Goal: Task Accomplishment & Management: Manage account settings

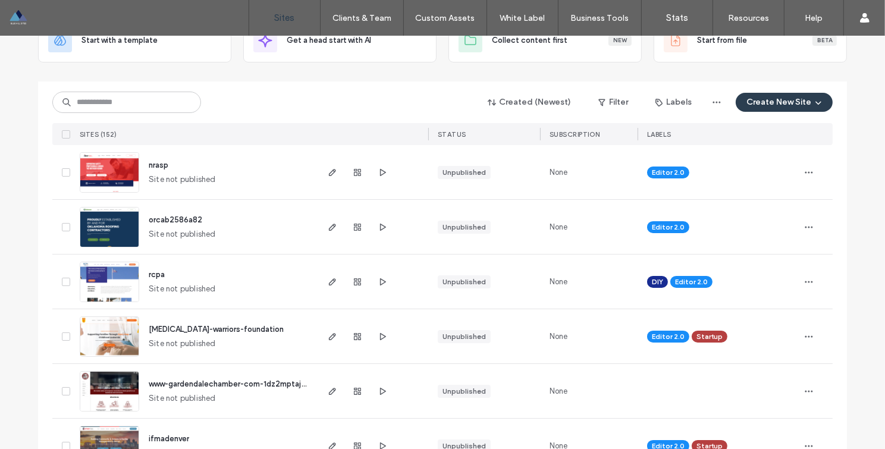
scroll to position [72, 0]
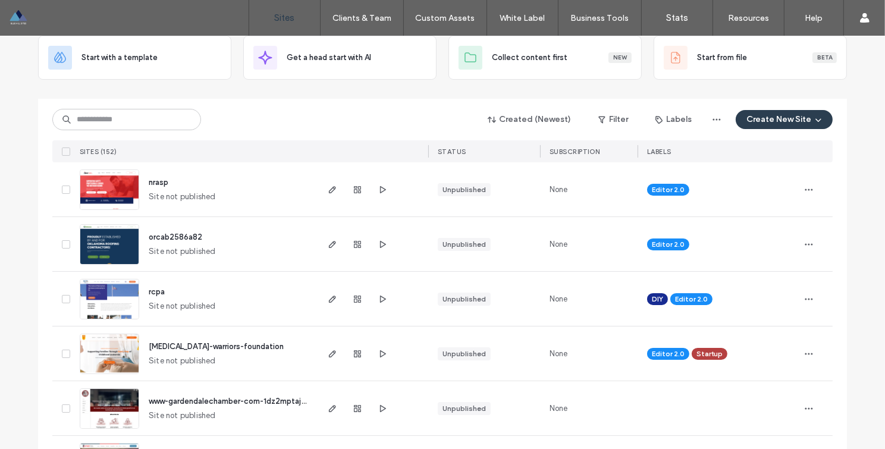
click at [167, 234] on span "orcab2586a82" at bounding box center [176, 237] width 54 height 9
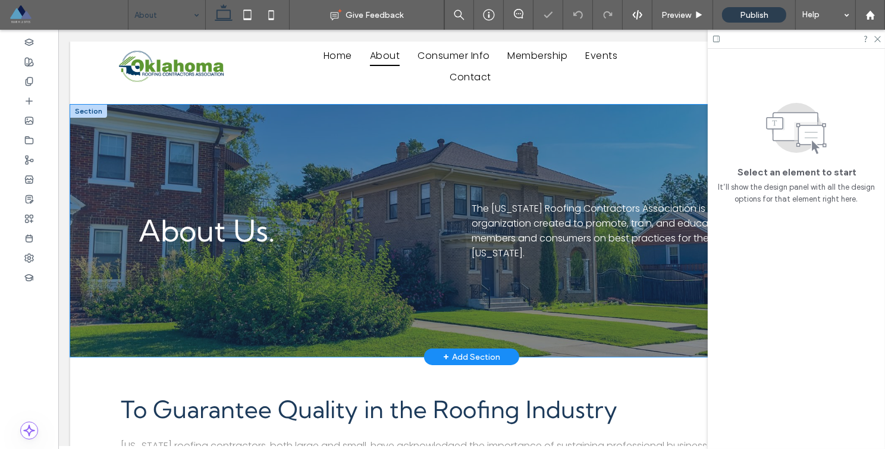
scroll to position [2, 0]
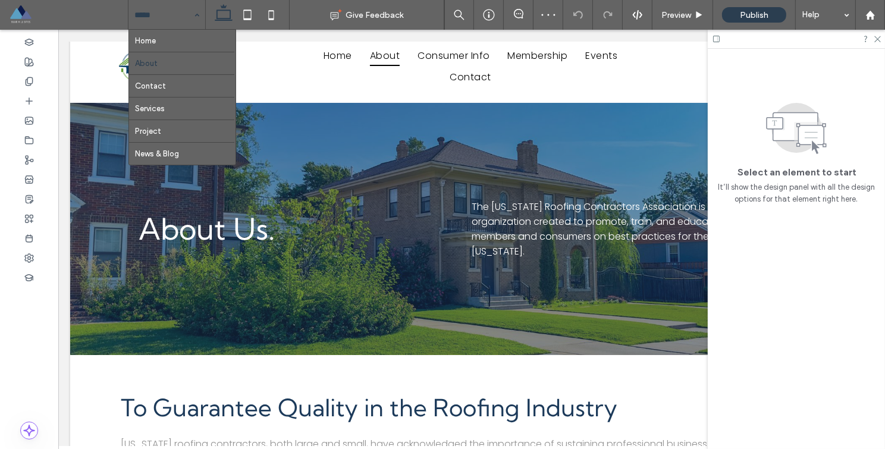
click at [182, 19] on input at bounding box center [163, 15] width 59 height 30
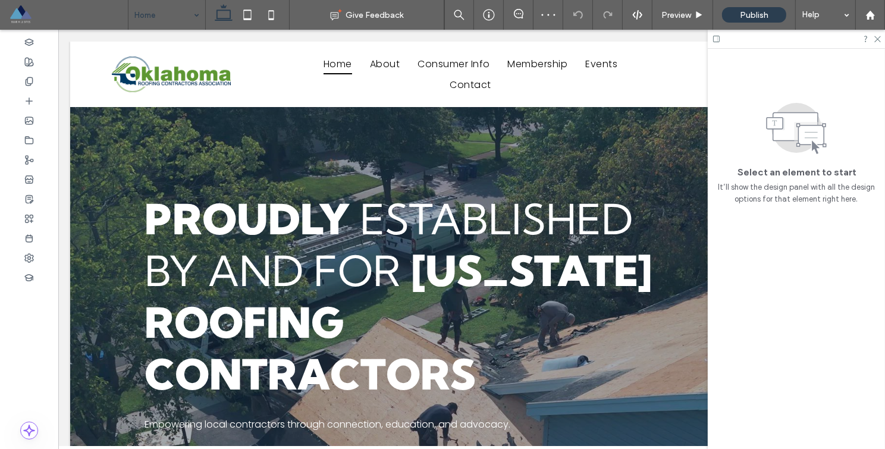
click at [174, 17] on input at bounding box center [163, 15] width 59 height 30
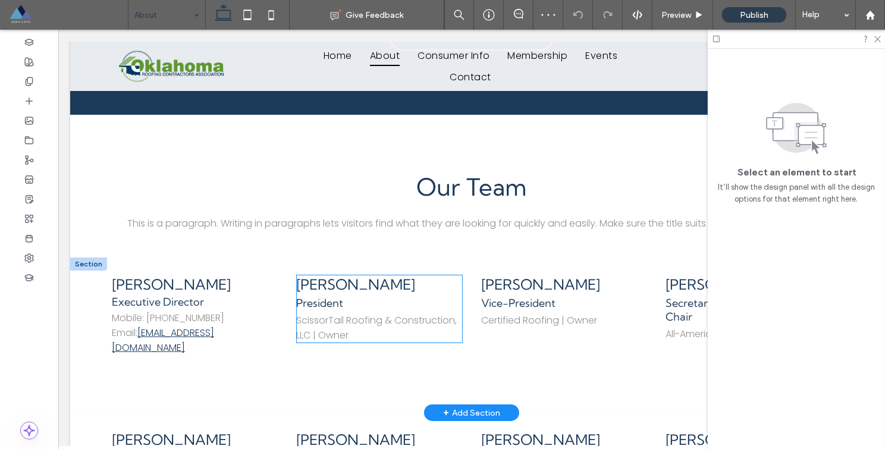
scroll to position [1017, 0]
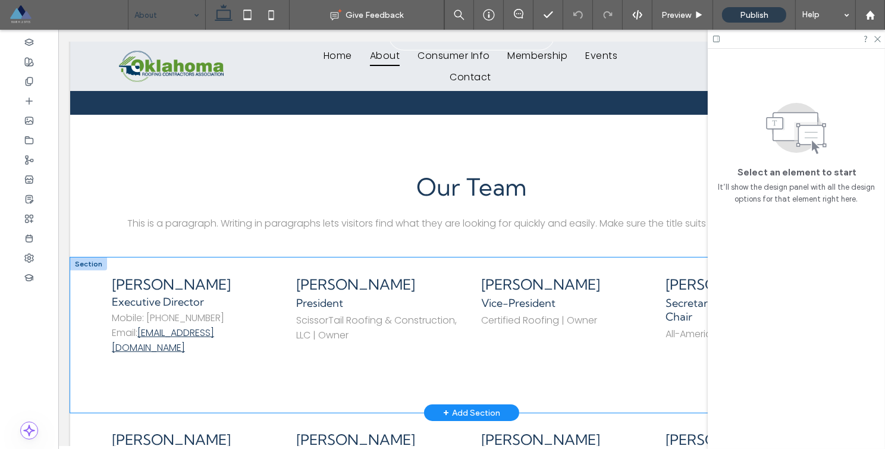
click at [157, 258] on div "[PERSON_NAME] Executive Director Mobile: [PHONE_NUMBER] Email: [EMAIL_ADDRESS][…" at bounding box center [471, 335] width 803 height 155
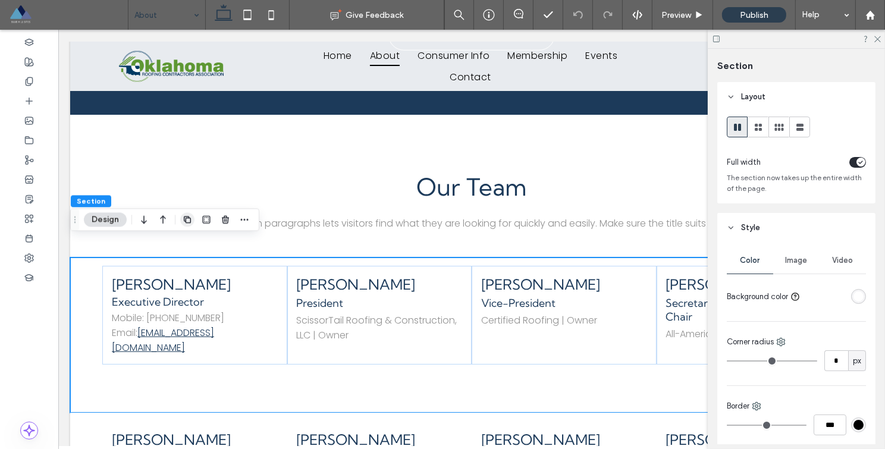
click at [192, 222] on span "button" at bounding box center [187, 219] width 14 height 14
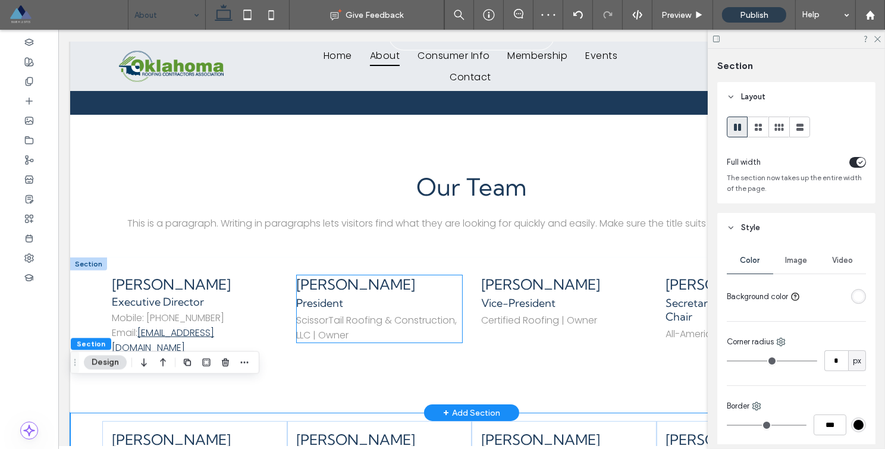
click at [335, 296] on span "President" at bounding box center [319, 303] width 47 height 14
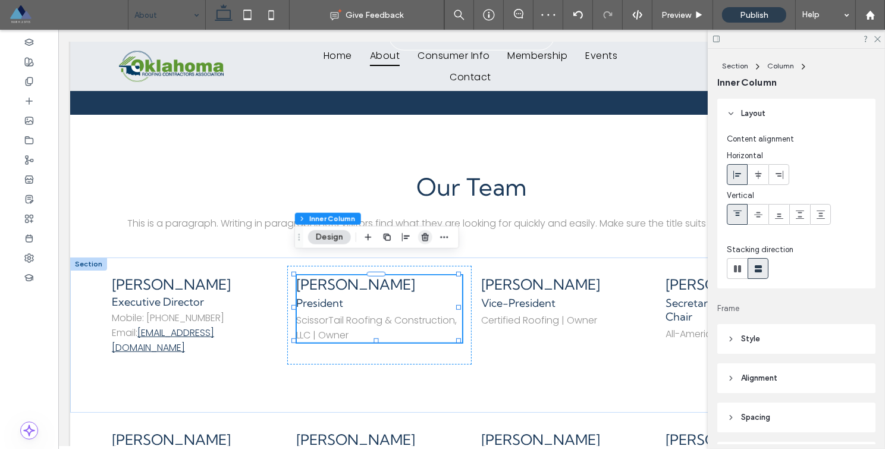
drag, startPoint x: 422, startPoint y: 237, endPoint x: 390, endPoint y: 228, distance: 32.8
click at [422, 237] on icon "button" at bounding box center [426, 238] width 10 height 10
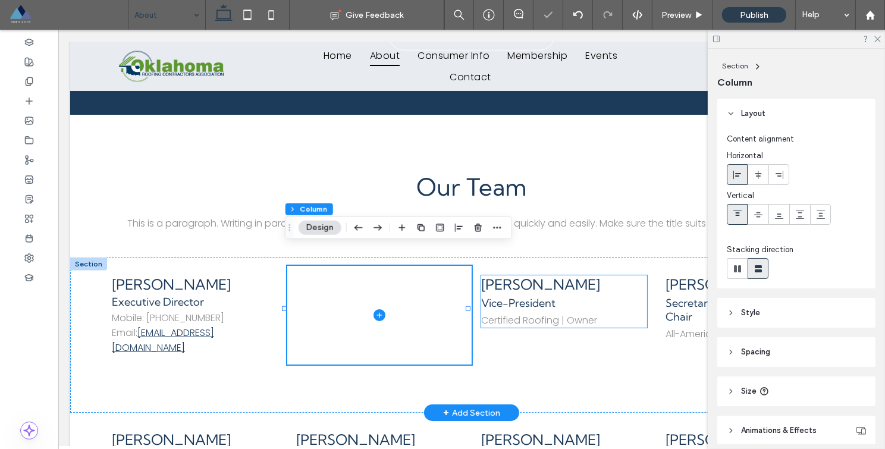
click at [511, 296] on span "Vice-President" at bounding box center [518, 303] width 74 height 14
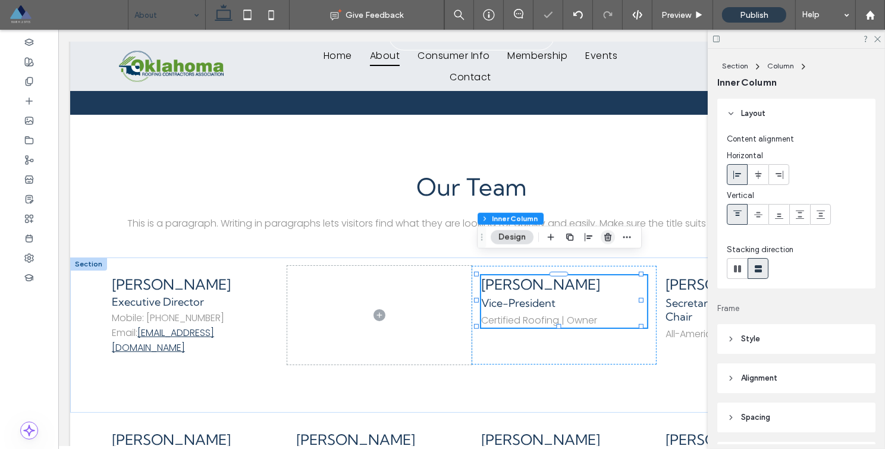
click at [606, 237] on use "button" at bounding box center [607, 237] width 7 height 8
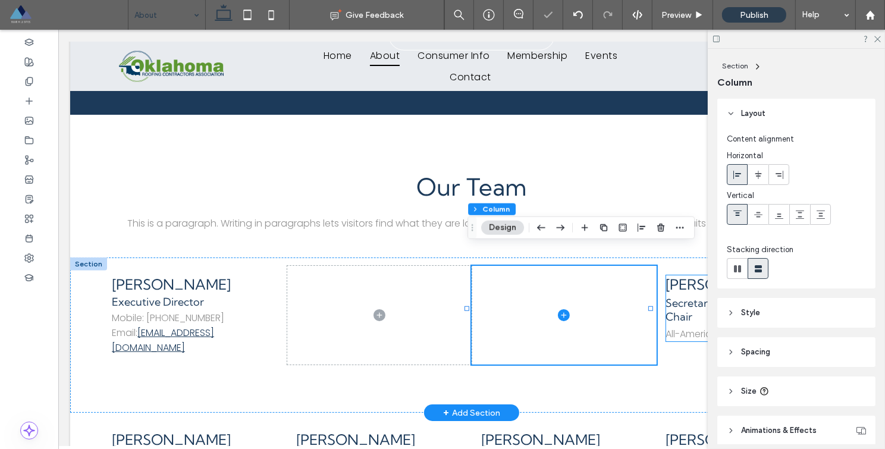
click at [680, 275] on link "[PERSON_NAME]" at bounding box center [725, 284] width 119 height 18
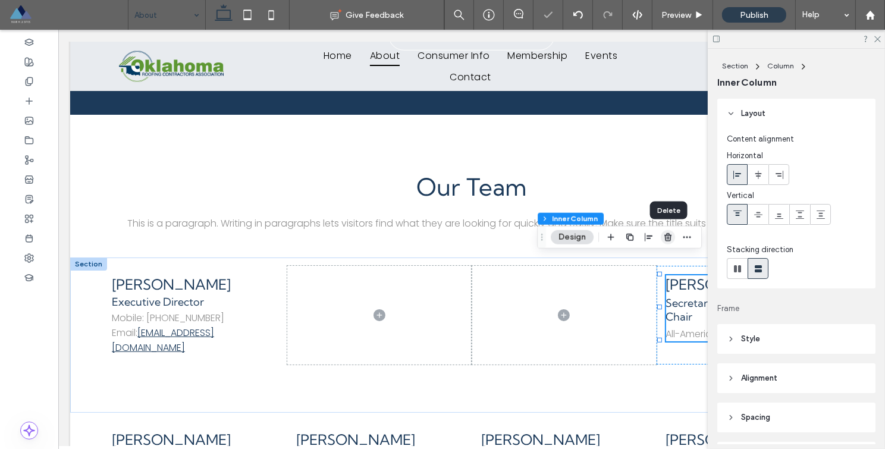
drag, startPoint x: 670, startPoint y: 233, endPoint x: 528, endPoint y: 225, distance: 141.8
click at [670, 233] on icon "button" at bounding box center [668, 238] width 10 height 10
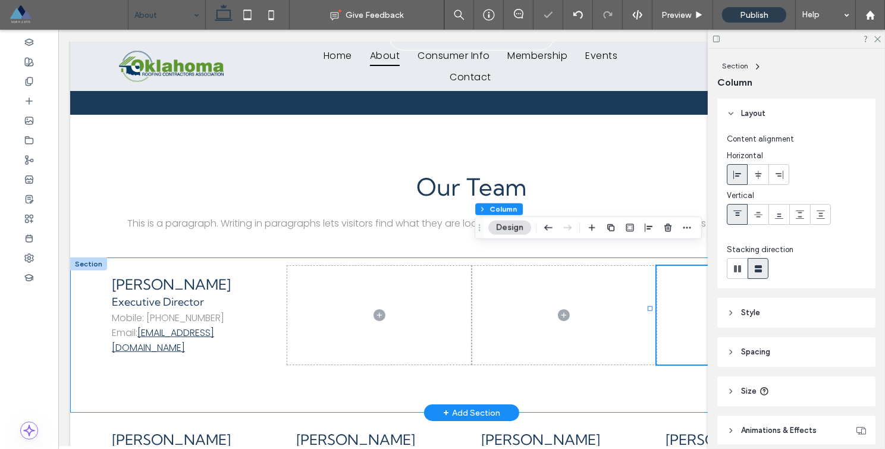
click at [143, 258] on div "[PERSON_NAME] Executive Director Mobile: [PHONE_NUMBER] Email: [EMAIL_ADDRESS][…" at bounding box center [471, 335] width 803 height 155
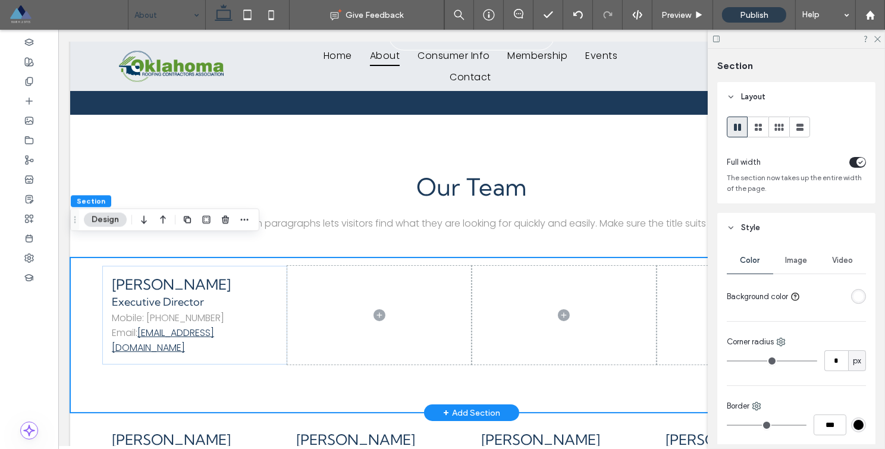
click at [189, 258] on div "[PERSON_NAME] Executive Director Mobile: [PHONE_NUMBER] Email: [EMAIL_ADDRESS][…" at bounding box center [471, 335] width 803 height 155
click at [219, 258] on div "[PERSON_NAME] Executive Director Mobile: [PHONE_NUMBER] Email: [EMAIL_ADDRESS][…" at bounding box center [471, 335] width 803 height 155
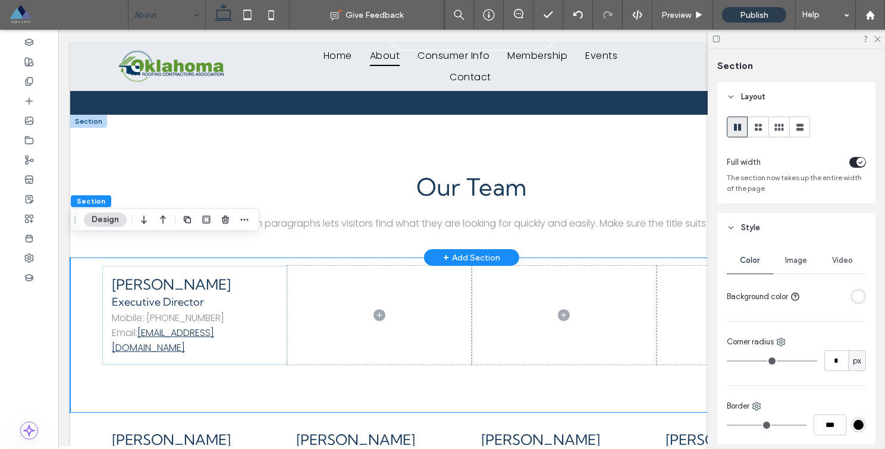
click at [444, 251] on span "+" at bounding box center [446, 257] width 6 height 13
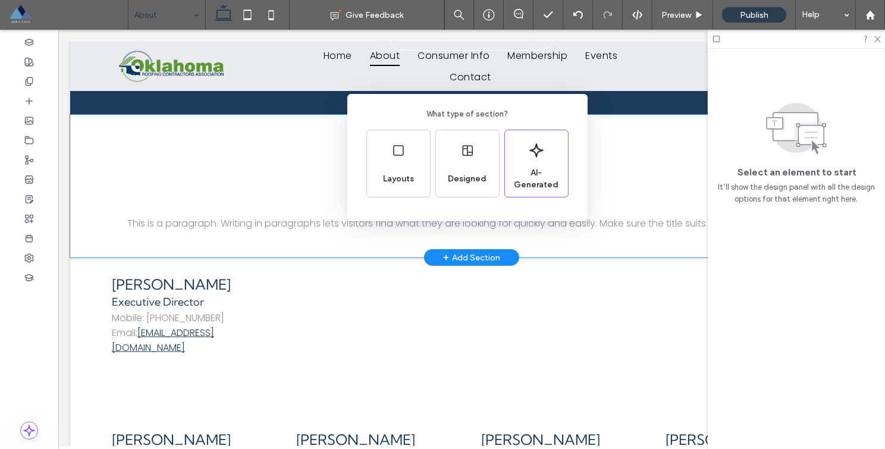
click at [360, 265] on div "What type of section? Layouts Designed AI-Generated" at bounding box center [442, 253] width 885 height 507
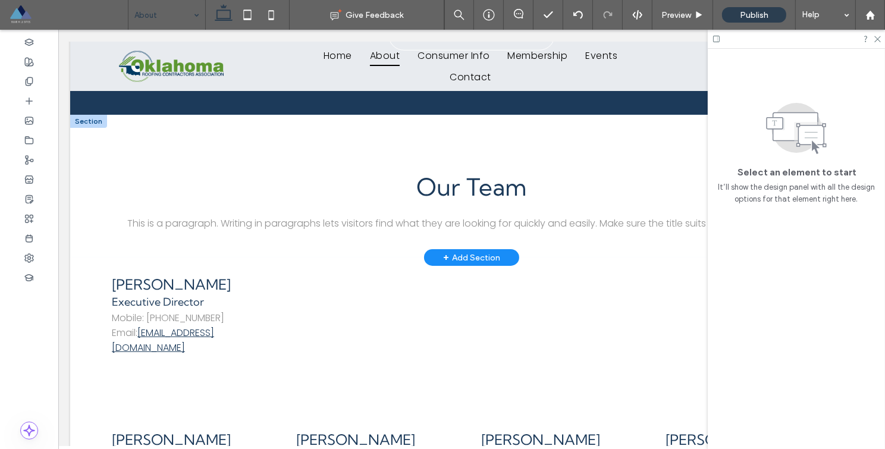
click at [477, 251] on div "+ Add Section" at bounding box center [471, 257] width 57 height 13
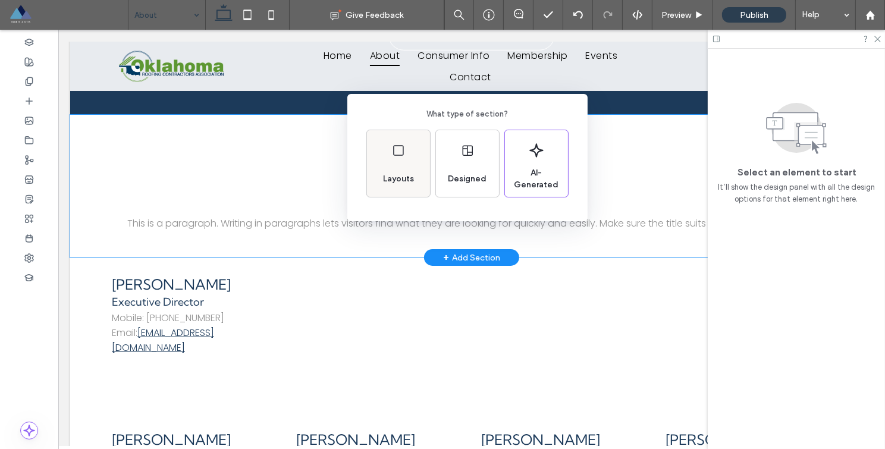
click at [393, 164] on div "Layouts" at bounding box center [398, 163] width 63 height 67
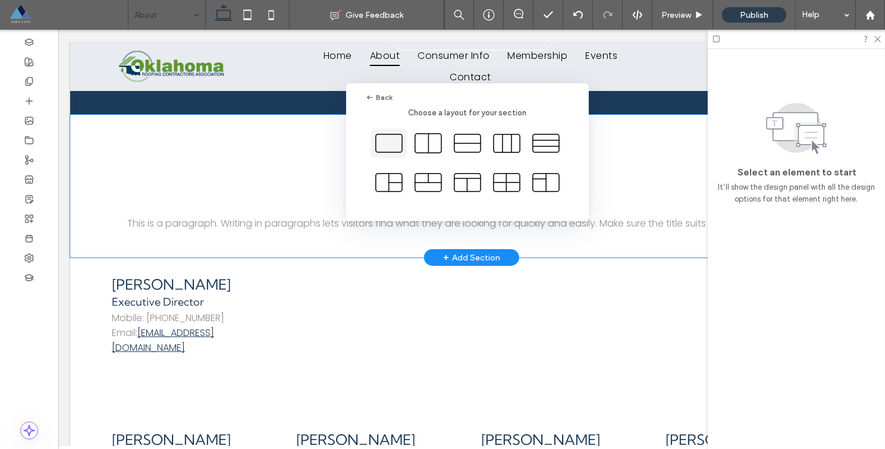
drag, startPoint x: 391, startPoint y: 147, endPoint x: 327, endPoint y: 129, distance: 67.2
click at [391, 147] on icon at bounding box center [389, 143] width 30 height 30
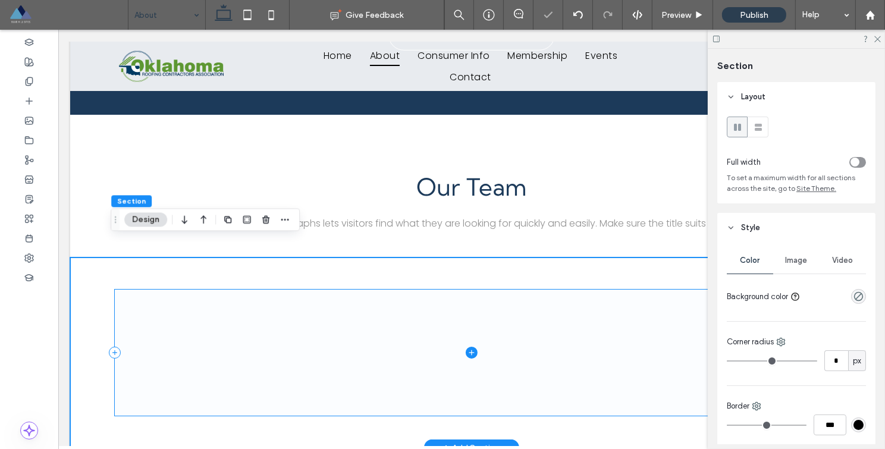
click at [331, 325] on span at bounding box center [471, 353] width 714 height 126
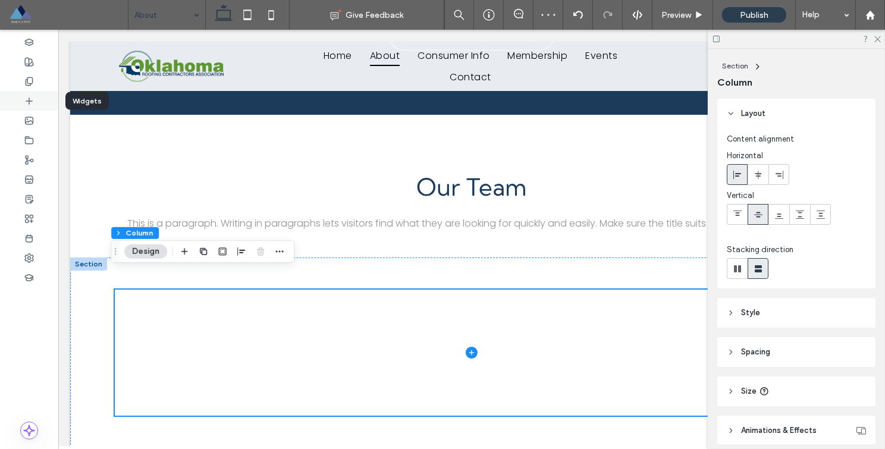
click at [34, 100] on div at bounding box center [29, 101] width 58 height 20
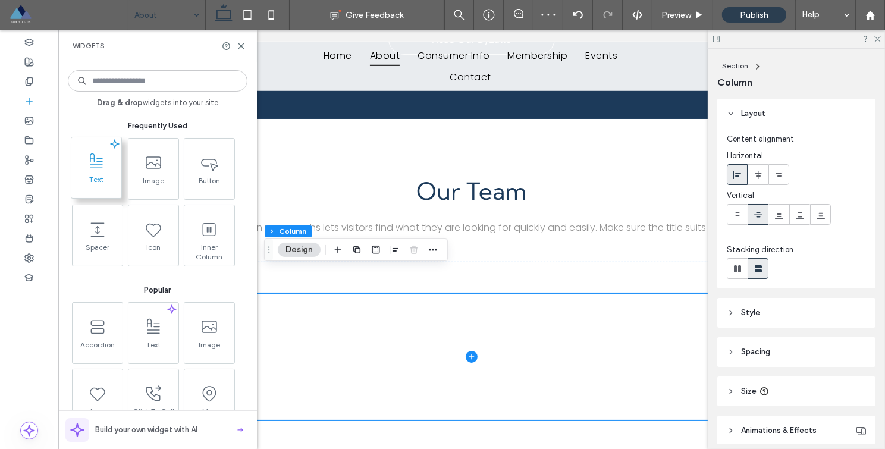
click at [99, 167] on use at bounding box center [96, 160] width 13 height 15
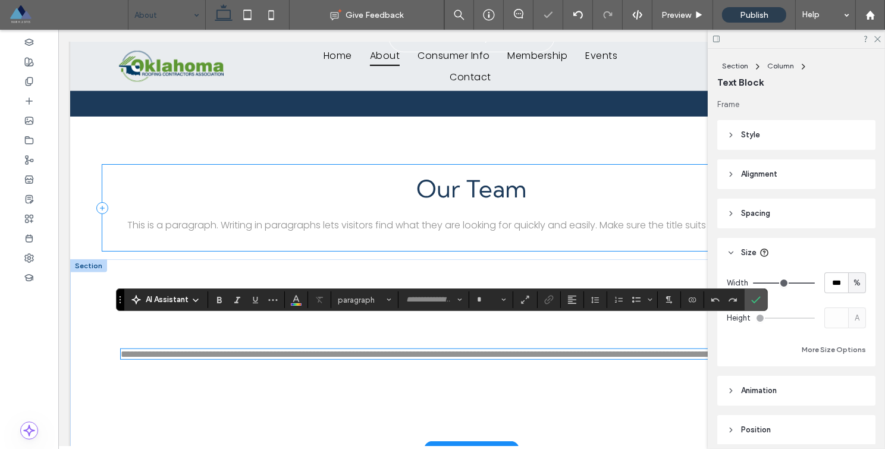
type input "*******"
type input "**"
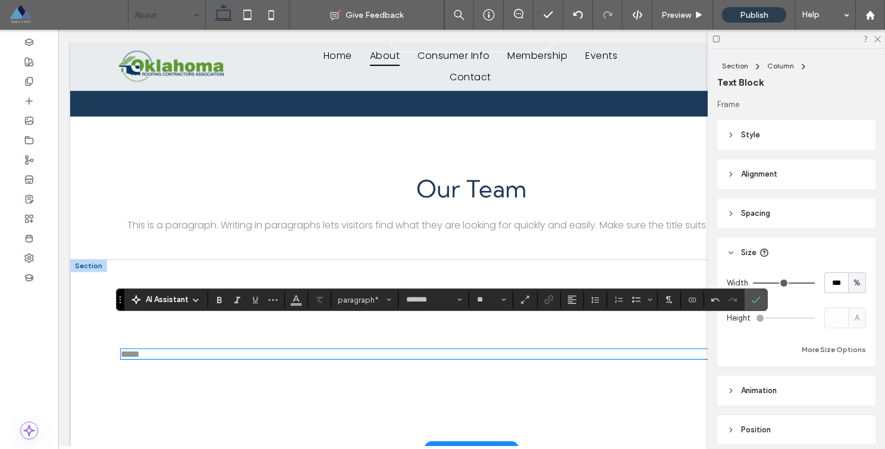
click at [131, 350] on span "*****" at bounding box center [129, 354] width 19 height 9
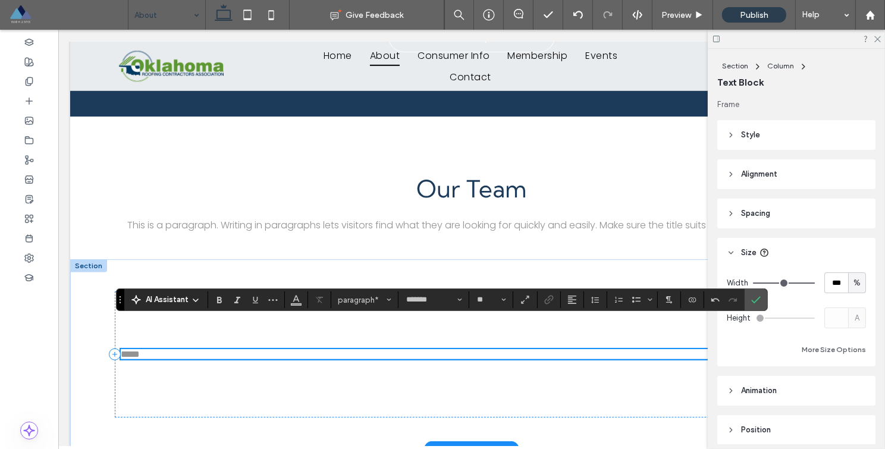
click at [131, 350] on span "*****" at bounding box center [129, 354] width 19 height 9
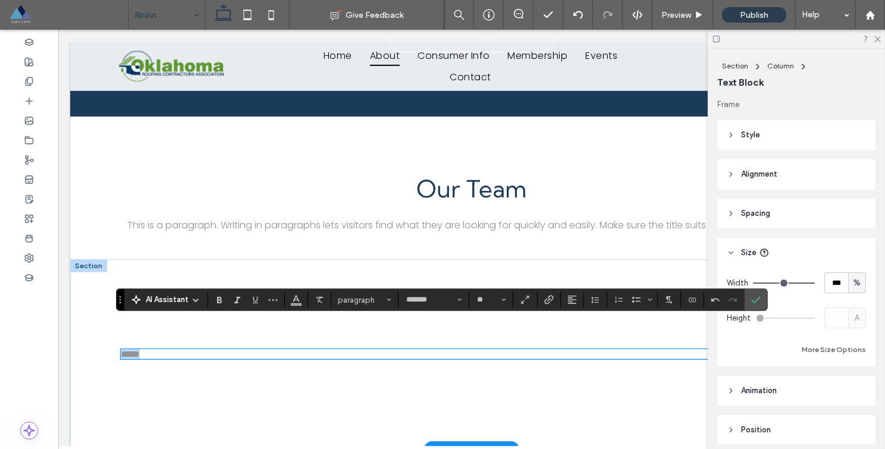
click at [131, 350] on span "*****" at bounding box center [129, 354] width 19 height 9
click at [390, 302] on icon "Styles" at bounding box center [389, 299] width 5 height 5
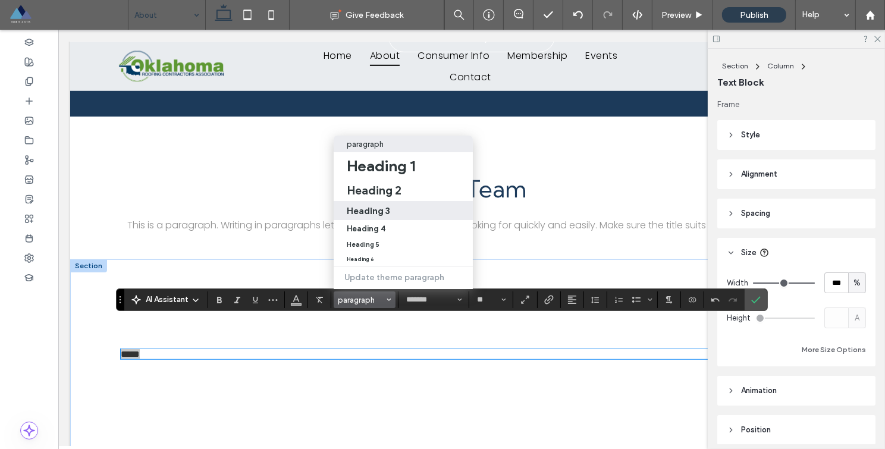
click at [385, 205] on h3 "Heading 3" at bounding box center [368, 210] width 43 height 11
type input "**********"
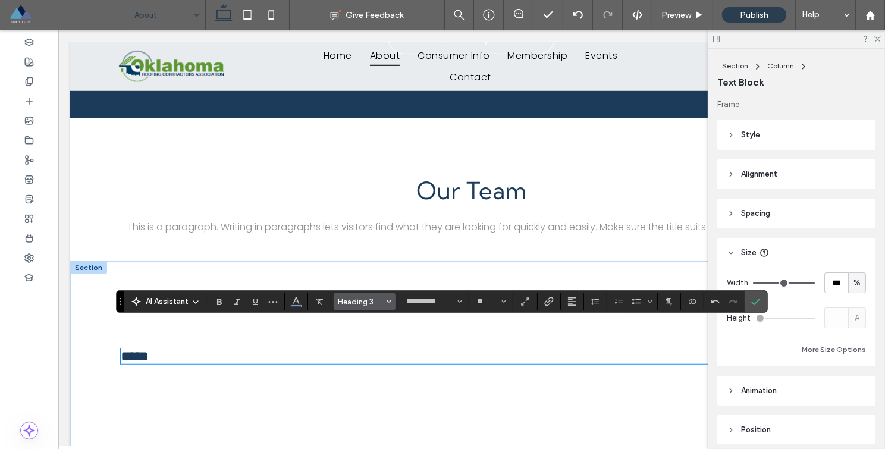
click at [392, 303] on button "Heading 3" at bounding box center [365, 301] width 62 height 17
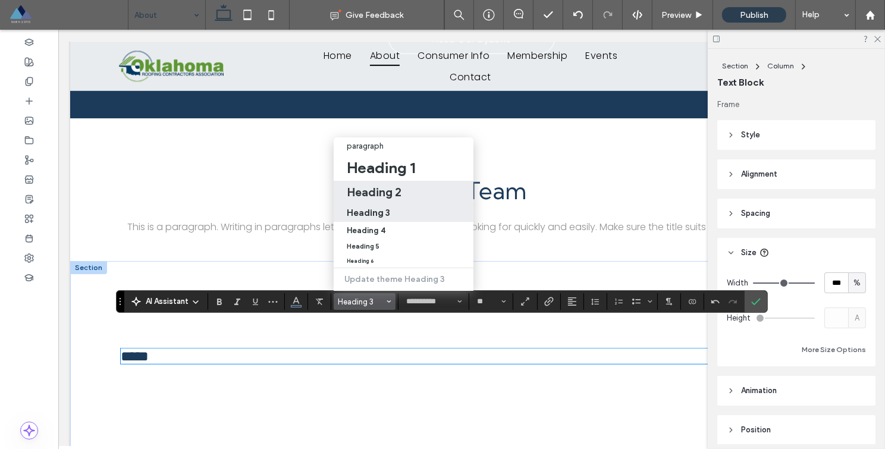
click at [391, 185] on h2 "Heading 2" at bounding box center [374, 192] width 55 height 14
type input "**"
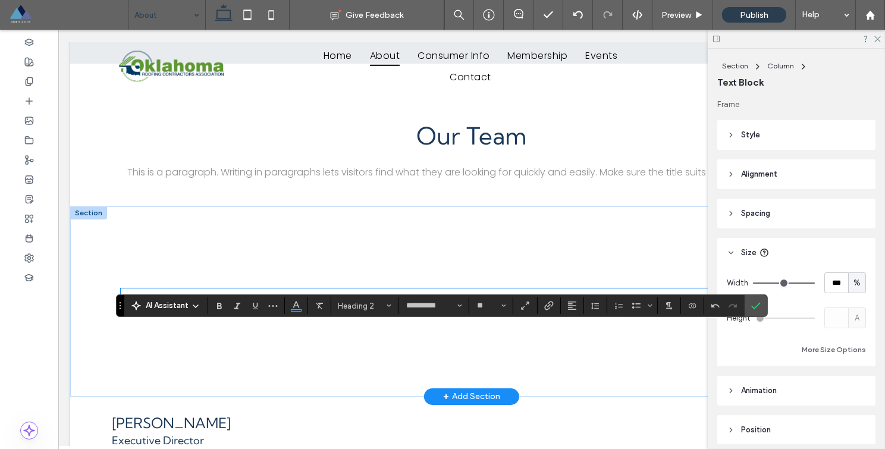
scroll to position [1078, 0]
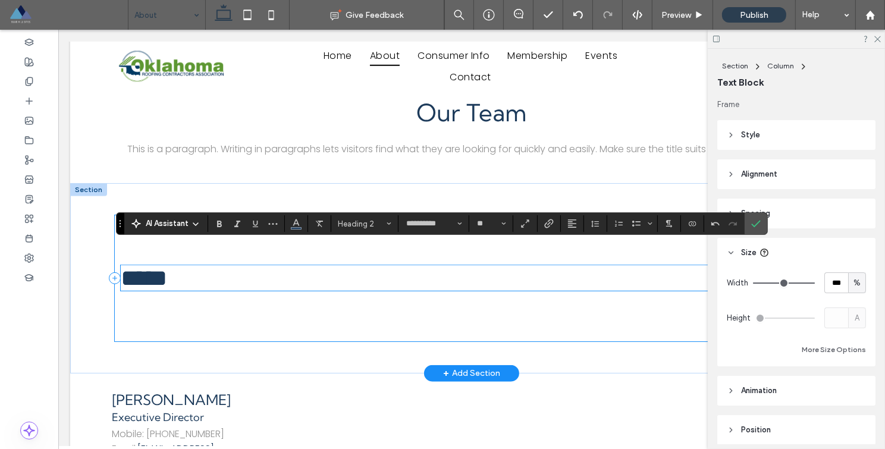
click at [205, 288] on div "*****" at bounding box center [471, 278] width 714 height 126
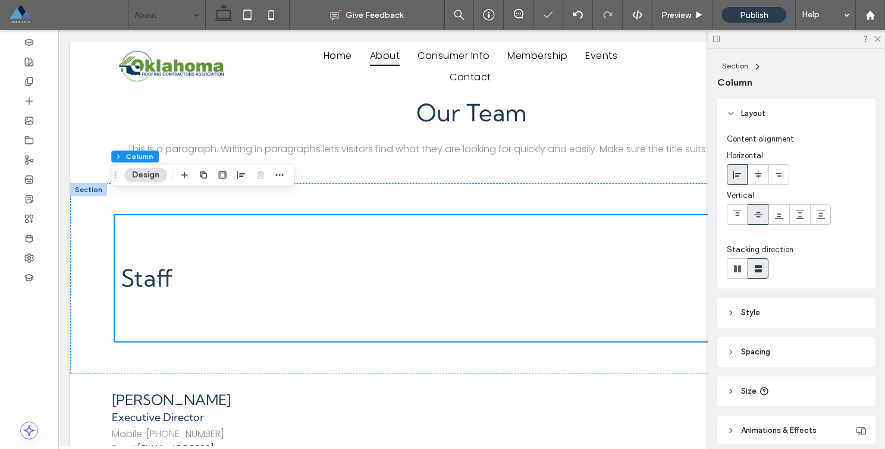
click at [732, 354] on icon at bounding box center [731, 352] width 8 height 8
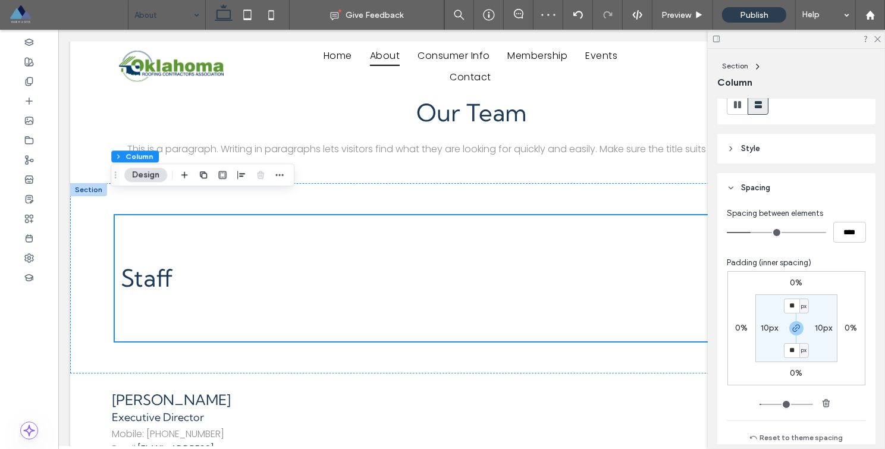
scroll to position [180, 0]
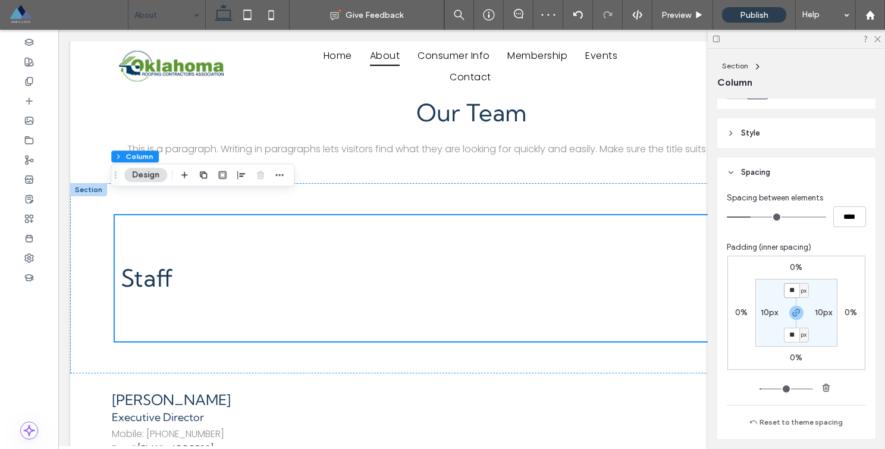
click at [793, 291] on input "**" at bounding box center [791, 290] width 15 height 15
type input "*"
click at [407, 300] on div "Staff" at bounding box center [471, 278] width 714 height 126
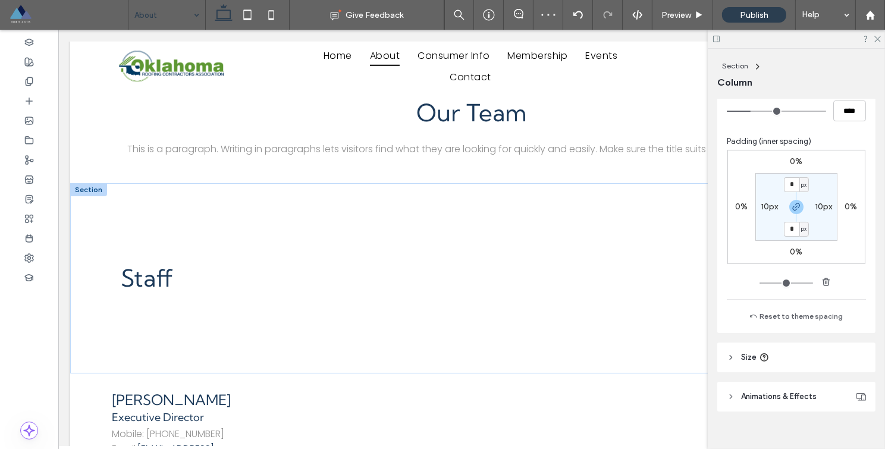
scroll to position [299, 0]
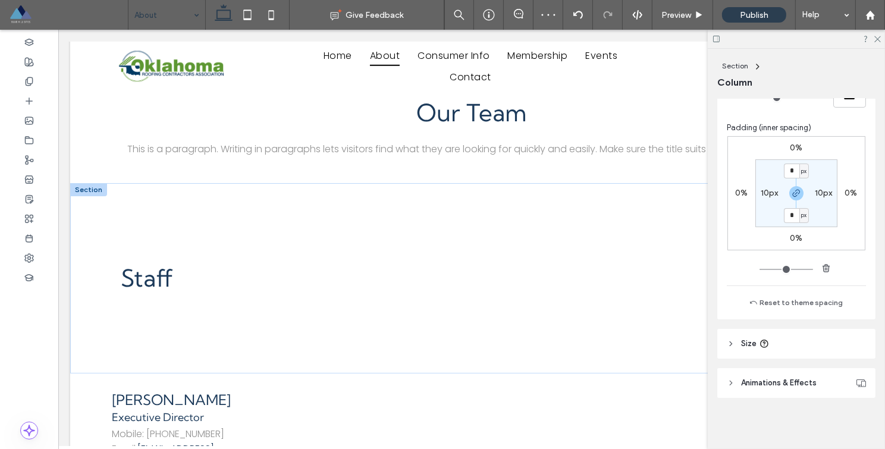
click at [725, 339] on header "Size" at bounding box center [796, 344] width 158 height 30
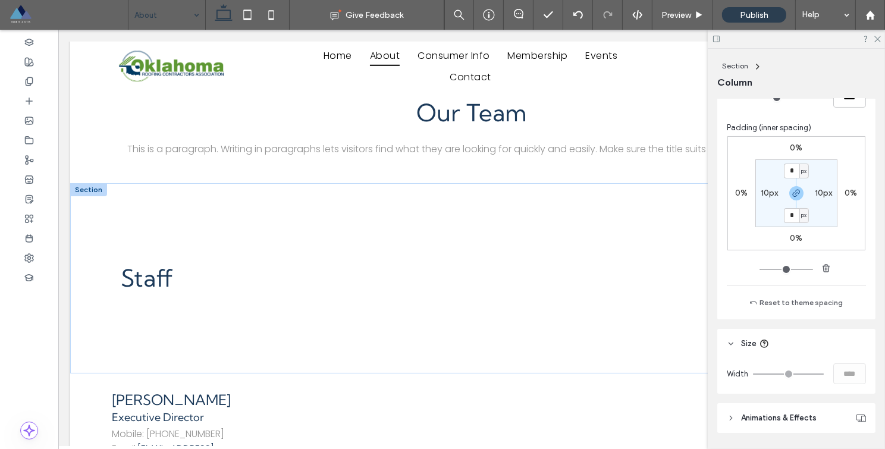
scroll to position [319, 0]
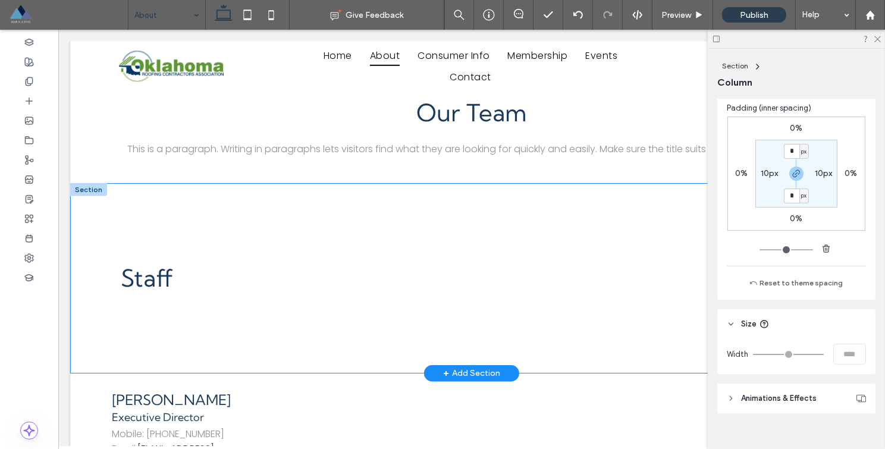
click at [522, 338] on div "Staff" at bounding box center [471, 278] width 714 height 190
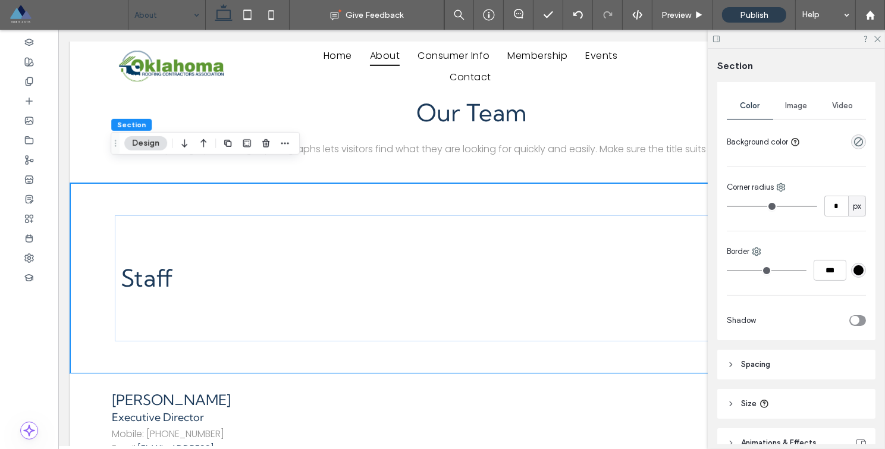
scroll to position [216, 0]
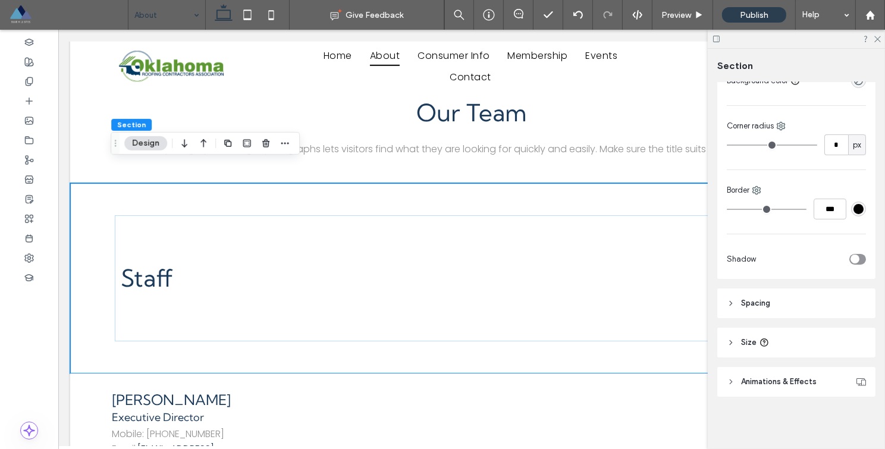
click at [736, 306] on header "Spacing" at bounding box center [796, 303] width 158 height 30
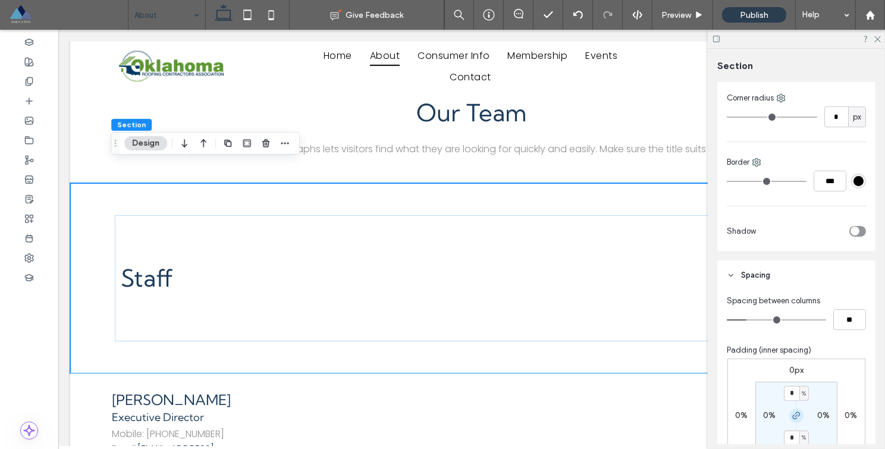
scroll to position [311, 0]
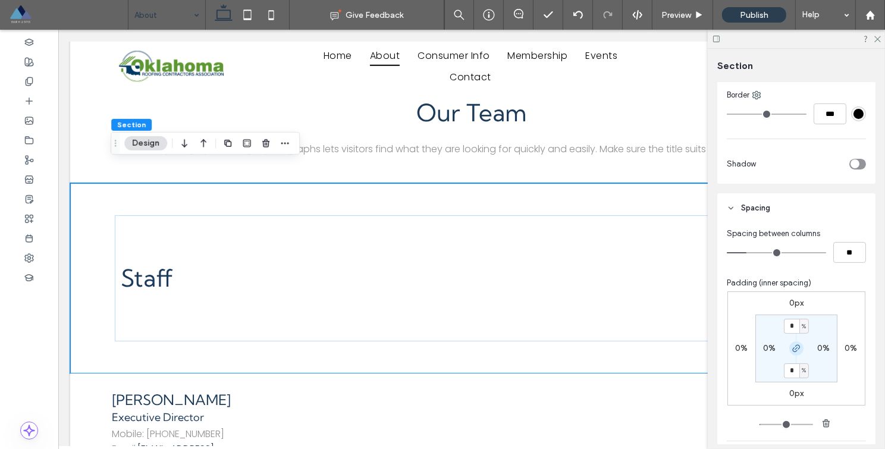
click at [797, 347] on icon "button" at bounding box center [797, 349] width 10 height 10
click at [793, 367] on label "4%" at bounding box center [796, 370] width 12 height 10
type input "*"
click at [791, 318] on section "4% 0% * % 0%" at bounding box center [796, 349] width 82 height 68
click at [792, 326] on label "4%" at bounding box center [796, 326] width 12 height 10
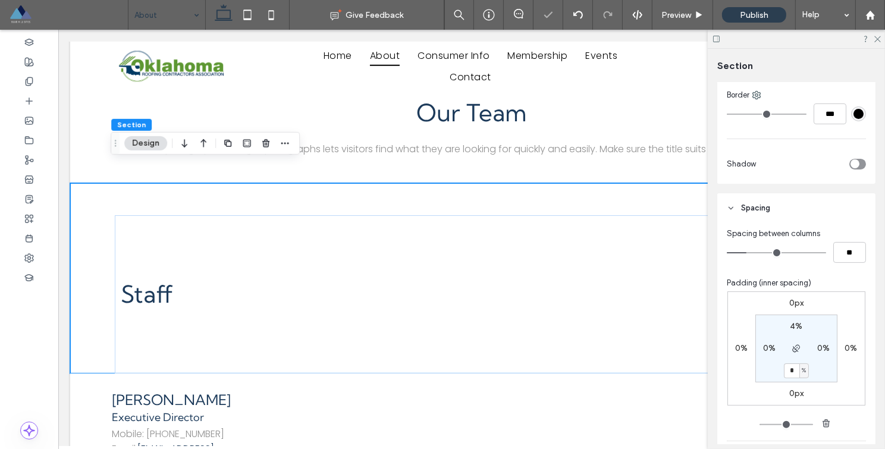
type input "*"
click at [823, 327] on section "* % 0% 0% 0%" at bounding box center [796, 349] width 82 height 68
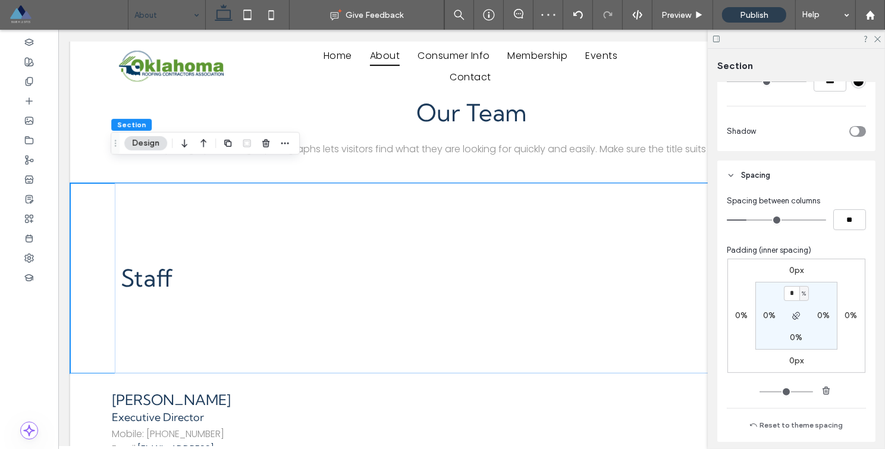
scroll to position [468, 0]
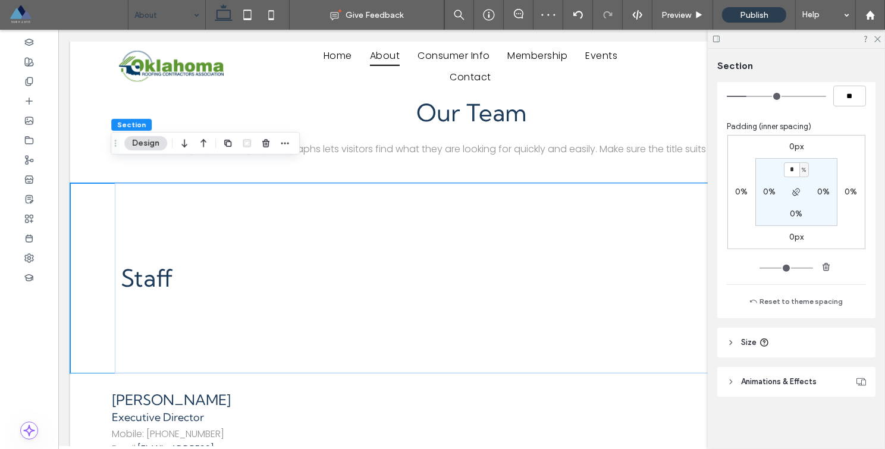
click at [732, 347] on header "Size" at bounding box center [796, 343] width 158 height 30
click at [832, 372] on input "***" at bounding box center [836, 372] width 24 height 21
type input "*"
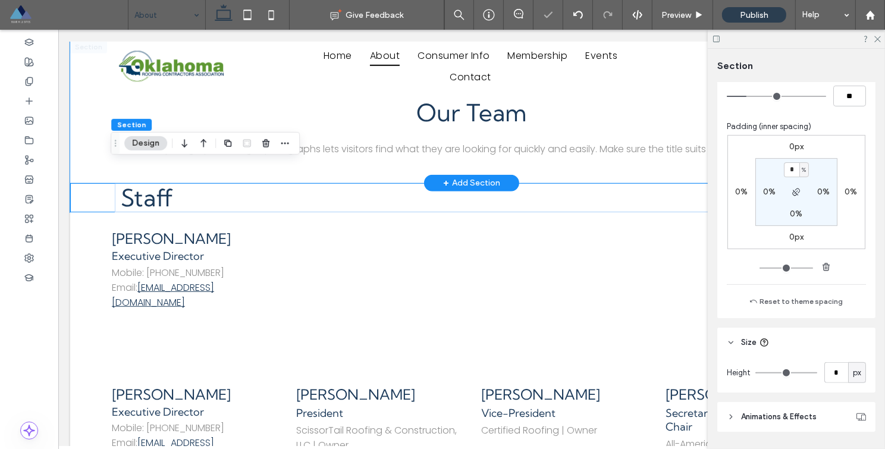
click at [88, 137] on div "Our Team This is a paragraph. Writing in paragraphs lets visitors find what the…" at bounding box center [471, 111] width 803 height 143
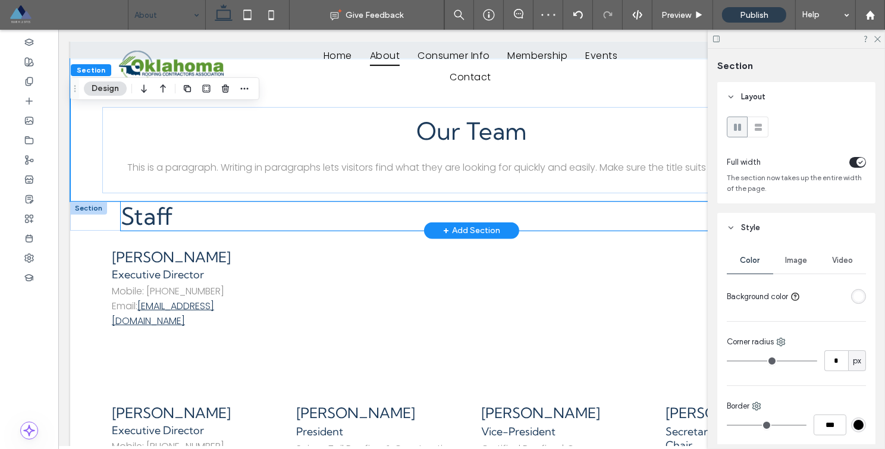
scroll to position [1059, 0]
click at [185, 202] on h2 "Staff" at bounding box center [471, 216] width 702 height 29
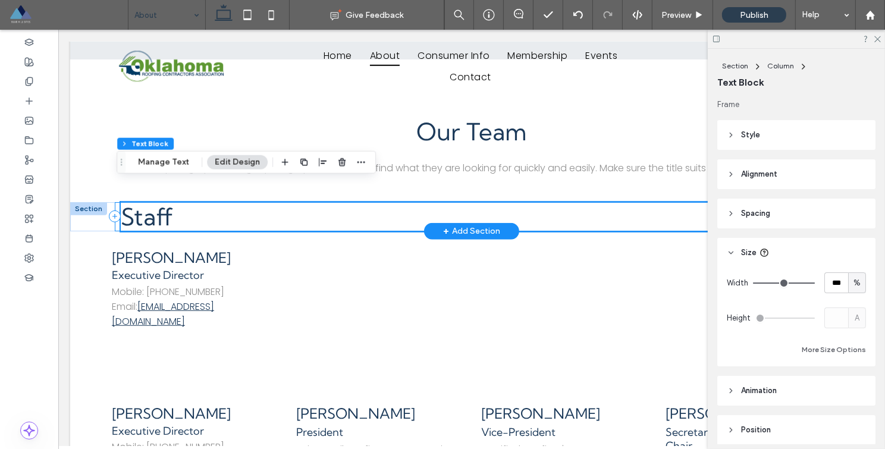
click at [114, 202] on div "Staff" at bounding box center [471, 216] width 714 height 29
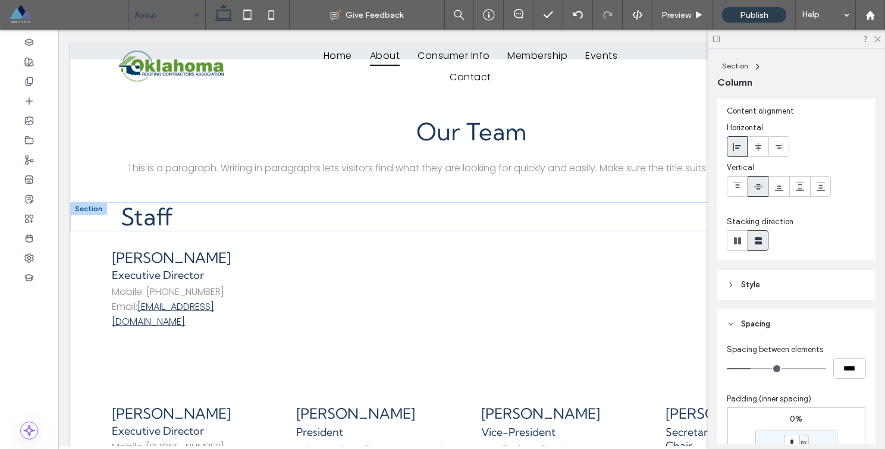
scroll to position [45, 0]
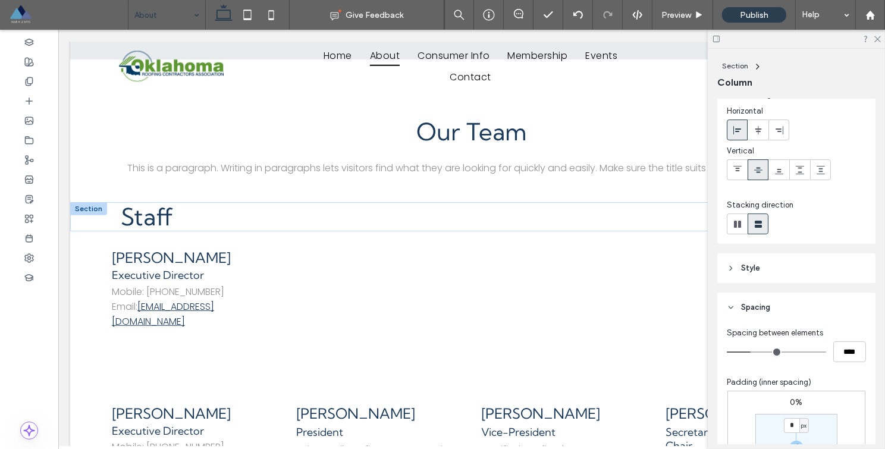
click at [732, 311] on icon at bounding box center [731, 307] width 8 height 8
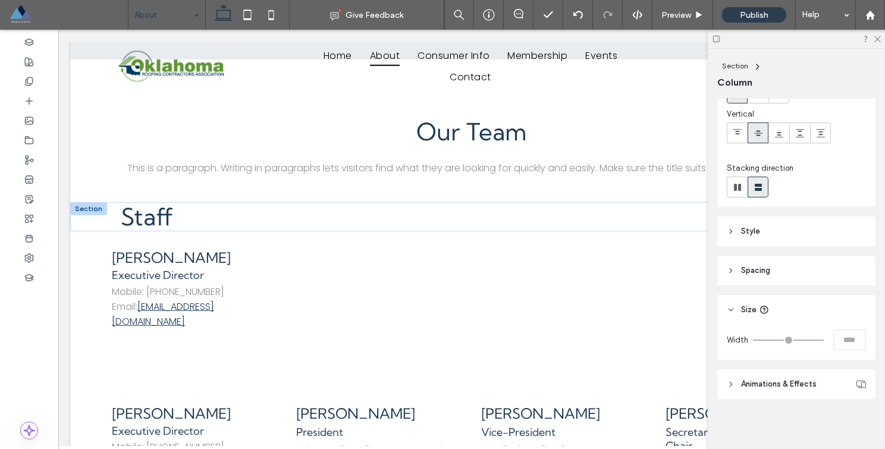
scroll to position [83, 0]
click at [729, 268] on icon at bounding box center [731, 269] width 8 height 8
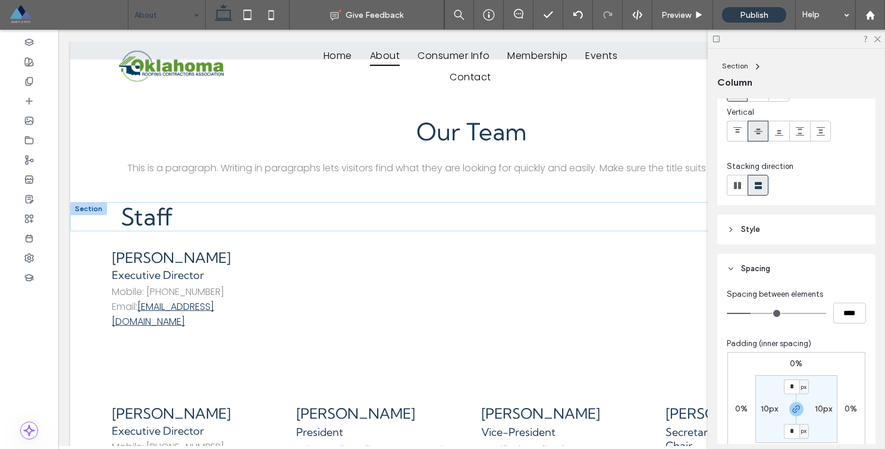
scroll to position [288, 0]
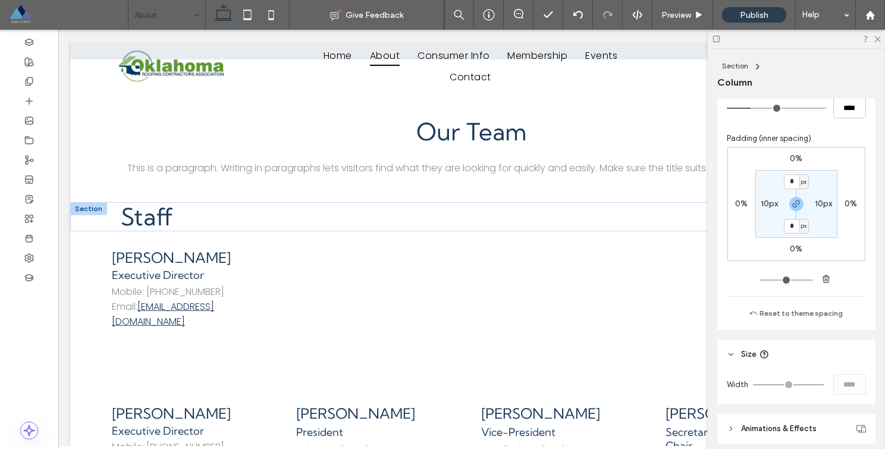
click at [769, 208] on label "10px" at bounding box center [769, 204] width 17 height 10
type input "**"
type input "*"
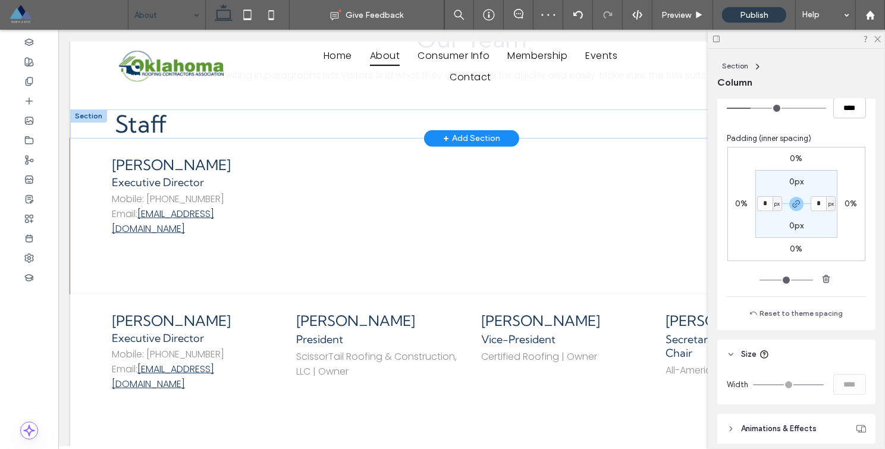
scroll to position [1095, 0]
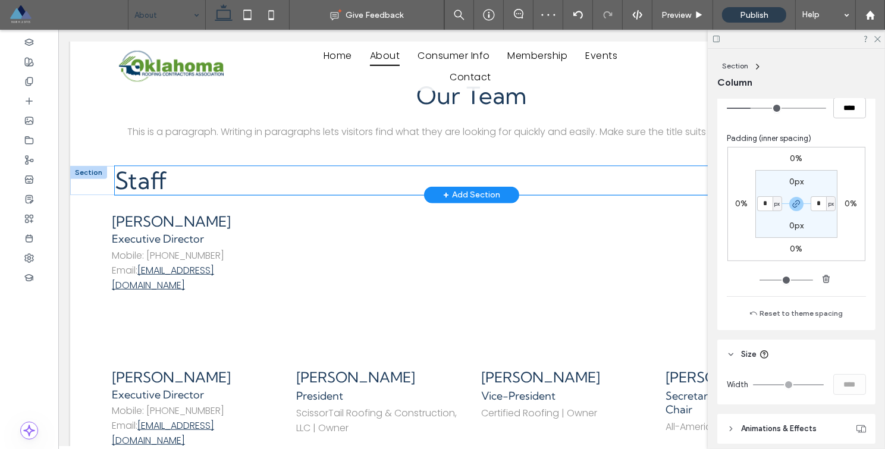
click at [249, 166] on h2 "Staff" at bounding box center [471, 180] width 714 height 29
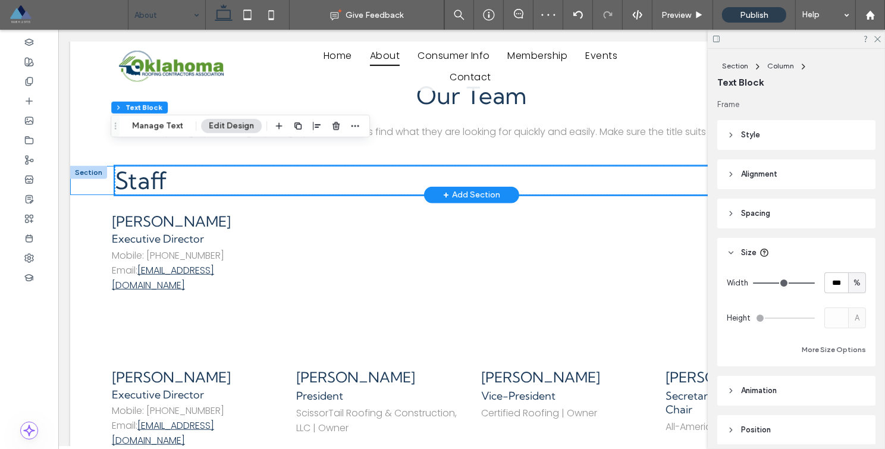
click at [84, 166] on div "Staff" at bounding box center [471, 180] width 803 height 29
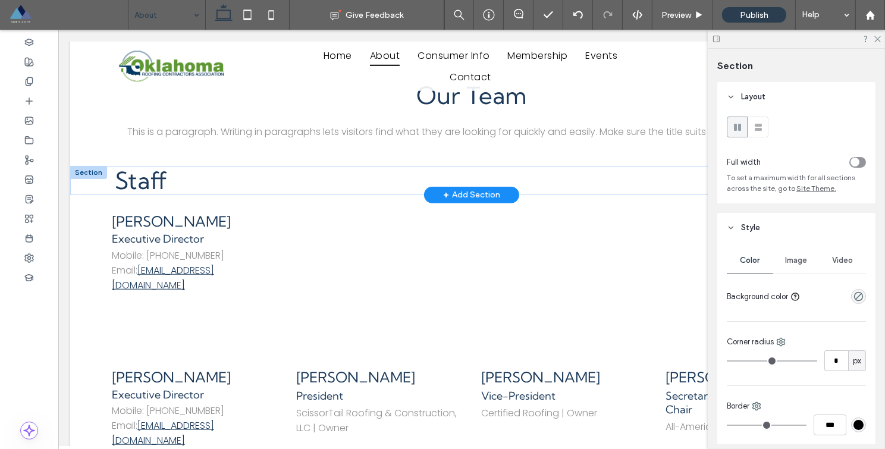
click at [93, 166] on div at bounding box center [88, 172] width 37 height 13
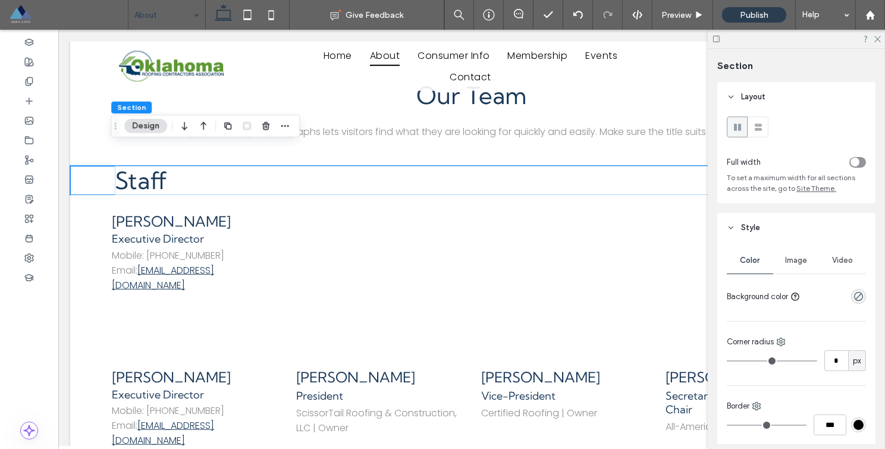
drag, startPoint x: 229, startPoint y: 126, endPoint x: 235, endPoint y: 147, distance: 22.2
click at [229, 126] on icon "button" at bounding box center [228, 126] width 10 height 10
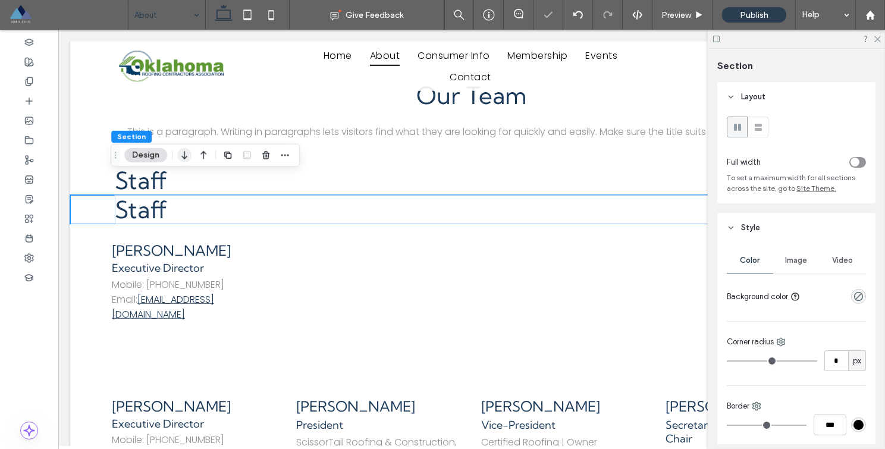
click at [183, 152] on icon "button" at bounding box center [184, 155] width 14 height 21
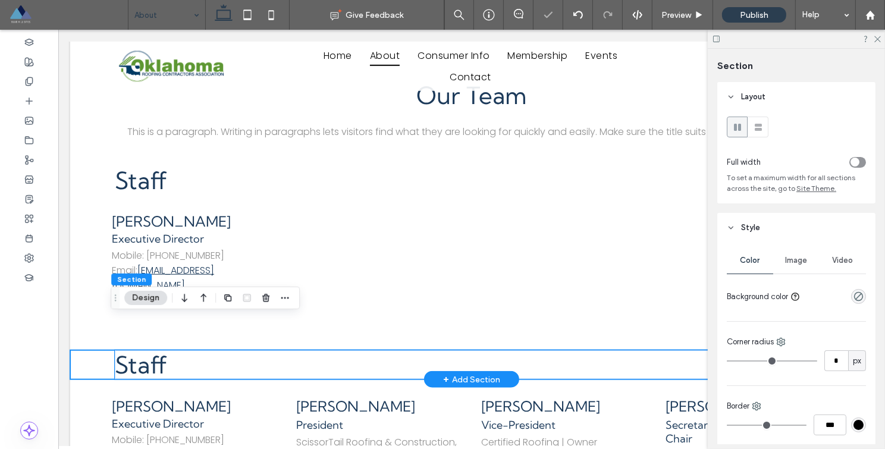
click at [146, 350] on span "Staff" at bounding box center [140, 364] width 53 height 29
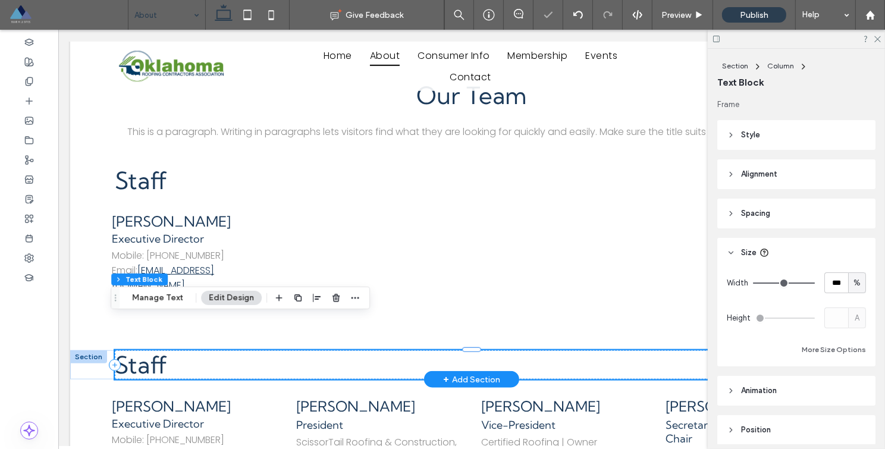
click at [146, 350] on div "Staff" at bounding box center [471, 364] width 714 height 29
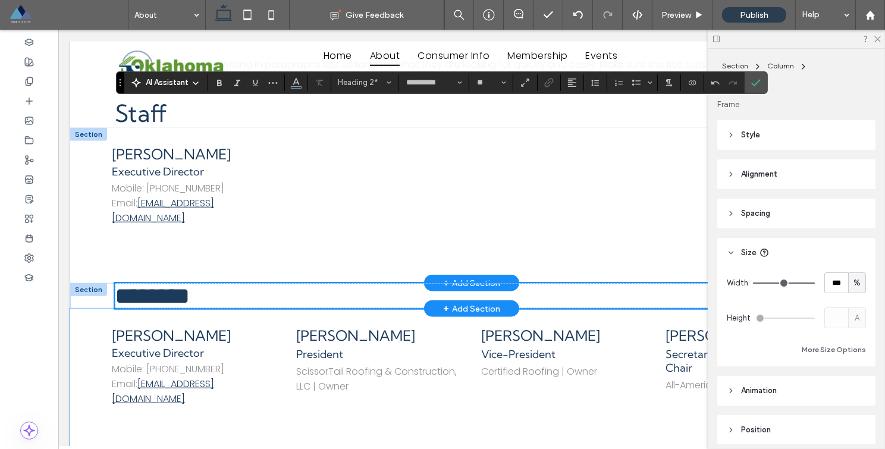
scroll to position [1153, 0]
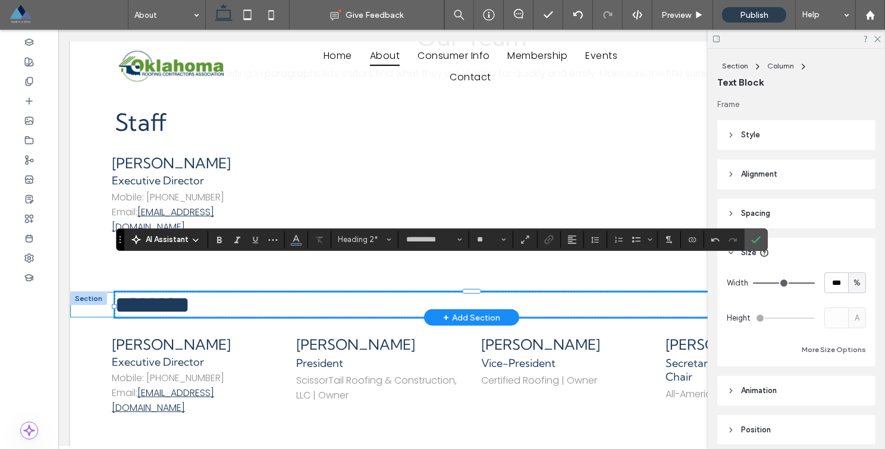
click at [92, 292] on div "********" at bounding box center [471, 305] width 803 height 26
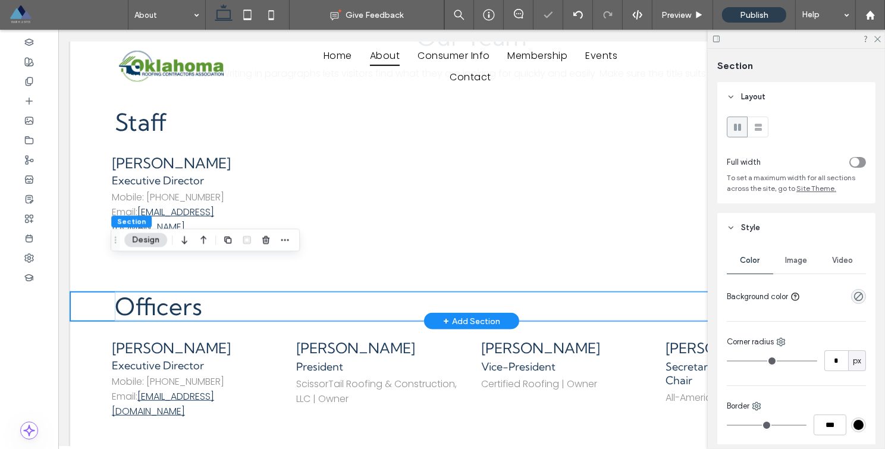
click at [88, 292] on div "Officers" at bounding box center [471, 306] width 803 height 29
click at [227, 243] on icon "button" at bounding box center [228, 241] width 10 height 10
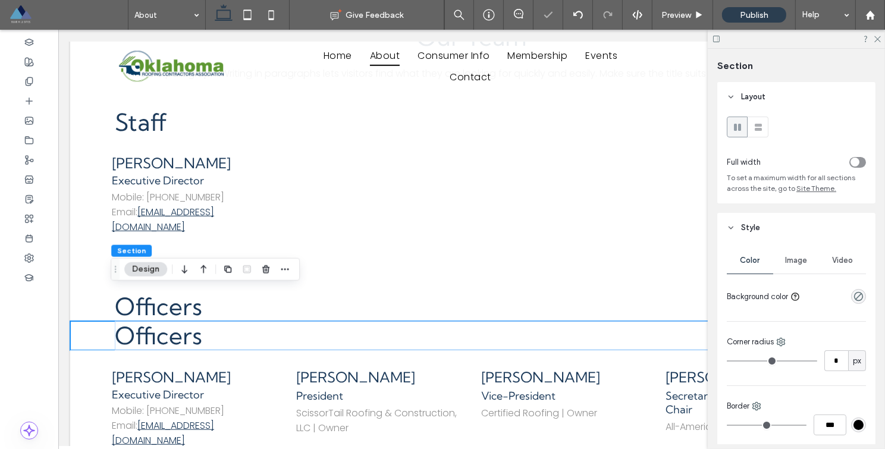
click at [185, 271] on icon "button" at bounding box center [184, 269] width 14 height 21
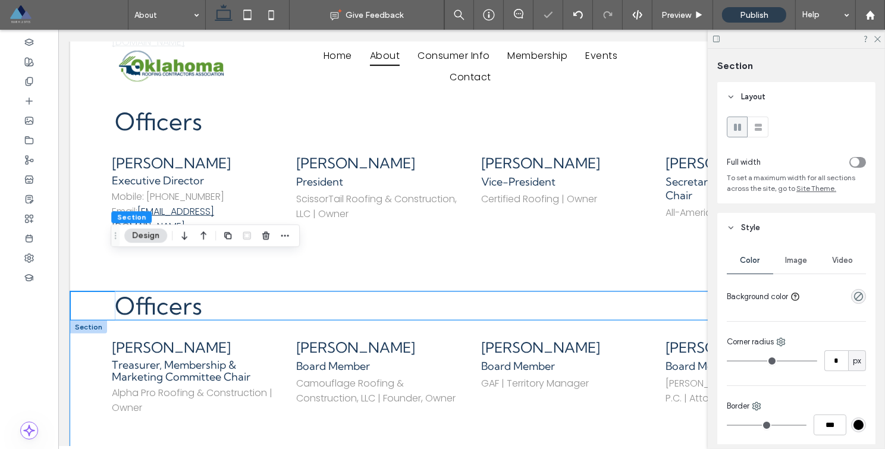
scroll to position [1350, 0]
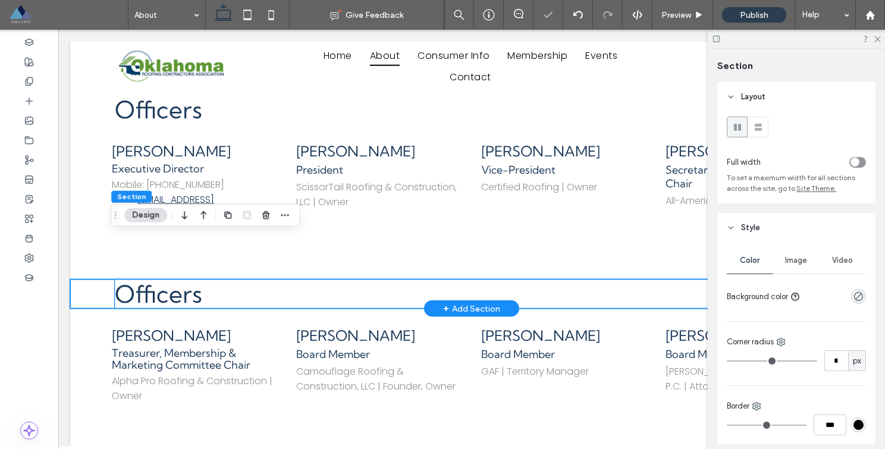
click at [166, 280] on span "Officers" at bounding box center [157, 294] width 87 height 29
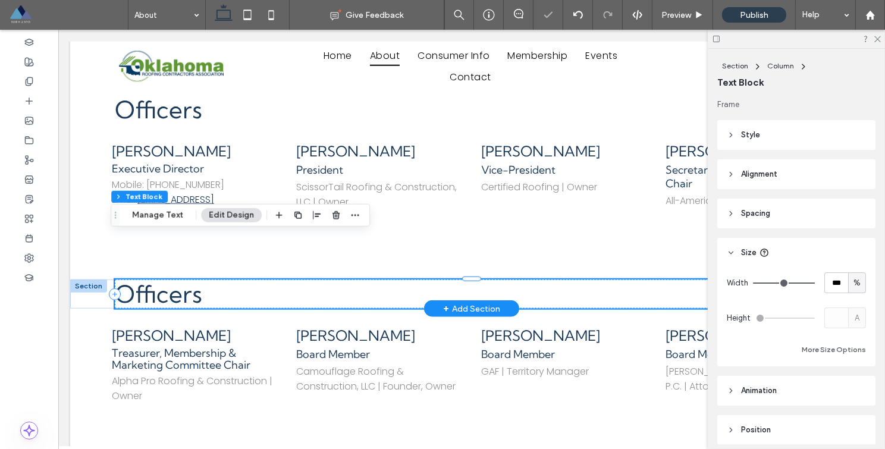
click at [166, 280] on span "Officers" at bounding box center [157, 294] width 87 height 29
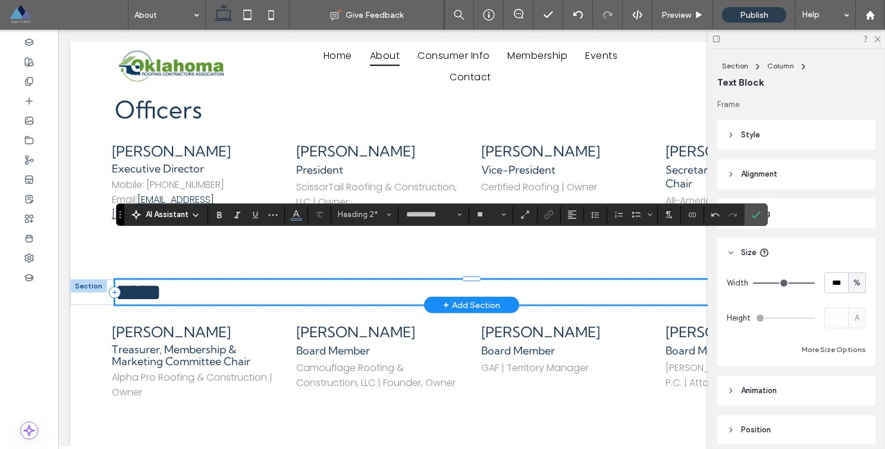
click at [193, 280] on h2 "*****" at bounding box center [471, 293] width 714 height 26
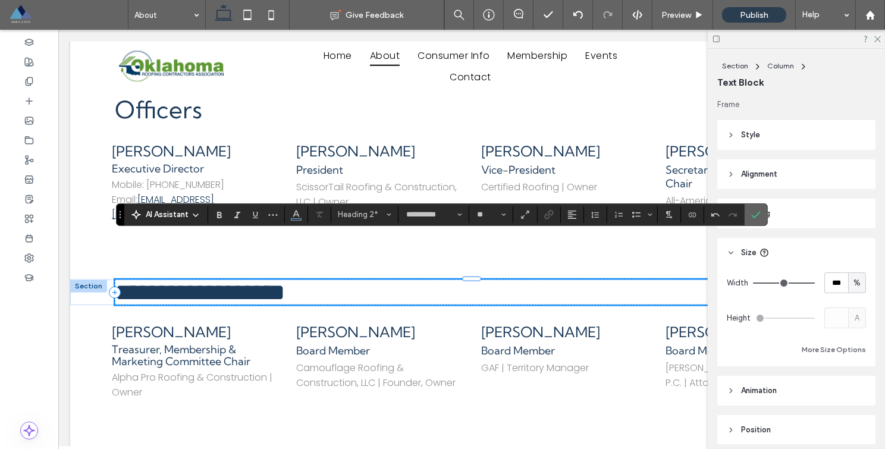
click at [751, 213] on icon "Confirm" at bounding box center [756, 215] width 10 height 10
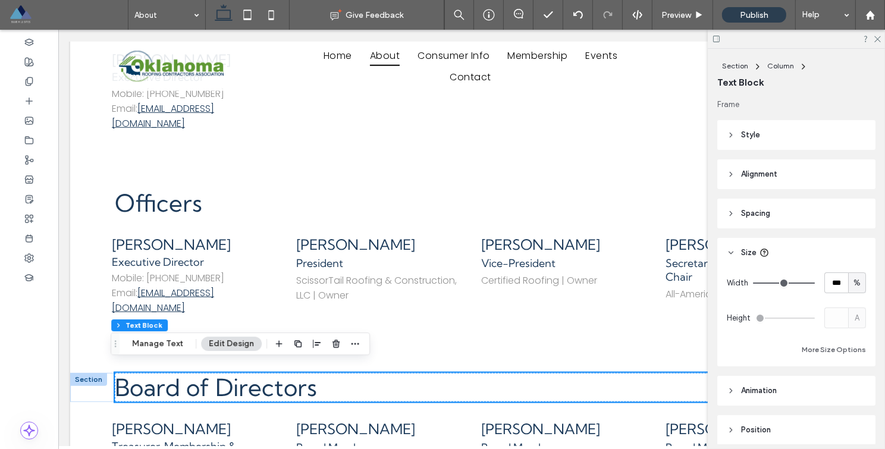
scroll to position [1280, 0]
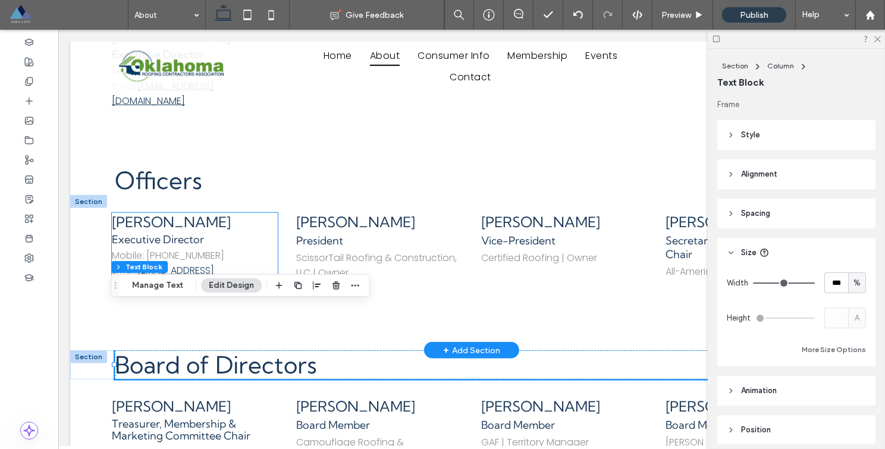
click at [173, 213] on span "[PERSON_NAME]" at bounding box center [170, 222] width 119 height 18
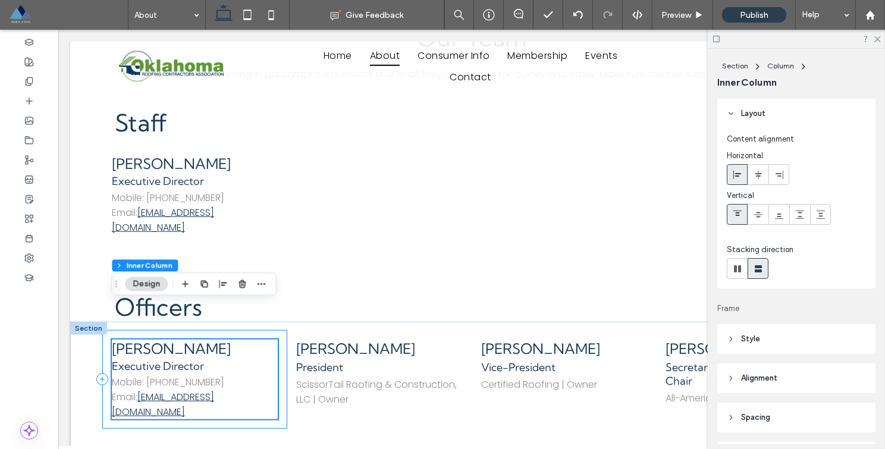
scroll to position [1156, 0]
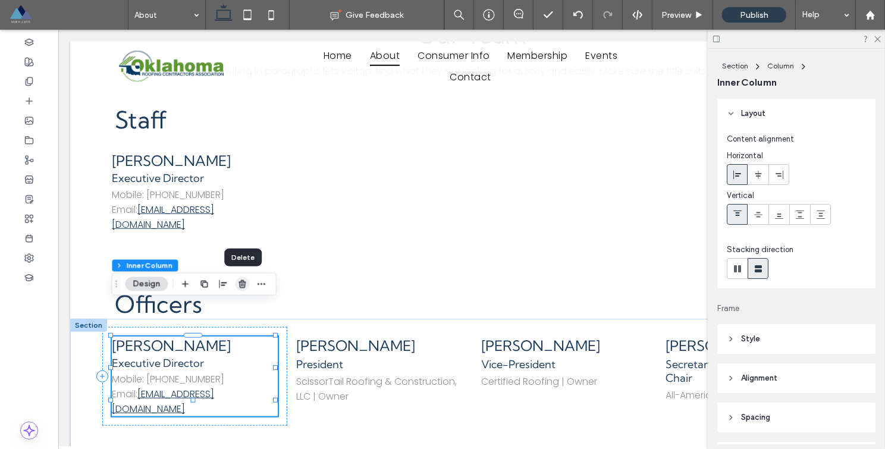
drag, startPoint x: 243, startPoint y: 286, endPoint x: 197, endPoint y: 298, distance: 47.5
click at [243, 286] on icon "button" at bounding box center [242, 284] width 10 height 10
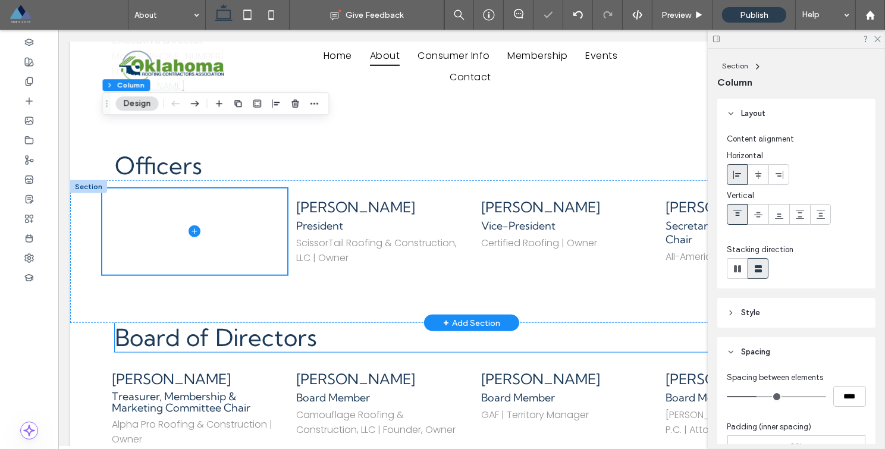
scroll to position [1278, 0]
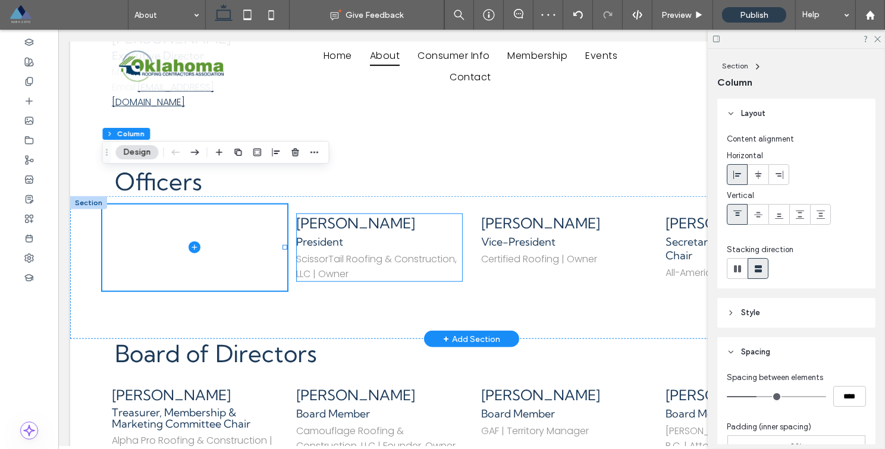
click at [331, 235] on span "President" at bounding box center [319, 242] width 47 height 14
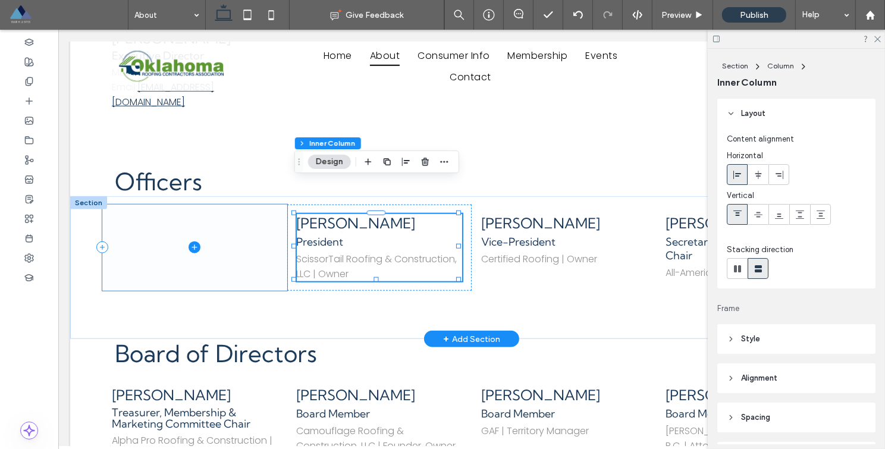
click at [271, 205] on span at bounding box center [194, 248] width 185 height 87
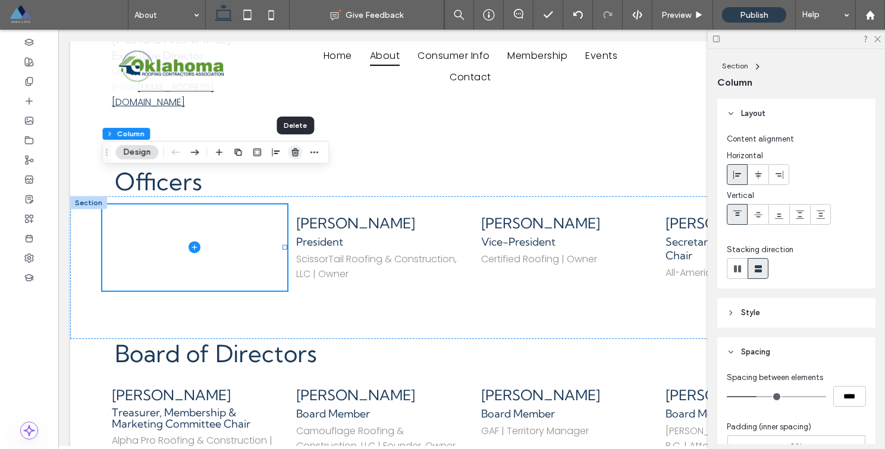
click at [293, 155] on use "button" at bounding box center [294, 152] width 7 height 8
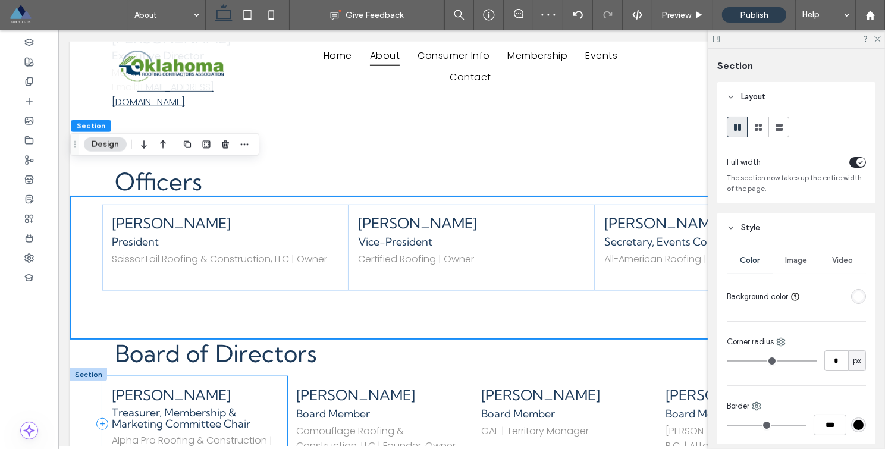
click at [268, 377] on div "[PERSON_NAME] Treasurer, Membership & Marketing Committee Chair Alpha Pro Roofi…" at bounding box center [194, 425] width 185 height 96
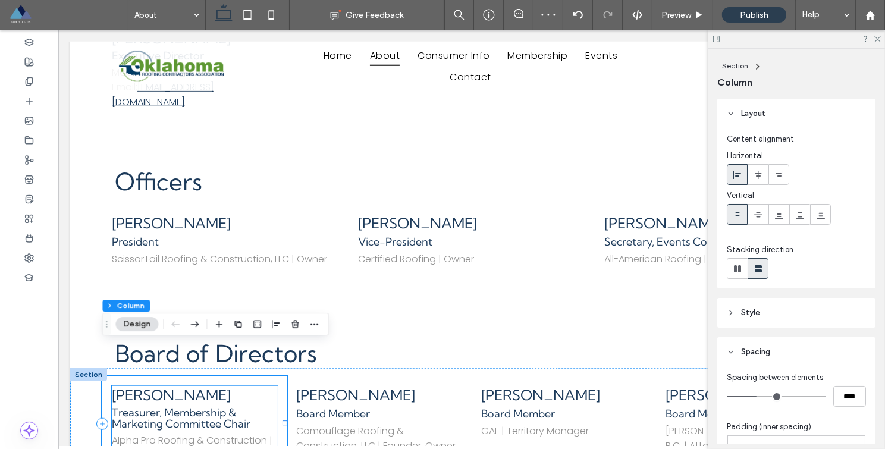
click at [261, 386] on h3 "[PERSON_NAME]" at bounding box center [194, 395] width 166 height 18
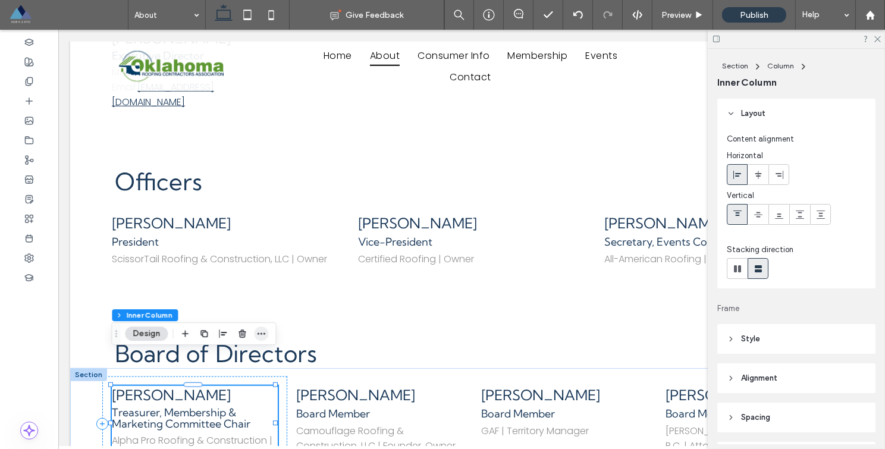
click at [258, 334] on icon "button" at bounding box center [261, 334] width 10 height 10
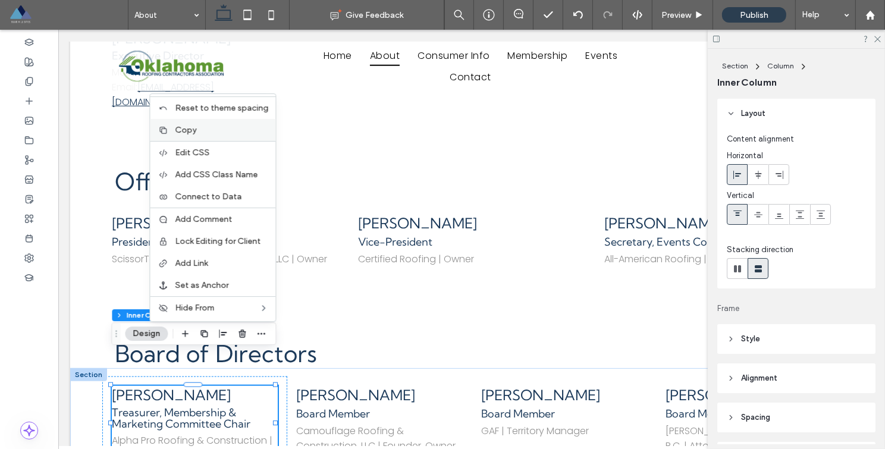
click at [212, 135] on div "Copy" at bounding box center [213, 130] width 126 height 22
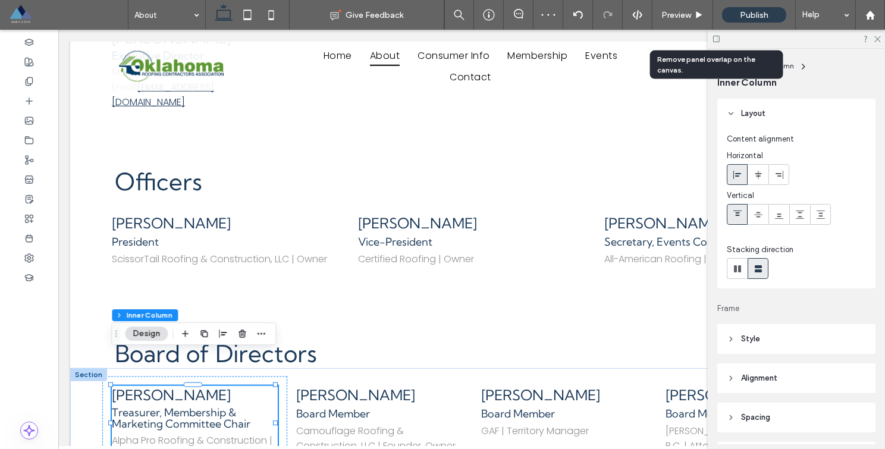
click at [714, 38] on icon at bounding box center [716, 39] width 9 height 9
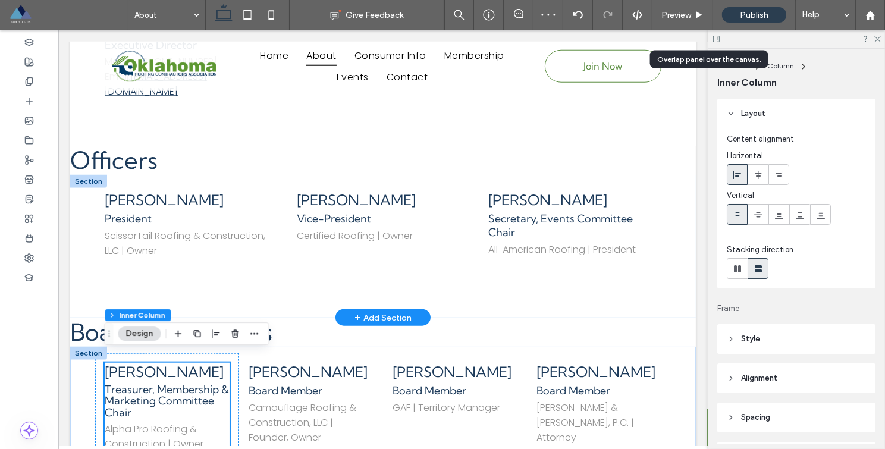
scroll to position [1281, 0]
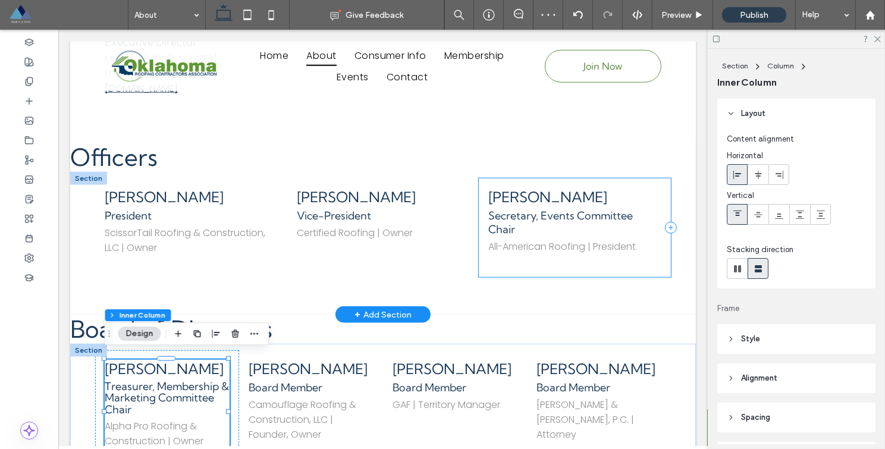
click at [654, 178] on div "[PERSON_NAME] Secretary, Events Committee Chair All-American Roofing | President" at bounding box center [574, 227] width 192 height 99
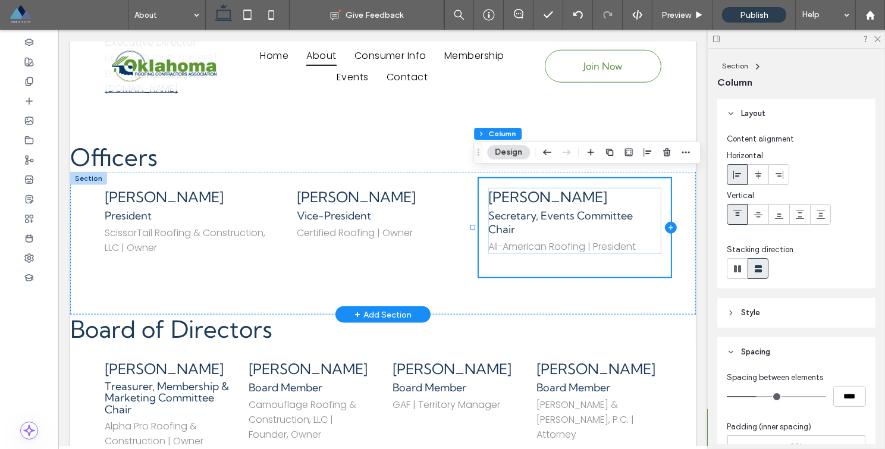
click at [664, 222] on icon at bounding box center [670, 228] width 12 height 12
type input "**"
type input "***"
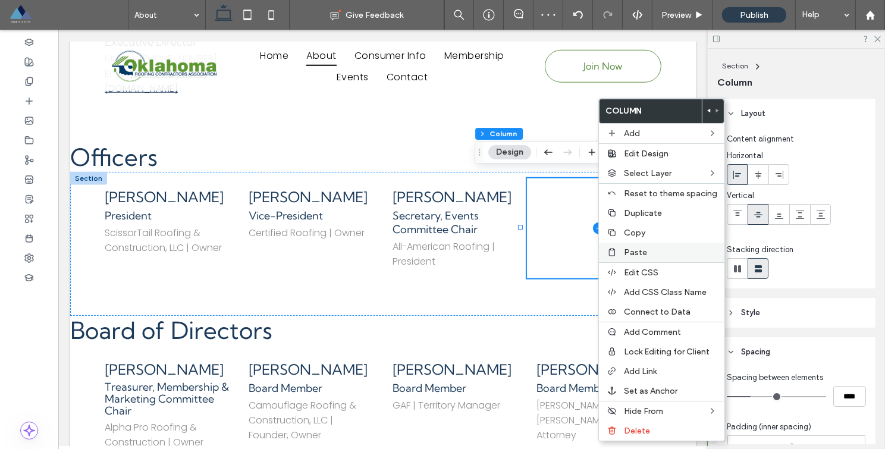
click at [632, 256] on span "Paste" at bounding box center [635, 252] width 23 height 10
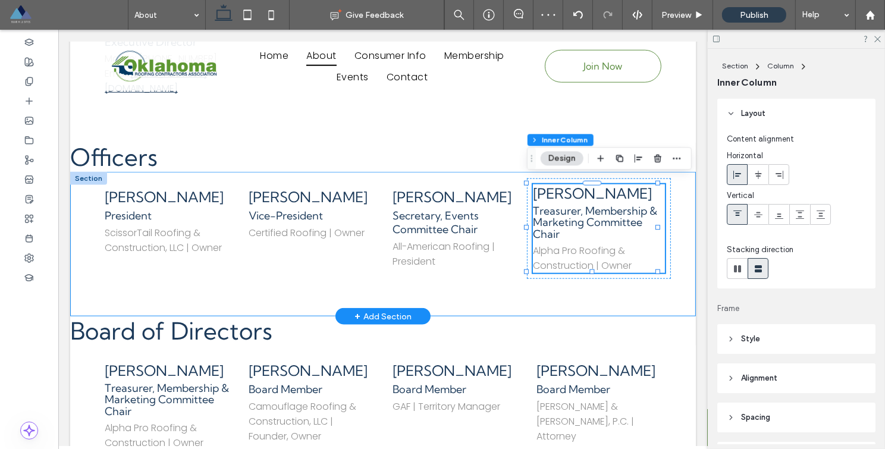
click at [584, 299] on div "[PERSON_NAME] President ScissorTail Roofing & Construction, LLC | Owner [PERSON…" at bounding box center [383, 244] width 626 height 145
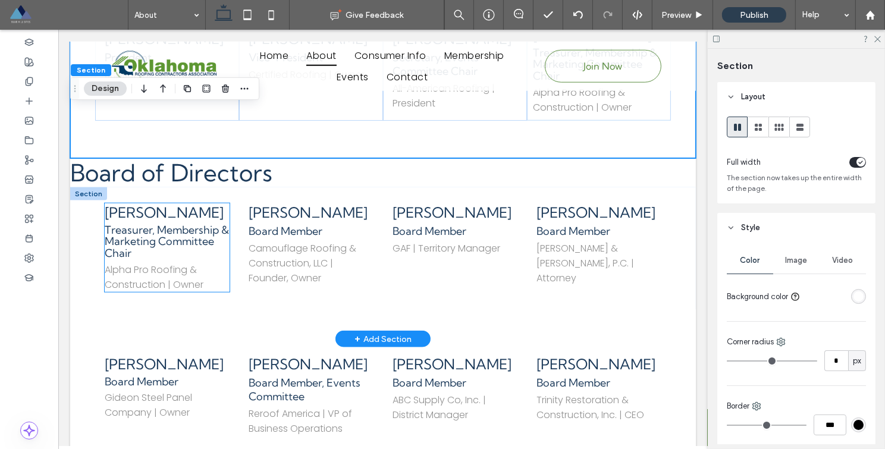
scroll to position [1460, 0]
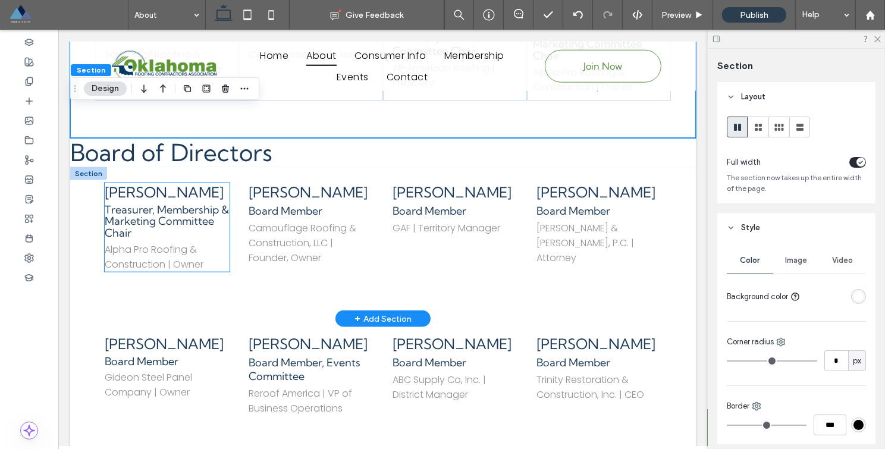
click at [167, 200] on h3 "[PERSON_NAME]" at bounding box center [166, 192] width 125 height 18
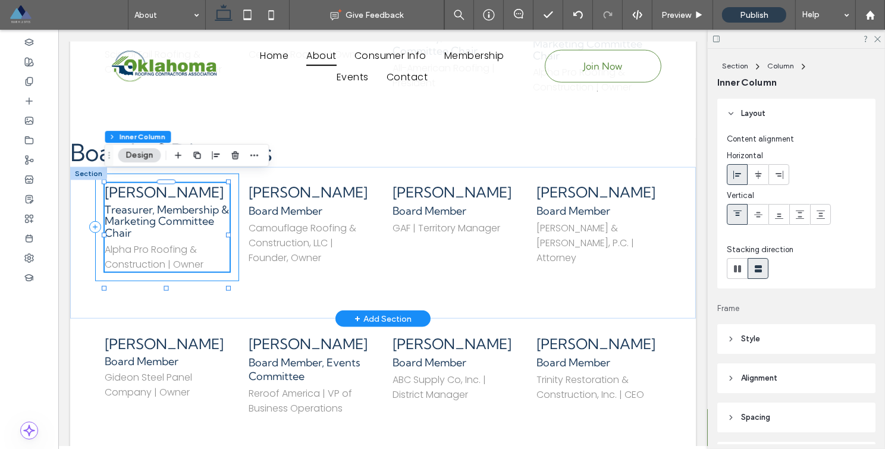
click at [233, 181] on div "[PERSON_NAME] Treasurer, Membership & Marketing Committee Chair Alpha Pro Roofi…" at bounding box center [167, 228] width 144 height 108
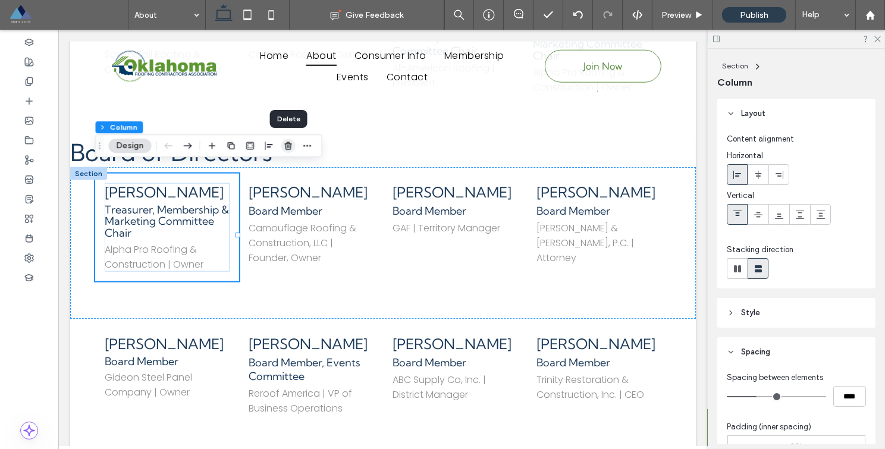
click at [284, 142] on icon "button" at bounding box center [289, 146] width 10 height 10
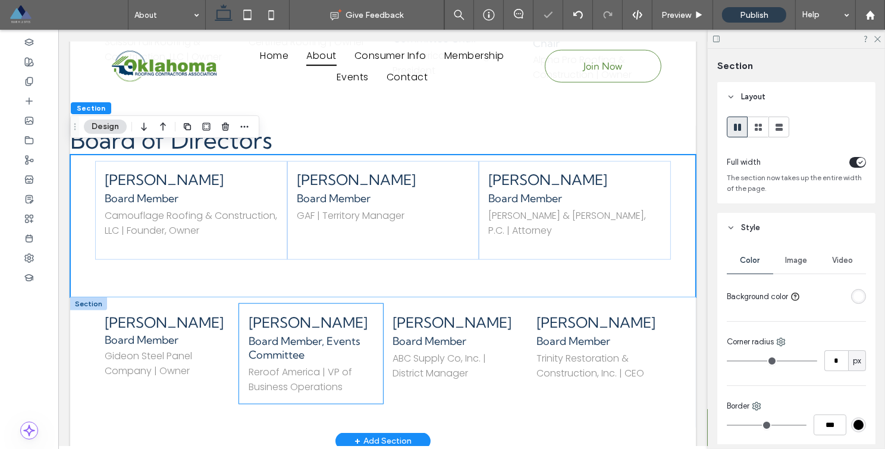
scroll to position [1473, 0]
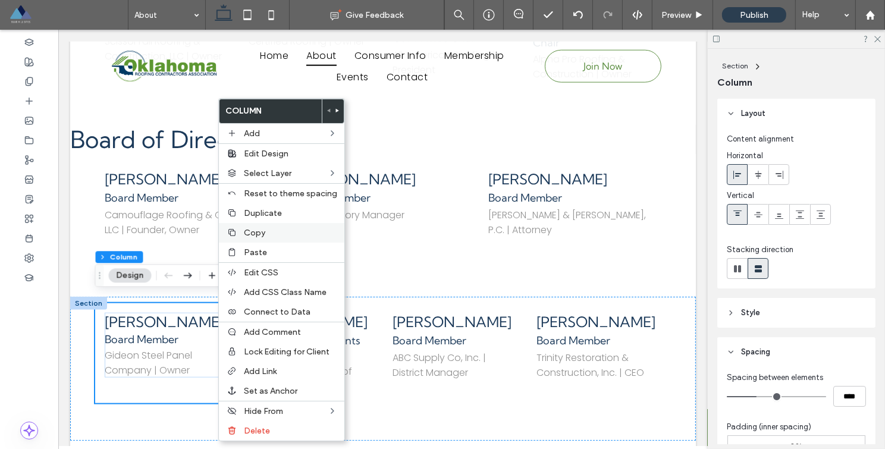
click at [244, 238] on span "Copy" at bounding box center [254, 233] width 21 height 10
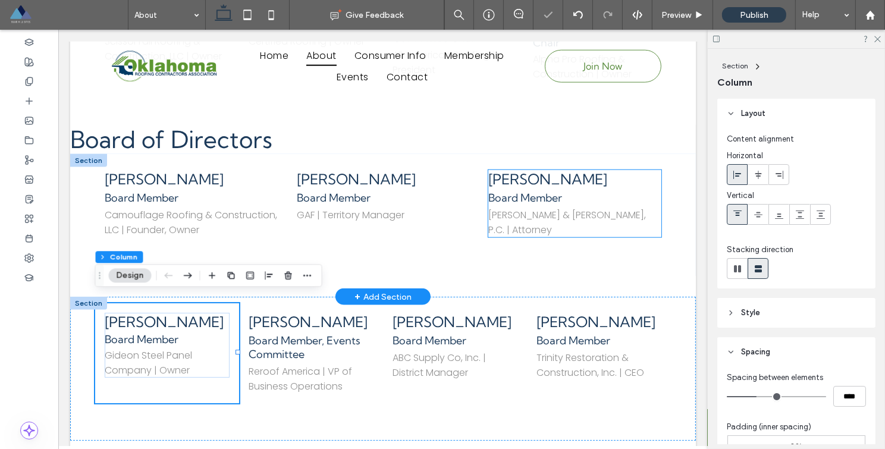
click at [637, 191] on h4 "Board Member" at bounding box center [574, 198] width 173 height 14
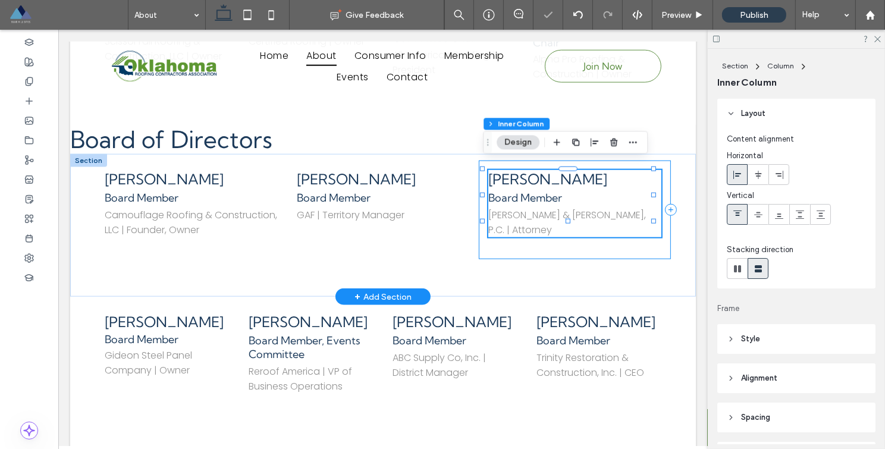
click at [656, 229] on div "[PERSON_NAME] Board Member [PERSON_NAME] & [PERSON_NAME], P.C. | Attorney" at bounding box center [574, 210] width 192 height 99
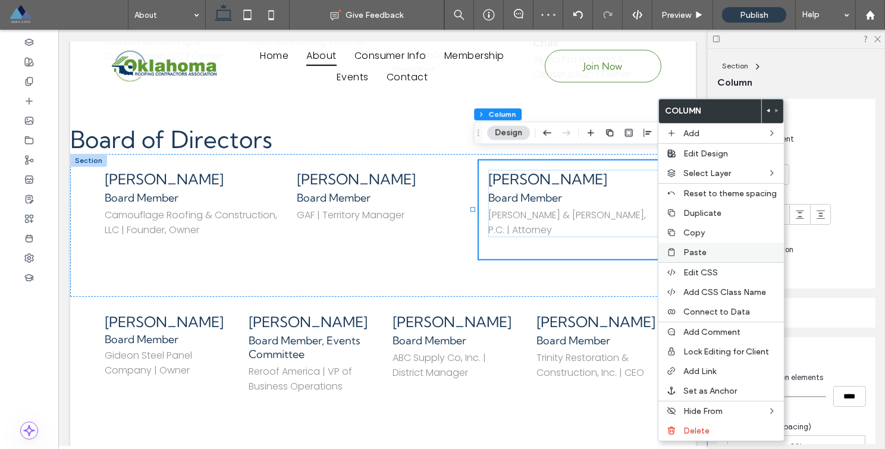
click at [684, 252] on span "Paste" at bounding box center [694, 252] width 23 height 10
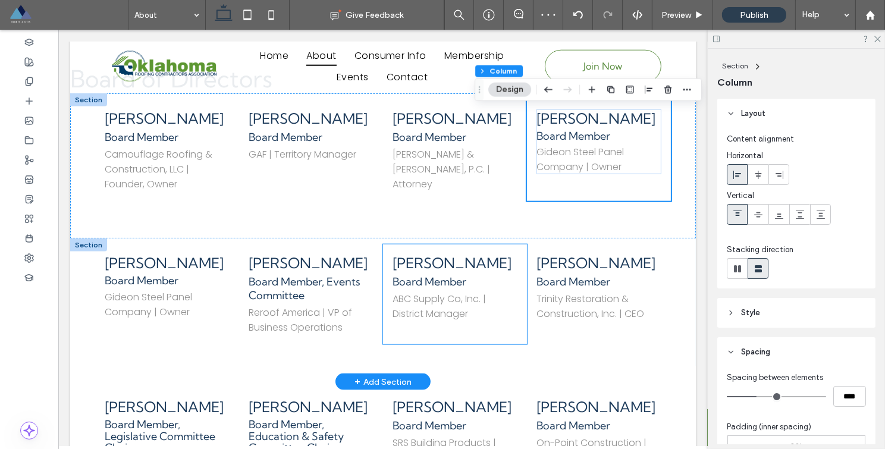
scroll to position [1537, 0]
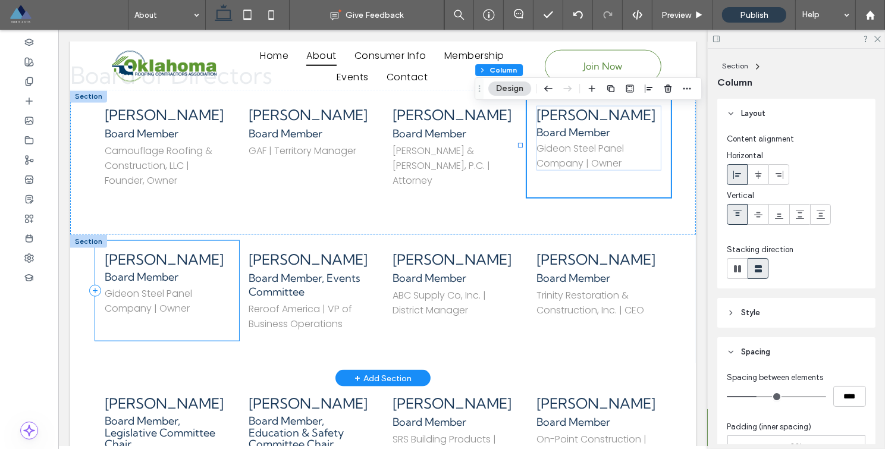
click at [232, 262] on div "[PERSON_NAME] Board Member Gideon Steel Panel Company | Owner" at bounding box center [167, 291] width 144 height 100
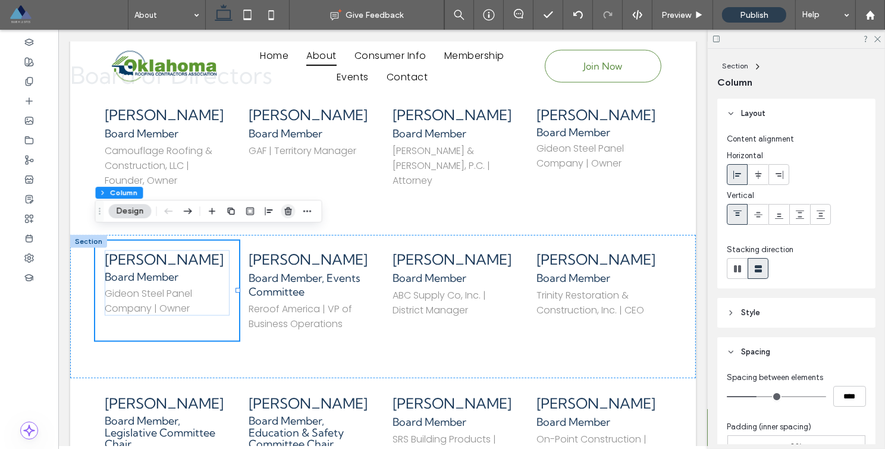
drag, startPoint x: 287, startPoint y: 210, endPoint x: 280, endPoint y: 219, distance: 11.4
click at [287, 210] on icon "button" at bounding box center [289, 211] width 10 height 10
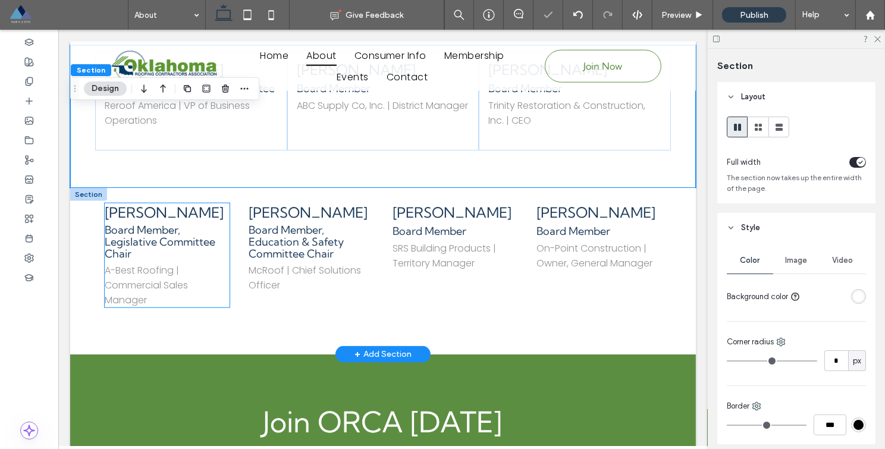
scroll to position [1725, 0]
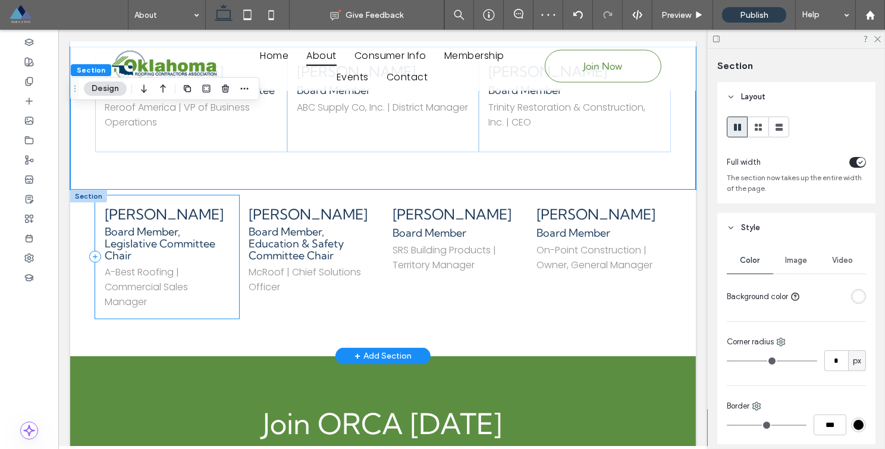
click at [231, 197] on div "[PERSON_NAME] Board Member, Legislative Committee Chair A-Best Roofing | Commer…" at bounding box center [167, 257] width 144 height 123
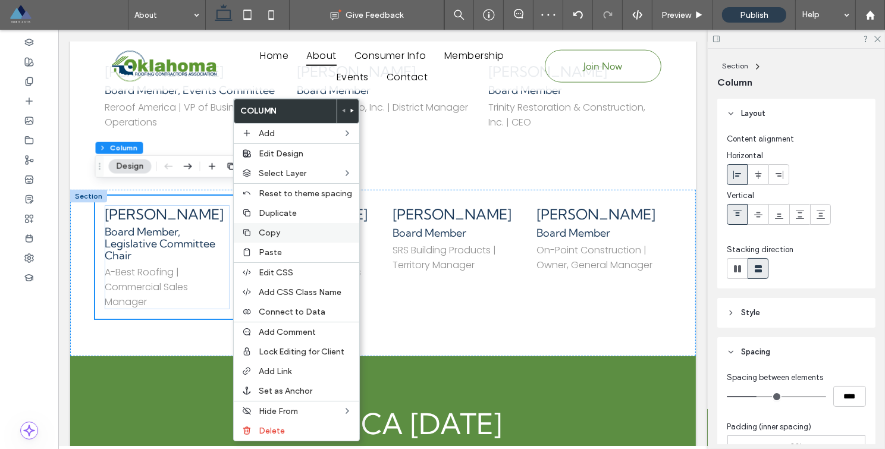
click at [264, 238] on span "Copy" at bounding box center [269, 233] width 21 height 10
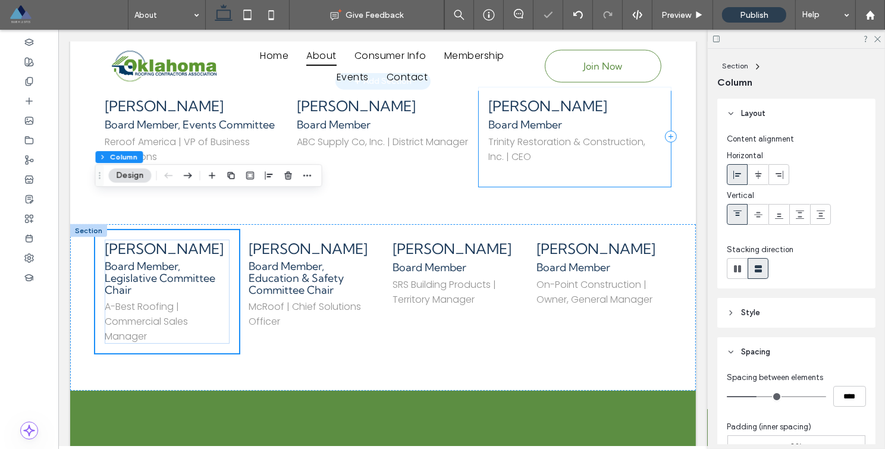
scroll to position [1569, 0]
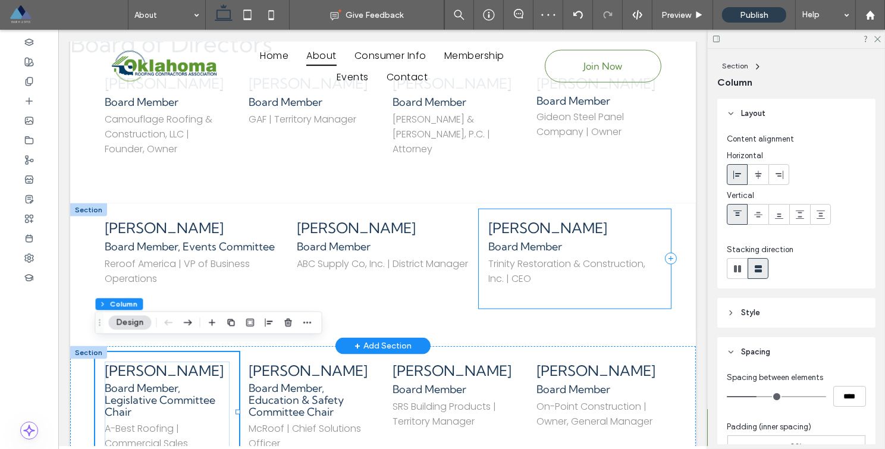
click at [660, 213] on div "[PERSON_NAME] Board Member Trinity Restoration & Construction, Inc. | CEO" at bounding box center [574, 258] width 192 height 99
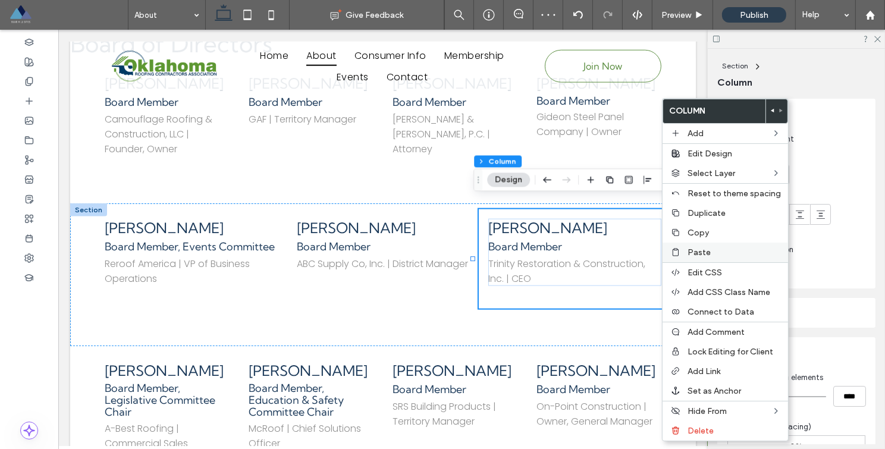
click at [689, 249] on span "Paste" at bounding box center [699, 252] width 23 height 10
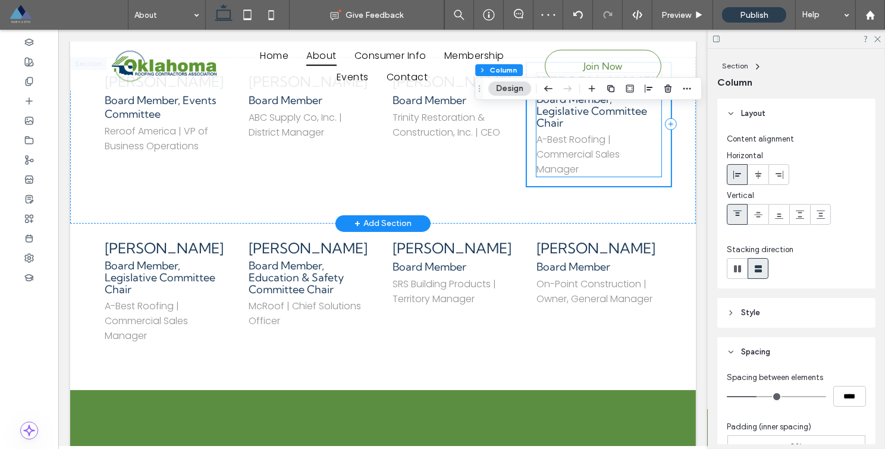
scroll to position [1735, 0]
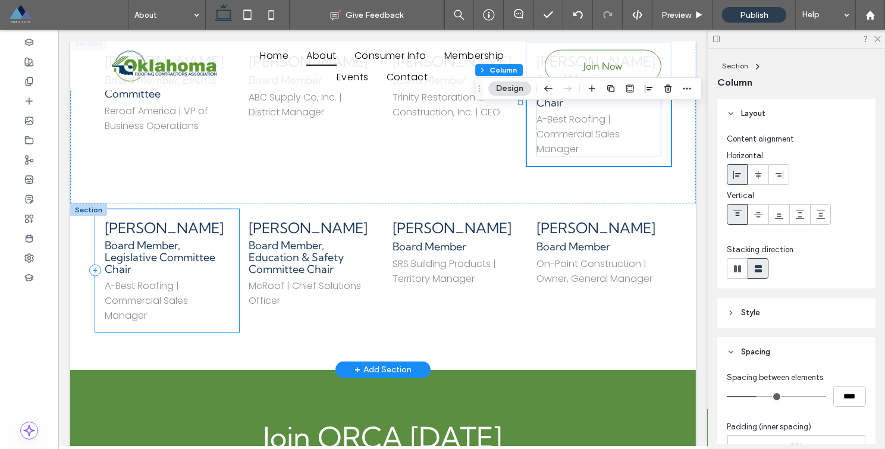
click at [228, 214] on div "[PERSON_NAME] Board Member, Legislative Committee Chair A-Best Roofing | Commer…" at bounding box center [167, 270] width 144 height 123
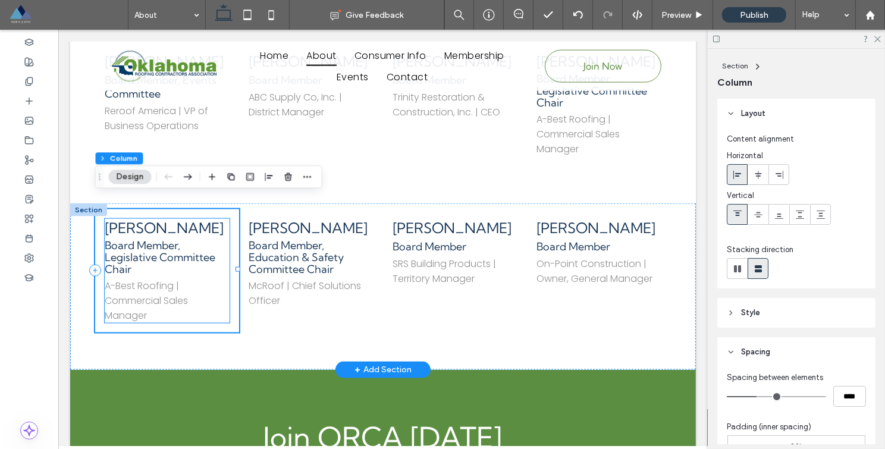
click at [221, 219] on h3 "[PERSON_NAME]" at bounding box center [166, 228] width 125 height 18
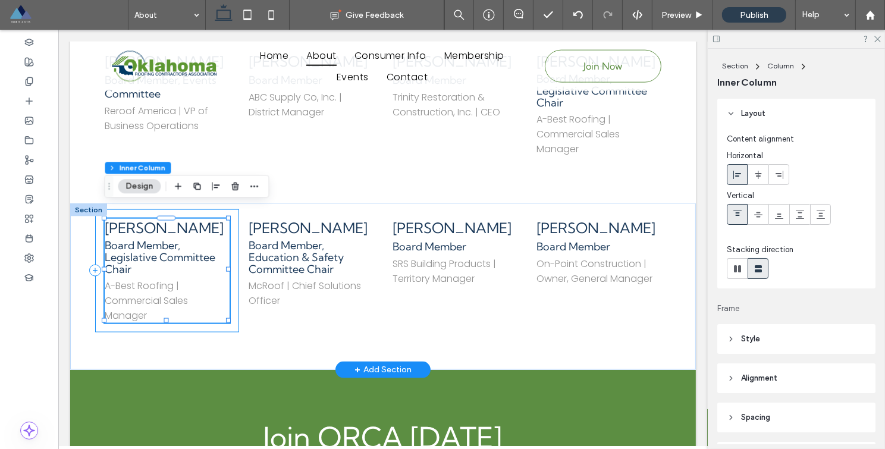
click at [232, 210] on div "[PERSON_NAME] Board Member, Legislative Committee Chair A-Best Roofing | Commer…" at bounding box center [167, 270] width 144 height 123
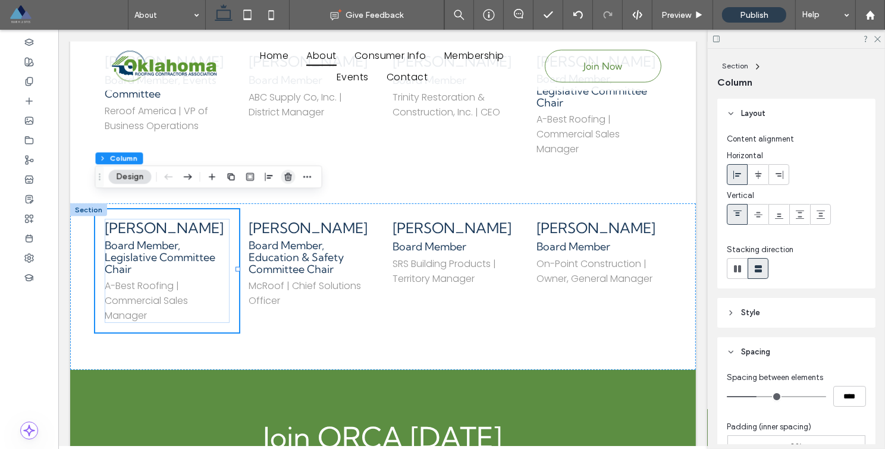
click at [287, 180] on use "button" at bounding box center [287, 177] width 7 height 8
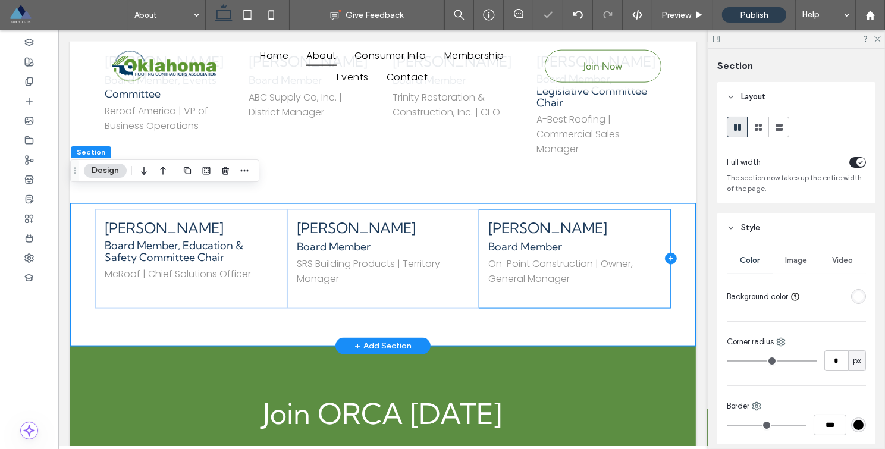
click at [668, 259] on icon at bounding box center [670, 259] width 5 height 1
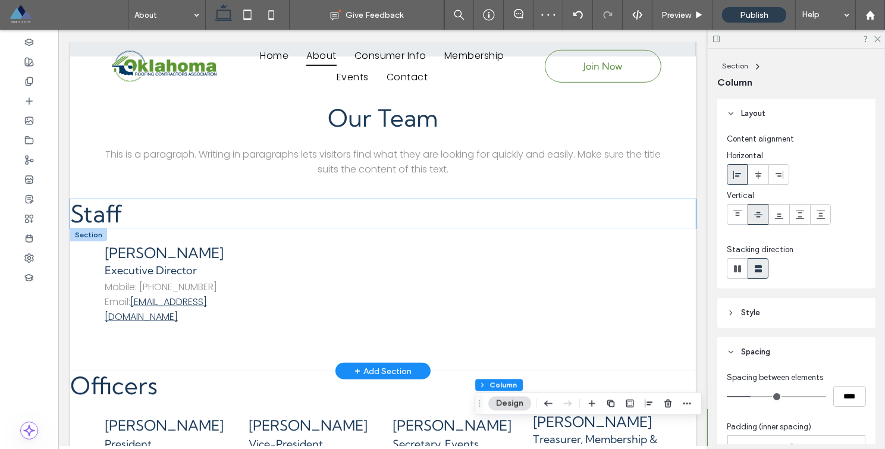
scroll to position [834, 0]
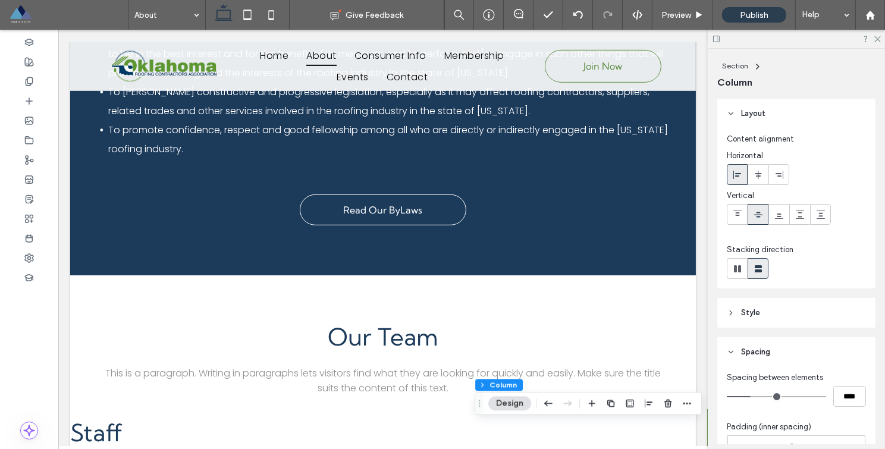
click at [715, 38] on icon at bounding box center [716, 39] width 9 height 9
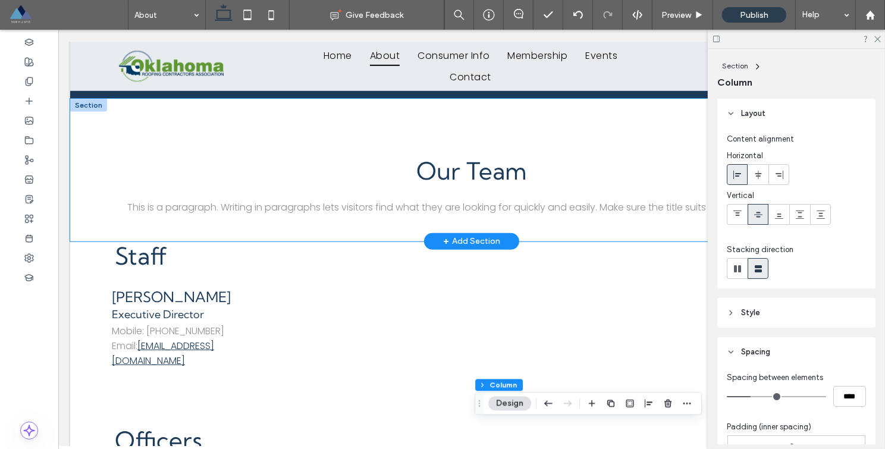
scroll to position [1061, 0]
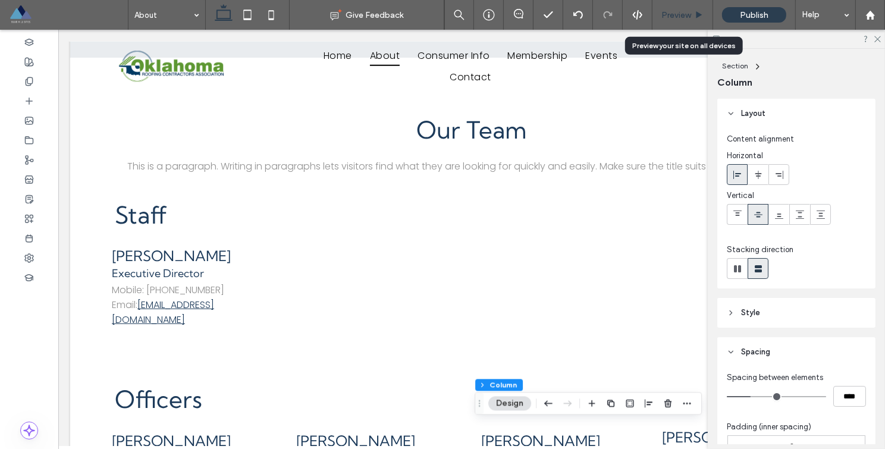
click at [678, 16] on span "Preview" at bounding box center [676, 15] width 30 height 10
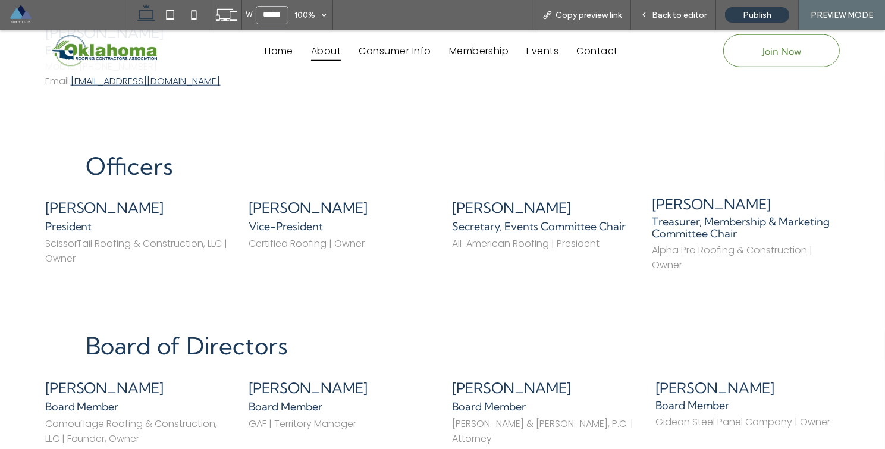
scroll to position [1325, 0]
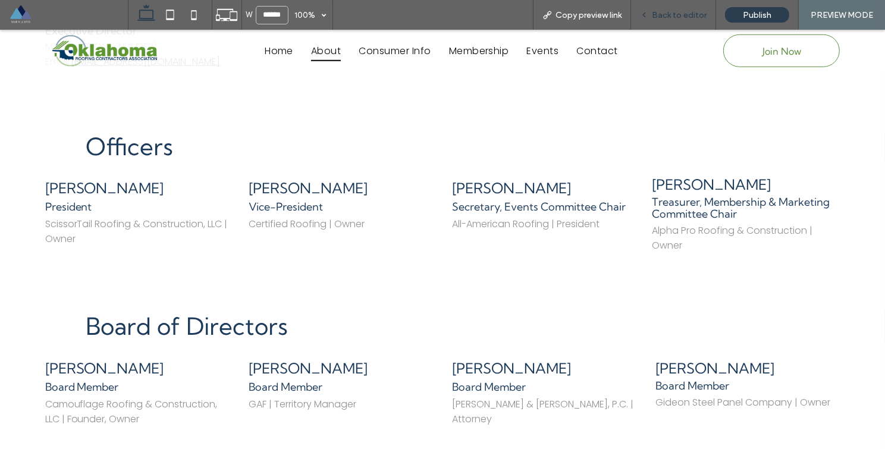
drag, startPoint x: 689, startPoint y: 14, endPoint x: 645, endPoint y: 59, distance: 63.5
click at [689, 14] on span "Back to editor" at bounding box center [679, 15] width 55 height 10
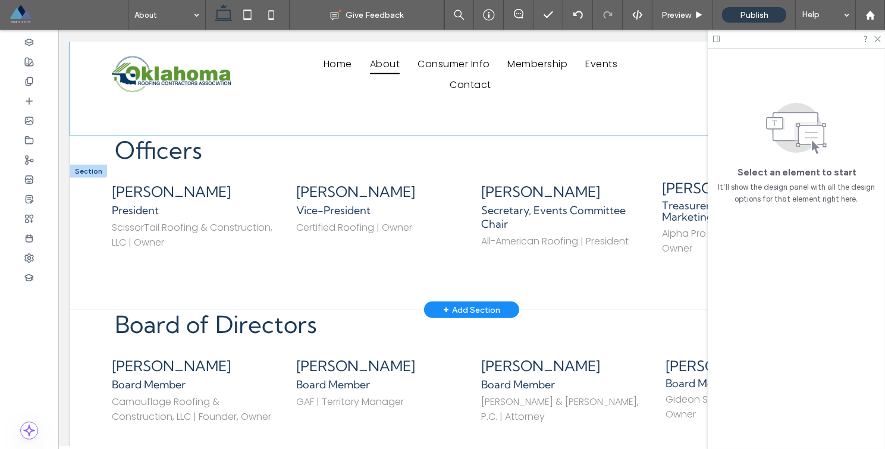
scroll to position [1302, 0]
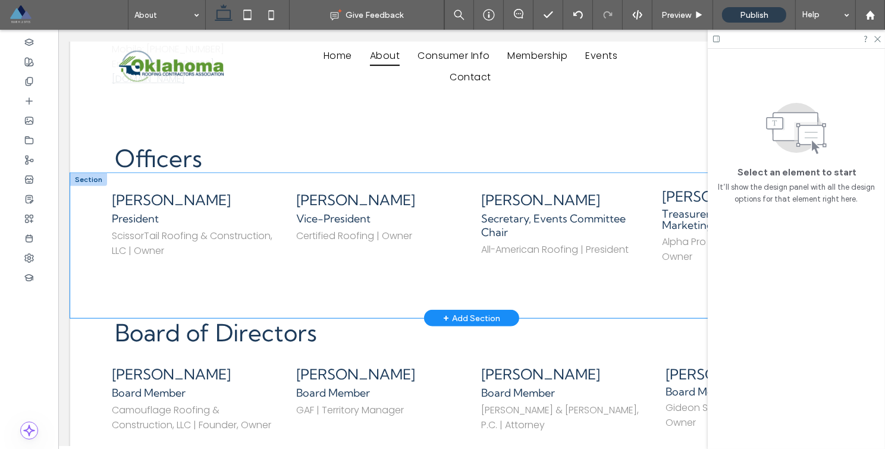
click at [92, 173] on div "[PERSON_NAME] President ScissorTail Roofing & Construction, LLC | Owner [PERSON…" at bounding box center [471, 245] width 803 height 145
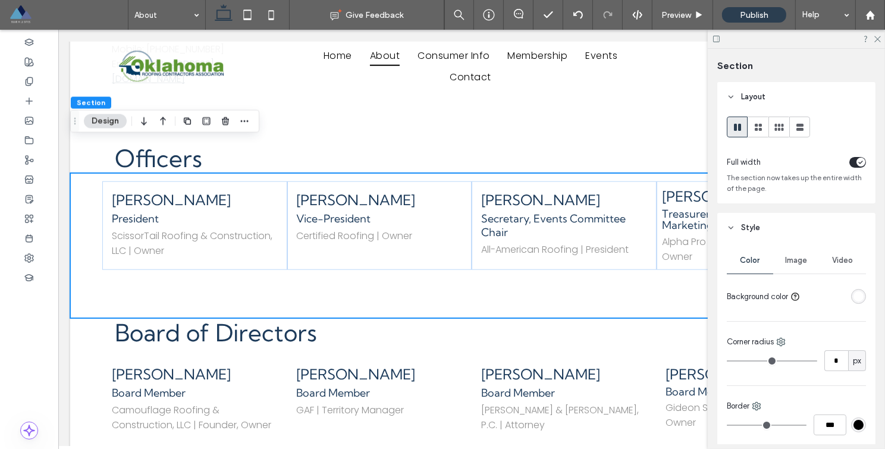
click at [857, 164] on div "toggle" at bounding box center [861, 162] width 9 height 9
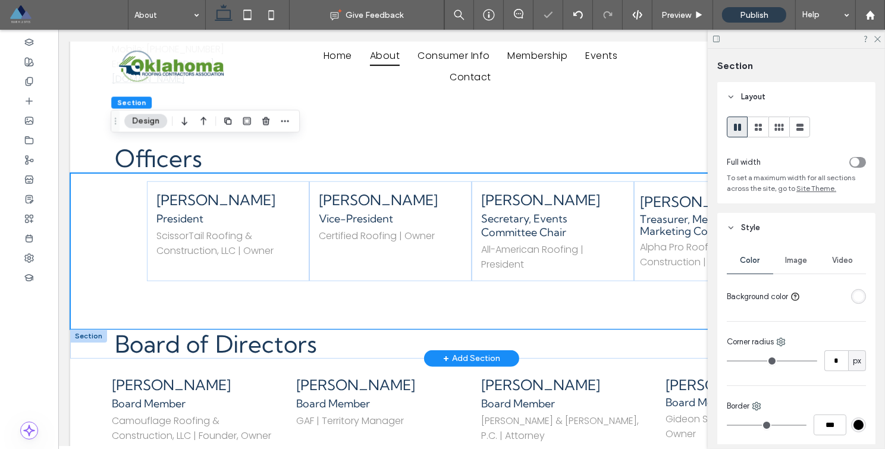
click at [81, 330] on div at bounding box center [88, 336] width 37 height 13
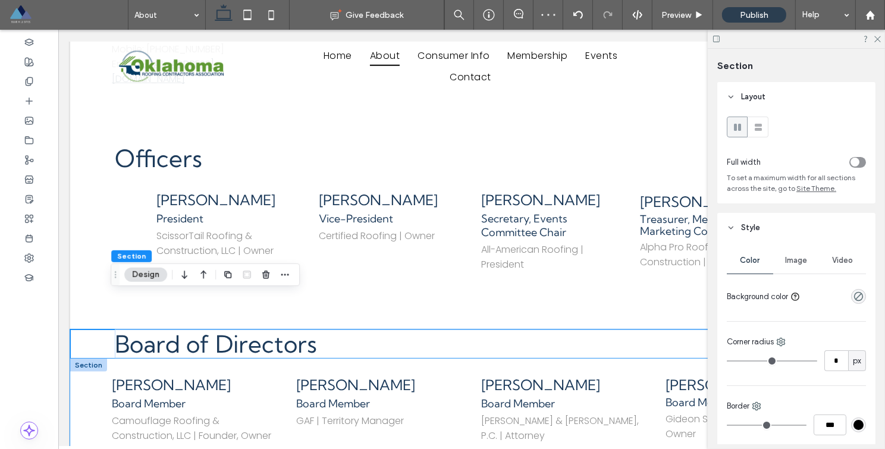
click at [77, 359] on div "[PERSON_NAME] Board Member Camouflage Roofing & Construction, LLC | Founder, Ow…" at bounding box center [471, 430] width 803 height 143
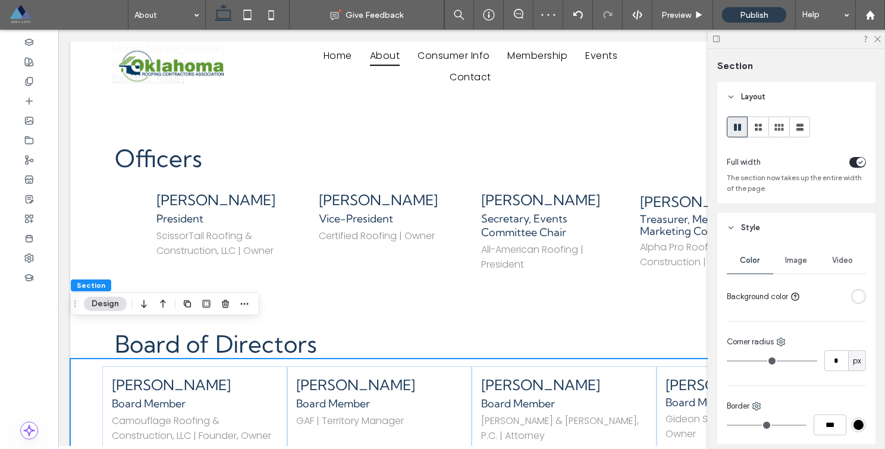
click at [857, 165] on div "toggle" at bounding box center [861, 162] width 9 height 9
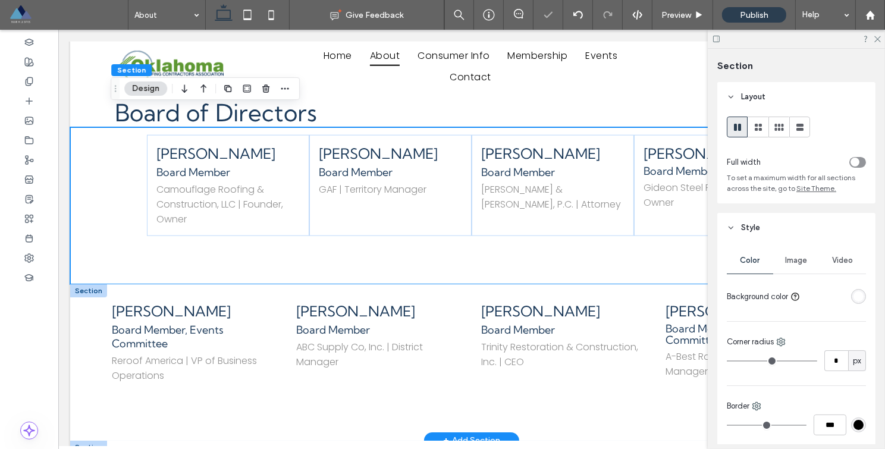
scroll to position [1564, 0]
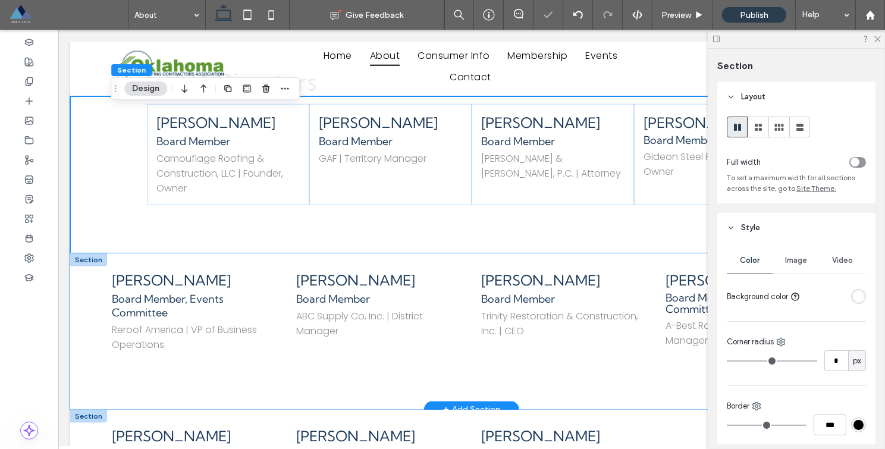
click at [83, 253] on div "[PERSON_NAME] Board Member, Events Committee Reroof America | VP of Business Op…" at bounding box center [471, 331] width 803 height 156
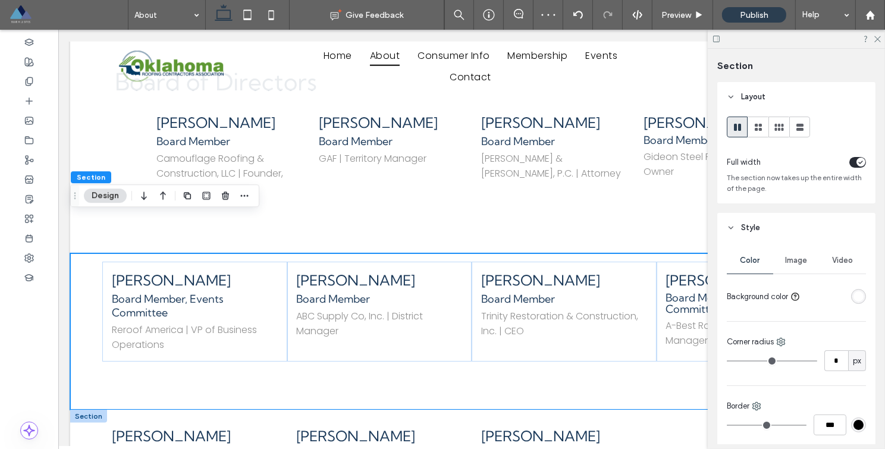
click at [857, 164] on div "toggle" at bounding box center [861, 162] width 9 height 9
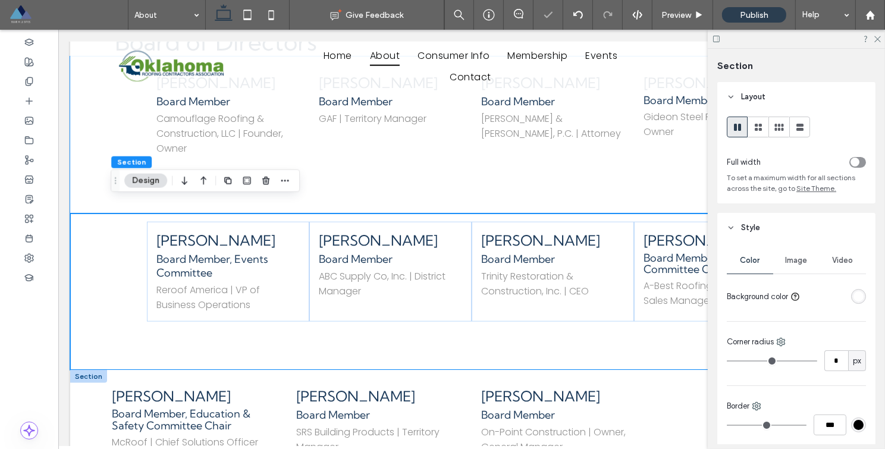
scroll to position [1767, 0]
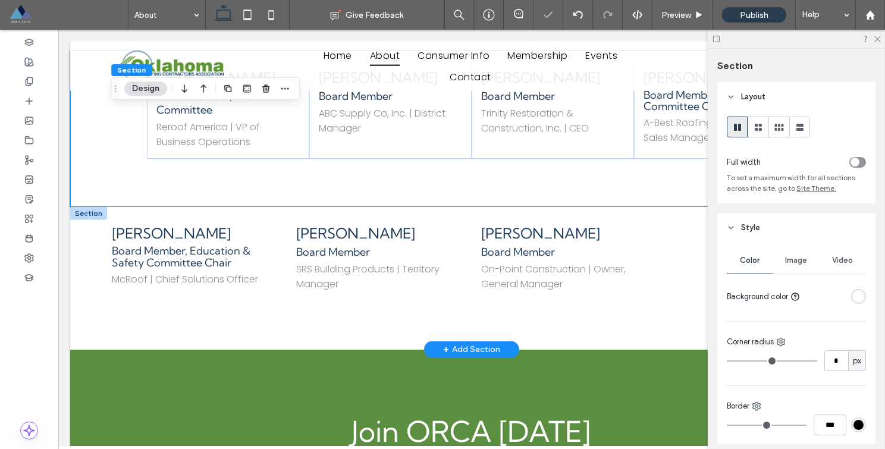
click at [86, 207] on div at bounding box center [88, 213] width 37 height 13
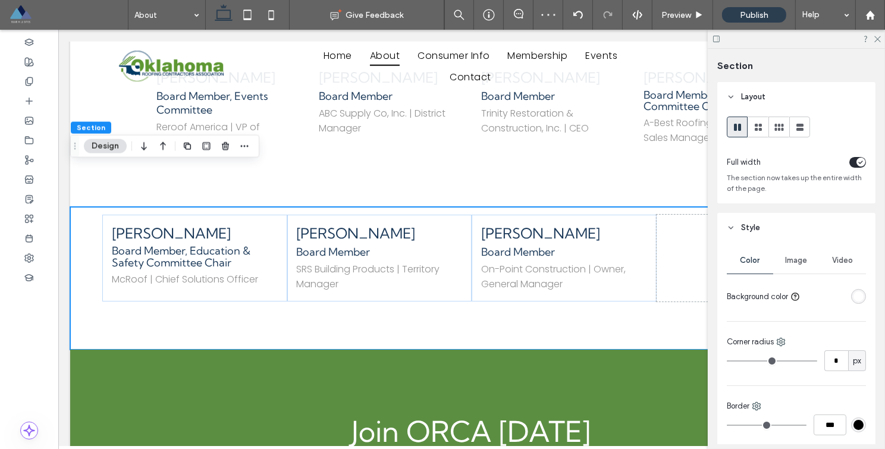
click at [858, 162] on icon "toggle" at bounding box center [860, 163] width 5 height 4
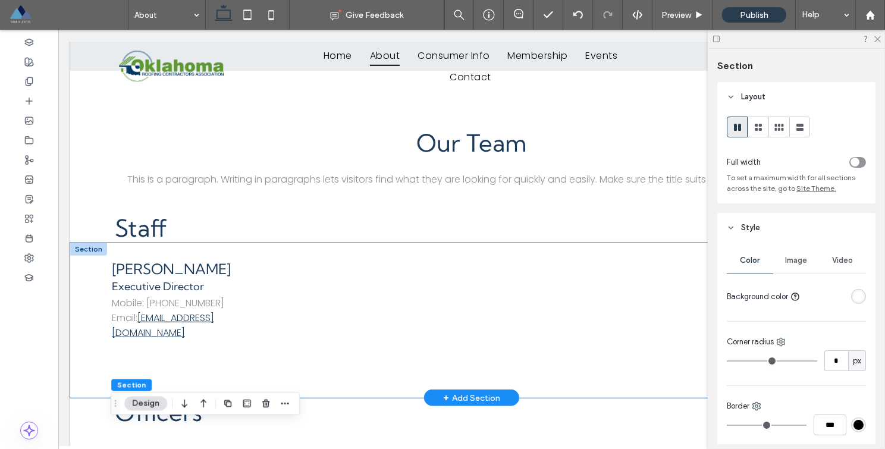
scroll to position [1049, 0]
click at [85, 241] on div "[PERSON_NAME] Executive Director Mobile: [PHONE_NUMBER] Email: [EMAIL_ADDRESS][…" at bounding box center [471, 318] width 803 height 155
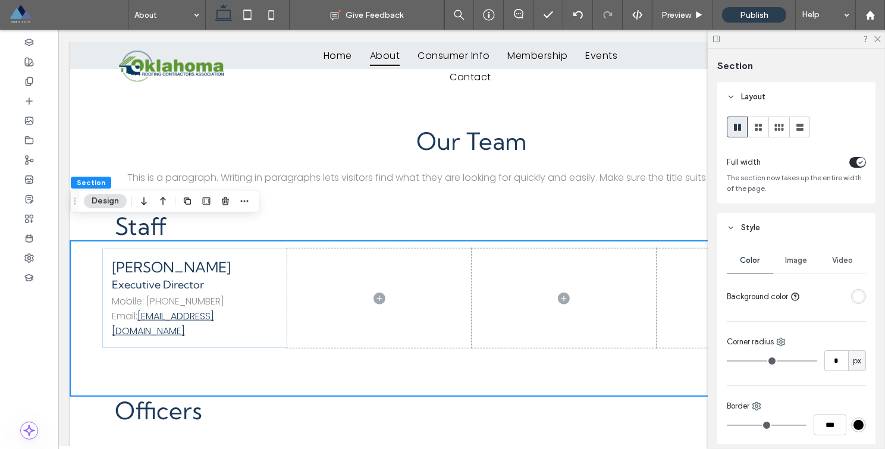
click at [859, 163] on icon "toggle" at bounding box center [861, 162] width 4 height 2
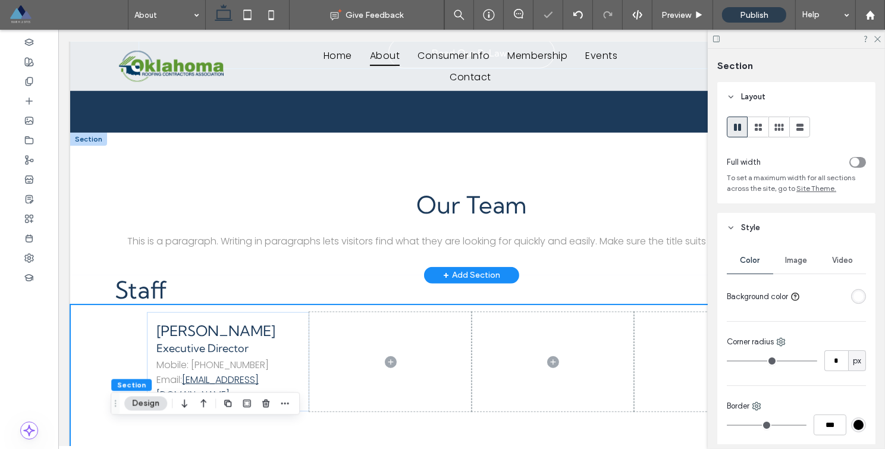
scroll to position [1001, 0]
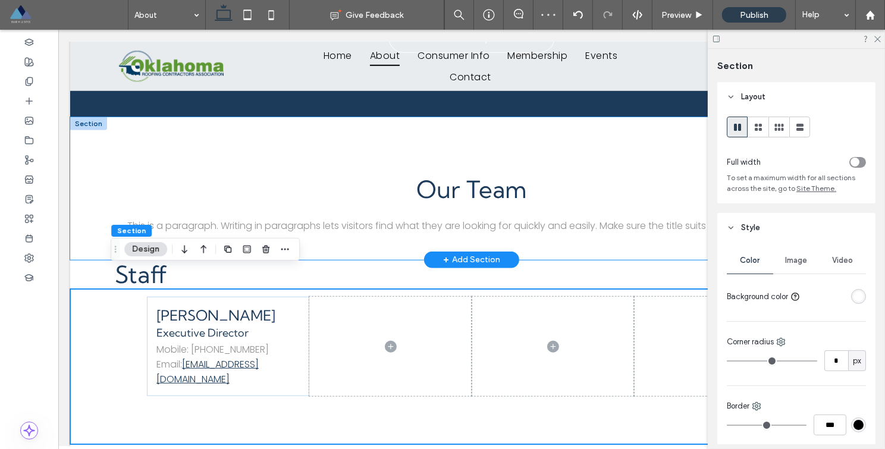
click at [211, 132] on div "Our Team This is a paragraph. Writing in paragraphs lets visitors find what the…" at bounding box center [471, 188] width 803 height 143
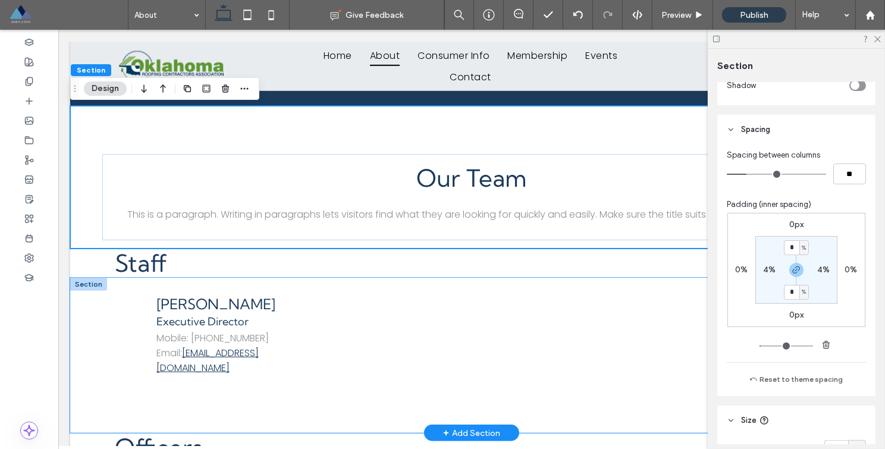
scroll to position [1069, 0]
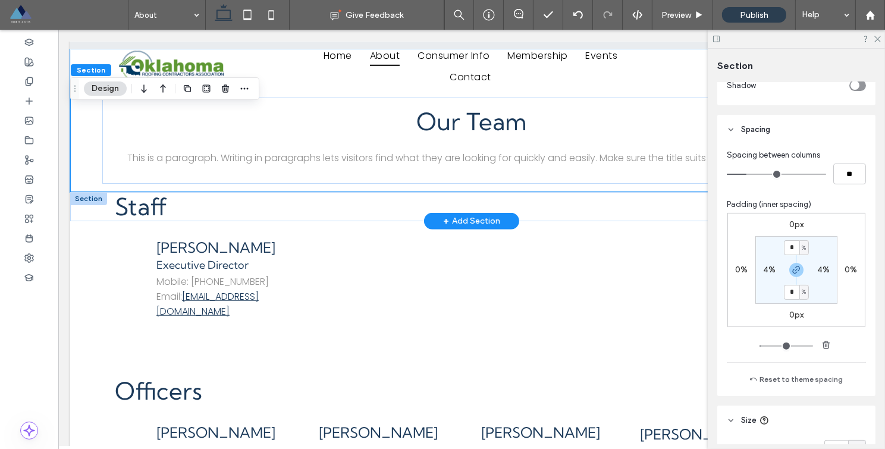
click at [77, 192] on div at bounding box center [88, 198] width 37 height 13
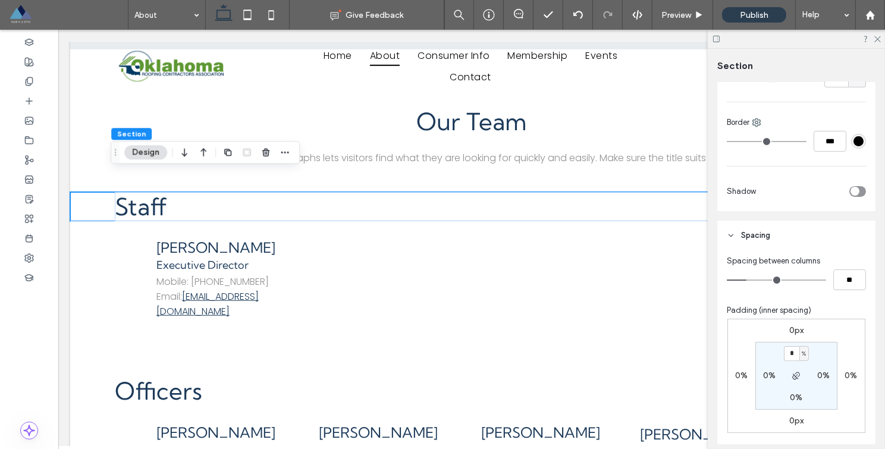
scroll to position [286, 0]
click at [766, 375] on label "0%" at bounding box center [769, 374] width 12 height 10
click at [793, 375] on use "button" at bounding box center [796, 374] width 7 height 7
click at [792, 375] on icon "button" at bounding box center [797, 374] width 10 height 10
click at [765, 375] on input "*" at bounding box center [764, 373] width 15 height 15
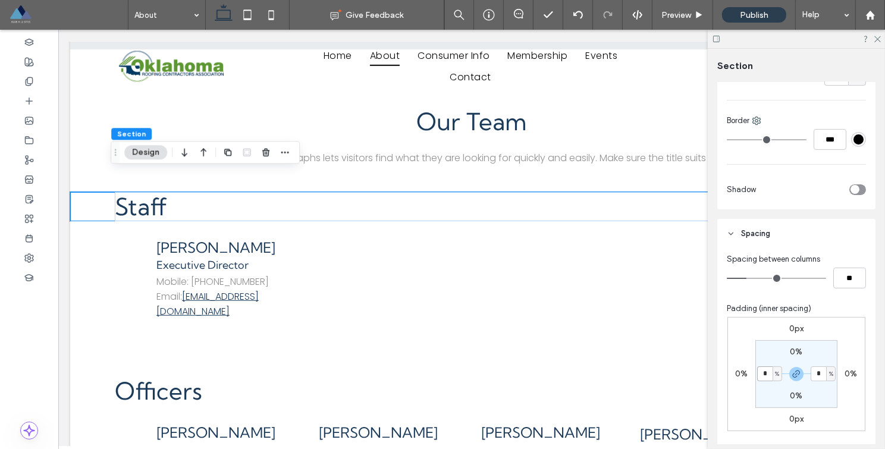
type input "*"
click at [844, 353] on div "0px 0% 0px 0% 0% * % 0% * %" at bounding box center [796, 374] width 138 height 114
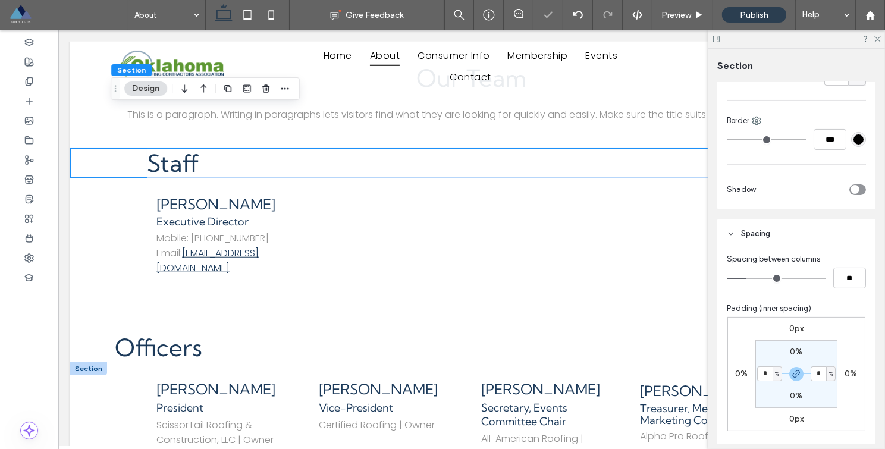
scroll to position [1257, 0]
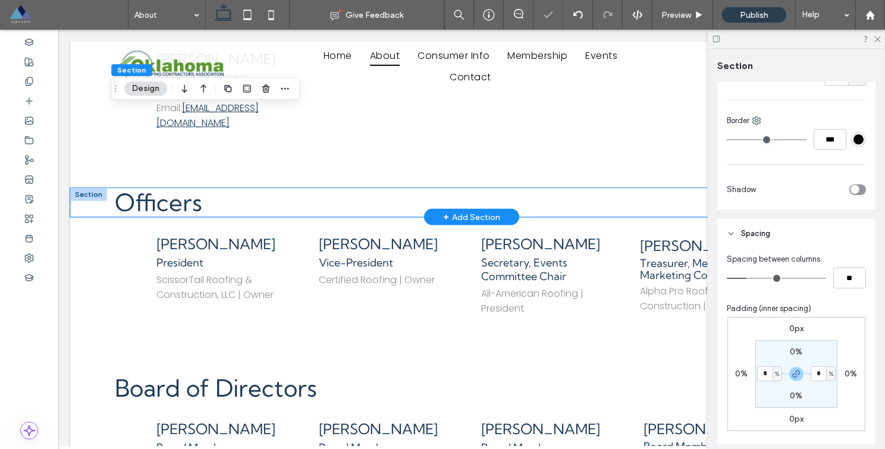
click at [93, 188] on div "Officers" at bounding box center [471, 202] width 803 height 29
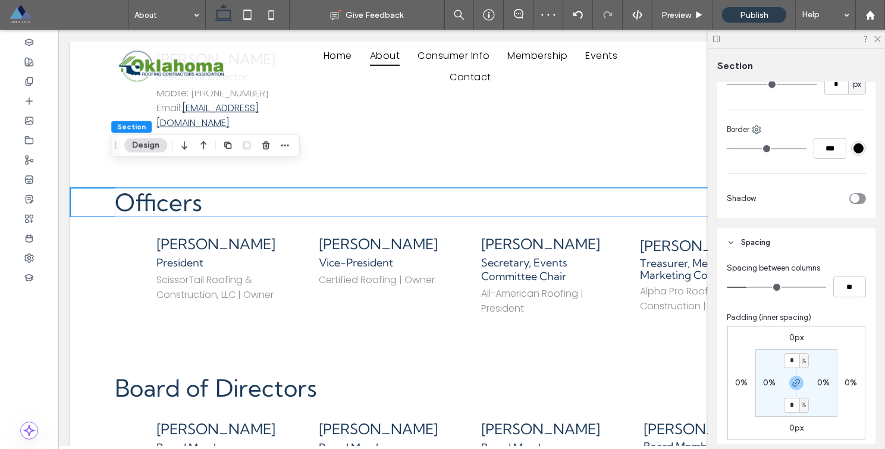
scroll to position [294, 0]
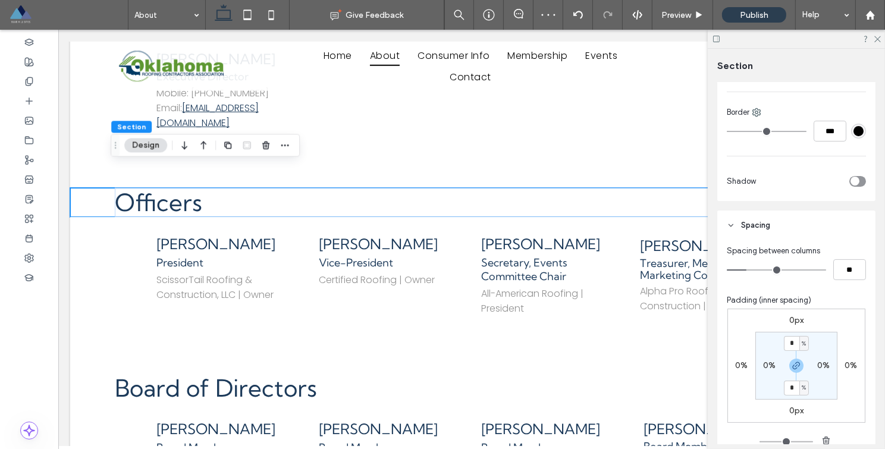
click at [768, 368] on label "0%" at bounding box center [769, 365] width 12 height 10
type input "*"
click at [855, 329] on div "0px 0% 0px 0% 0% * % 0% * %" at bounding box center [796, 366] width 138 height 114
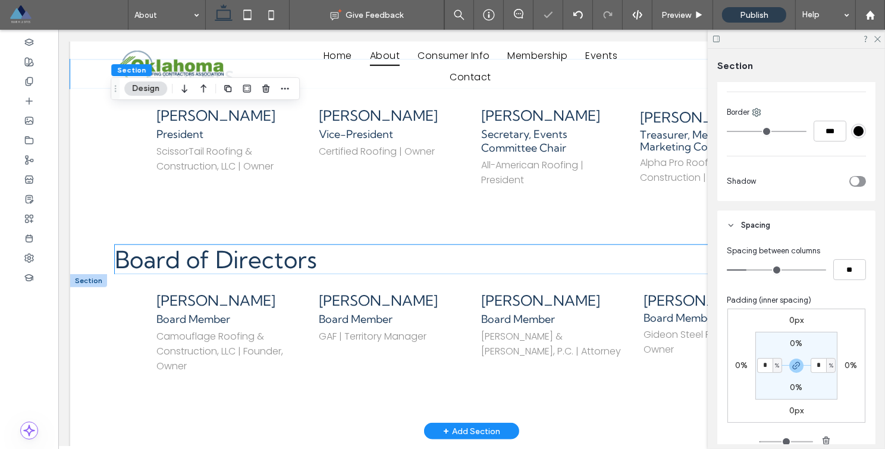
scroll to position [1401, 0]
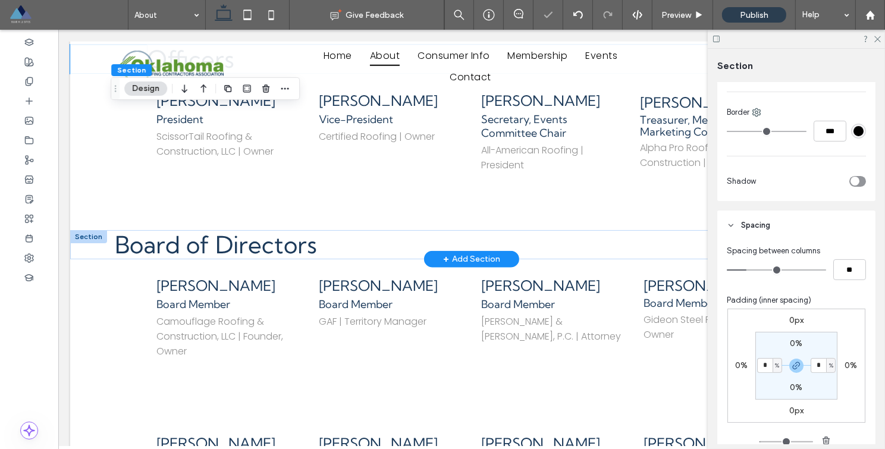
drag, startPoint x: 99, startPoint y: 211, endPoint x: 138, endPoint y: 220, distance: 39.7
click at [99, 230] on div at bounding box center [88, 236] width 37 height 13
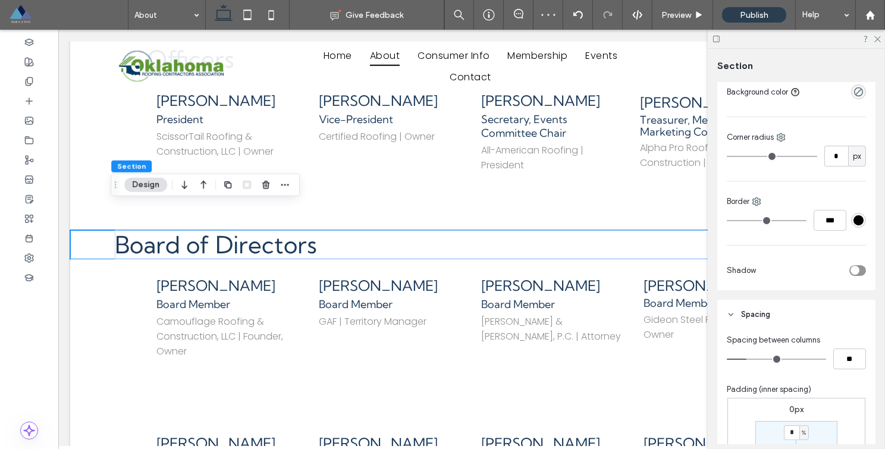
scroll to position [275, 0]
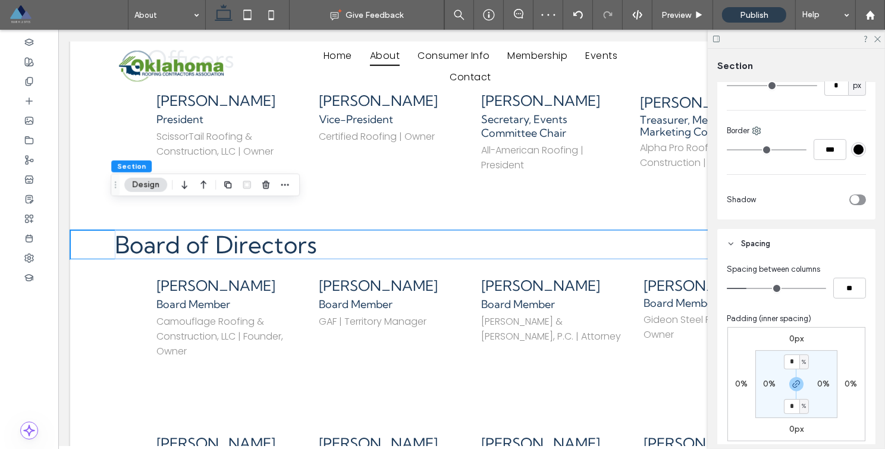
click at [767, 384] on label "0%" at bounding box center [769, 384] width 12 height 10
type input "*"
click at [845, 339] on div "0px 0% 0px 0% 0% * % 0% * %" at bounding box center [796, 384] width 138 height 114
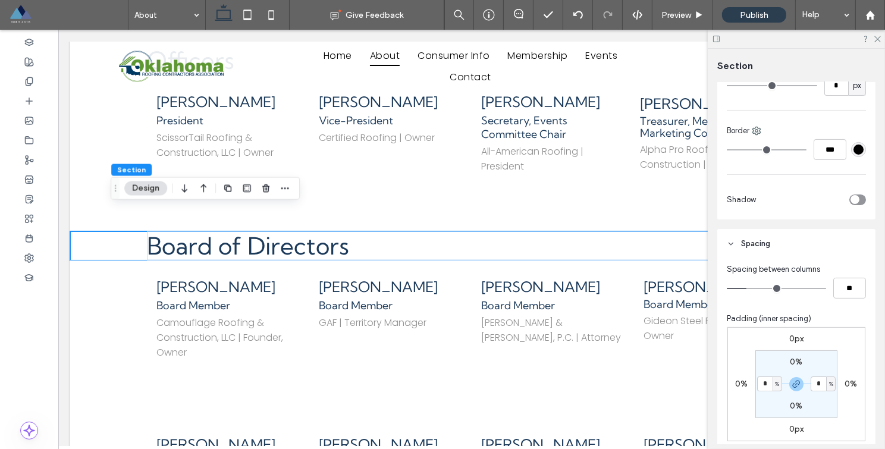
scroll to position [1189, 0]
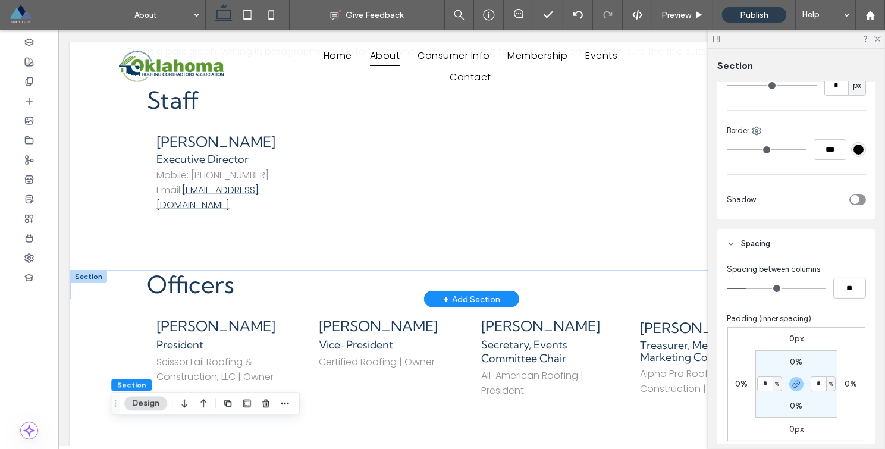
click at [178, 270] on span "Officers" at bounding box center [189, 284] width 87 height 29
click at [178, 270] on div "Officers" at bounding box center [471, 284] width 650 height 29
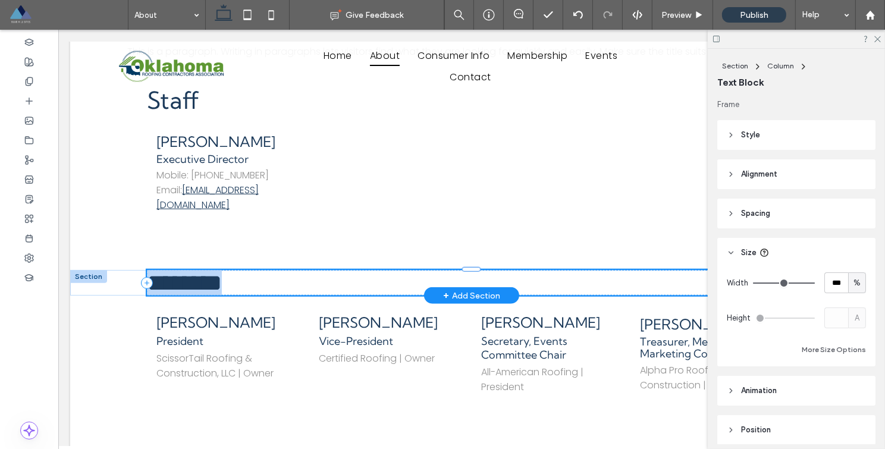
click at [178, 271] on span "********" at bounding box center [183, 282] width 75 height 23
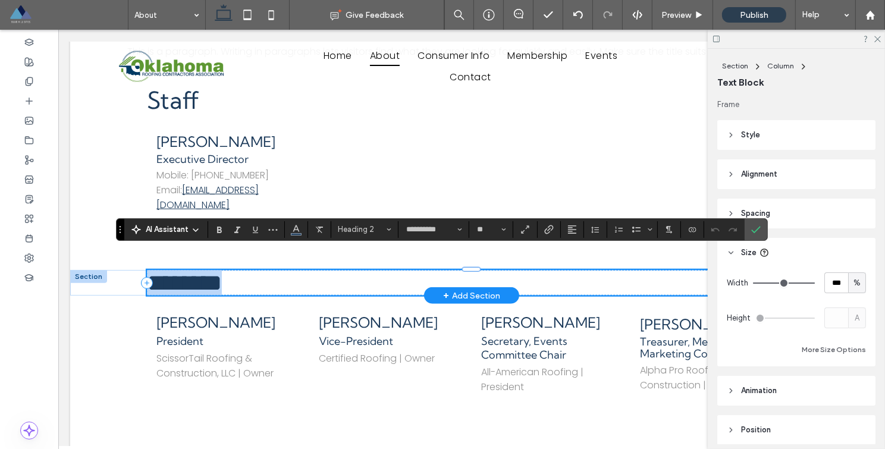
type input "**********"
type input "**"
type input "*******"
type input "**"
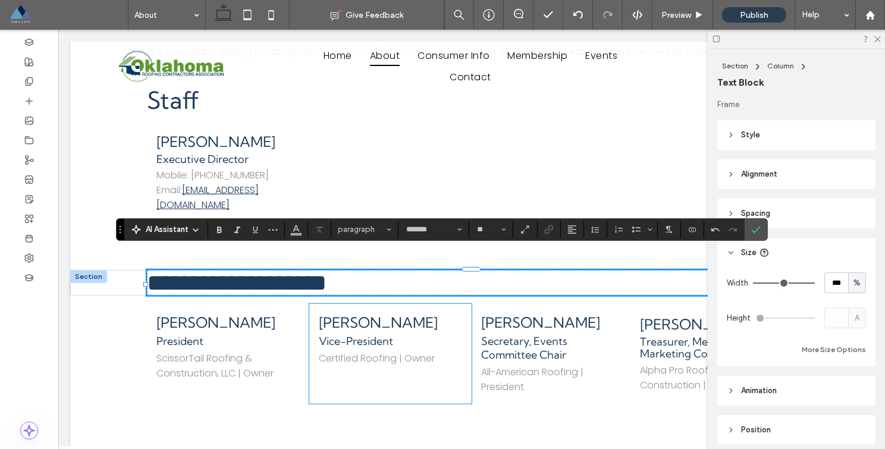
scroll to position [1394, 0]
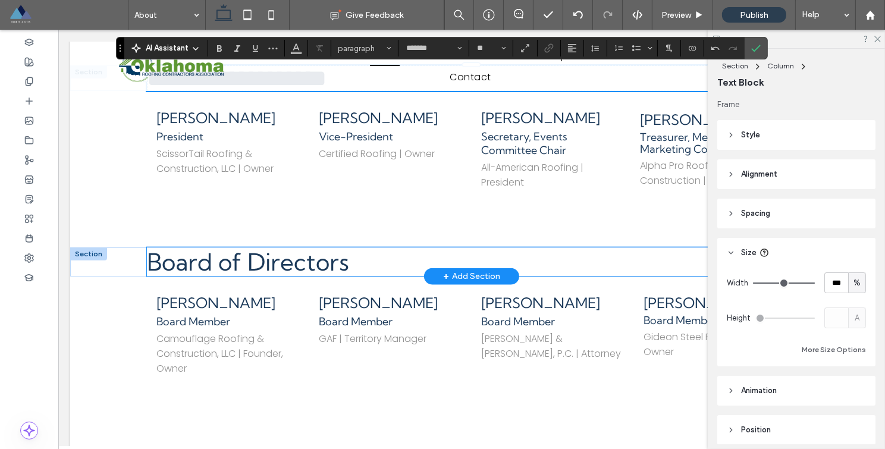
click at [277, 251] on span "Board of Directors" at bounding box center [247, 261] width 202 height 29
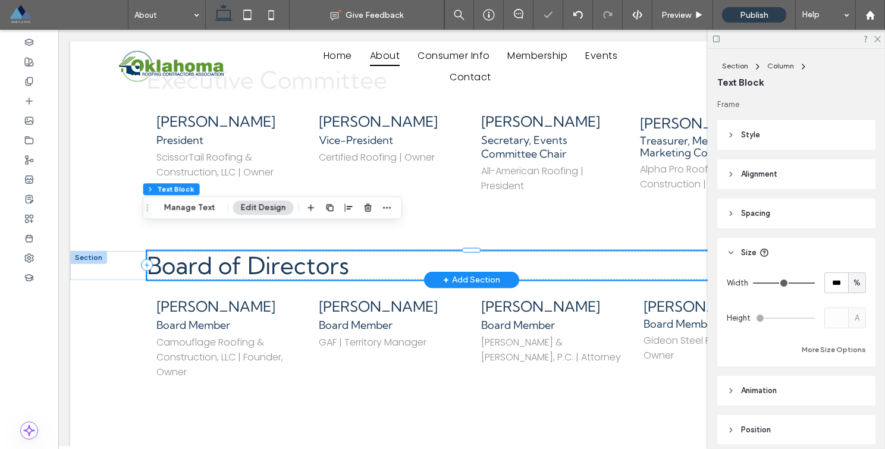
click at [277, 251] on div "Board of Directors" at bounding box center [471, 265] width 650 height 29
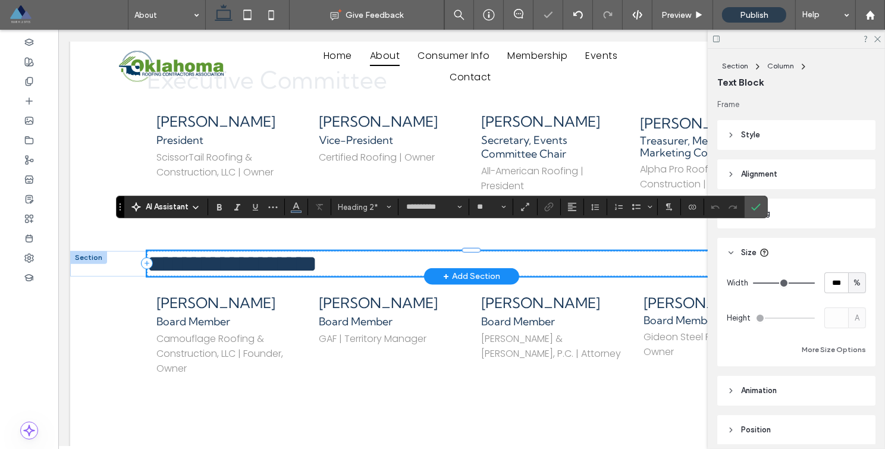
click at [277, 252] on span "**********" at bounding box center [231, 263] width 170 height 23
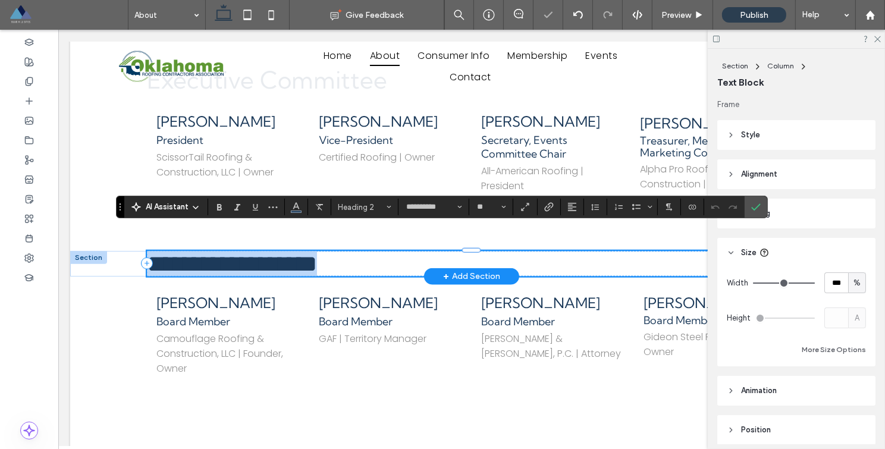
click at [277, 252] on span "**********" at bounding box center [231, 263] width 170 height 23
type input "*******"
type input "**"
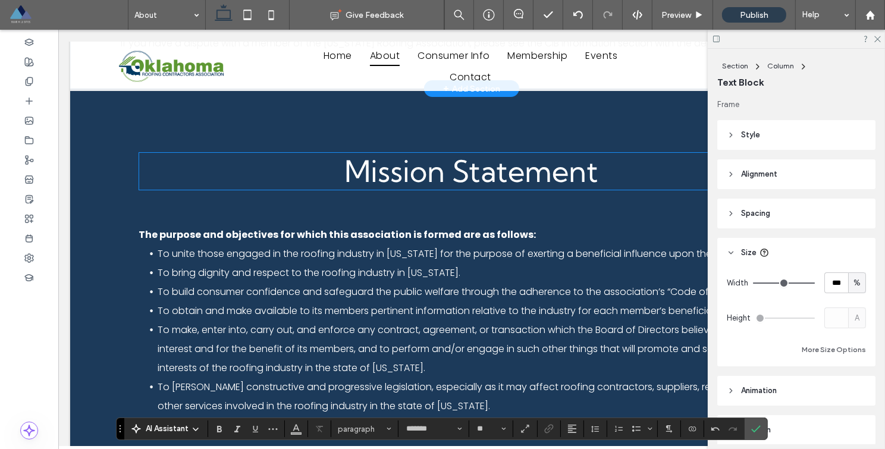
scroll to position [0, 0]
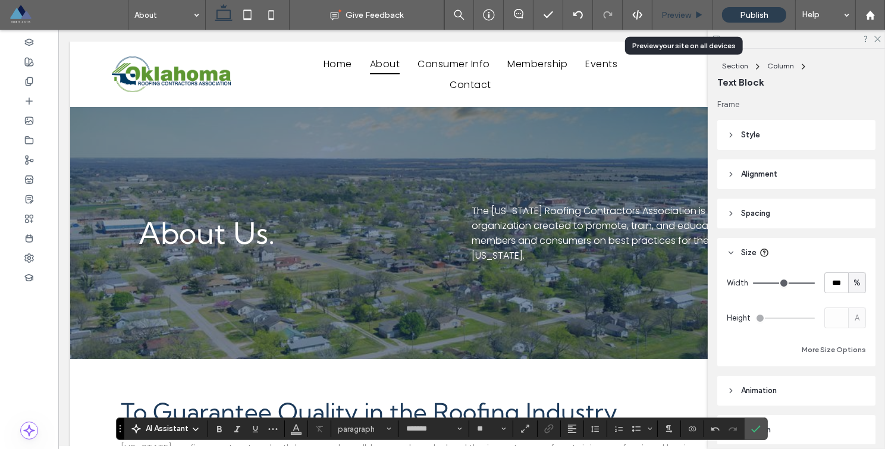
click at [679, 18] on span "Preview" at bounding box center [676, 15] width 30 height 10
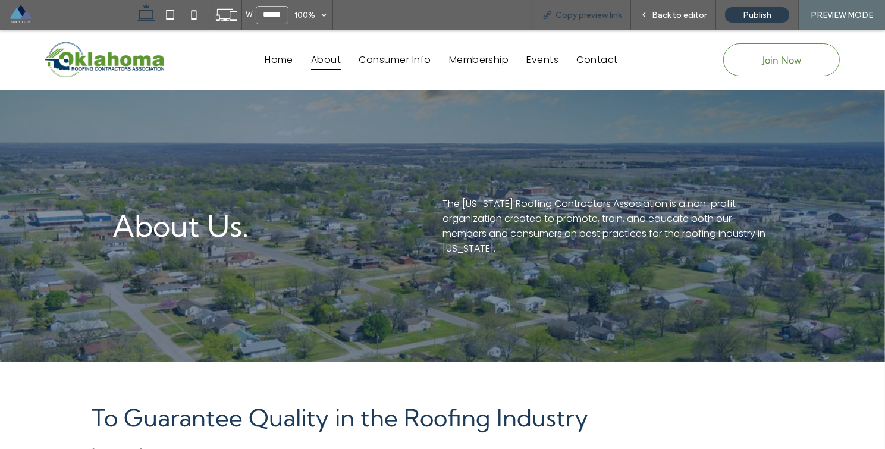
click at [597, 17] on span "Copy preview link" at bounding box center [589, 15] width 66 height 10
